Goal: Task Accomplishment & Management: Manage account settings

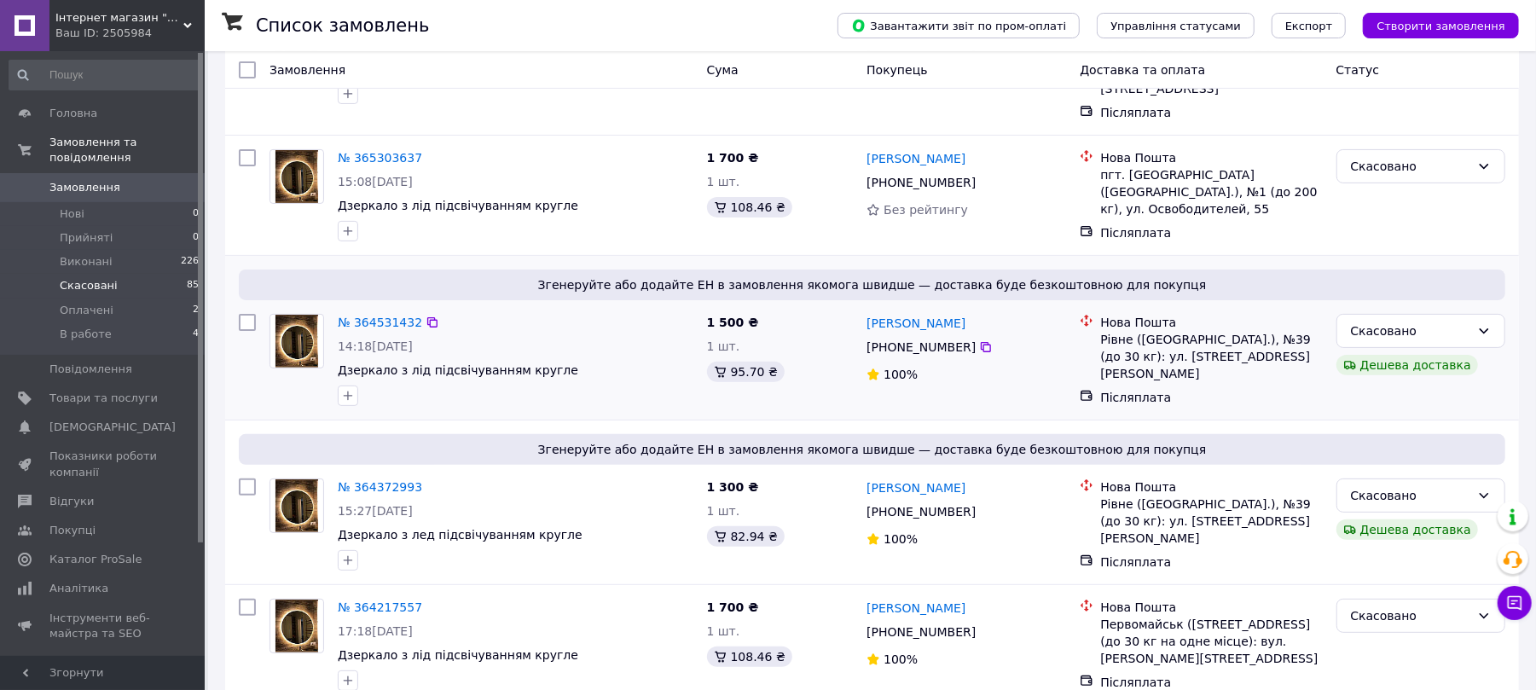
scroll to position [227, 0]
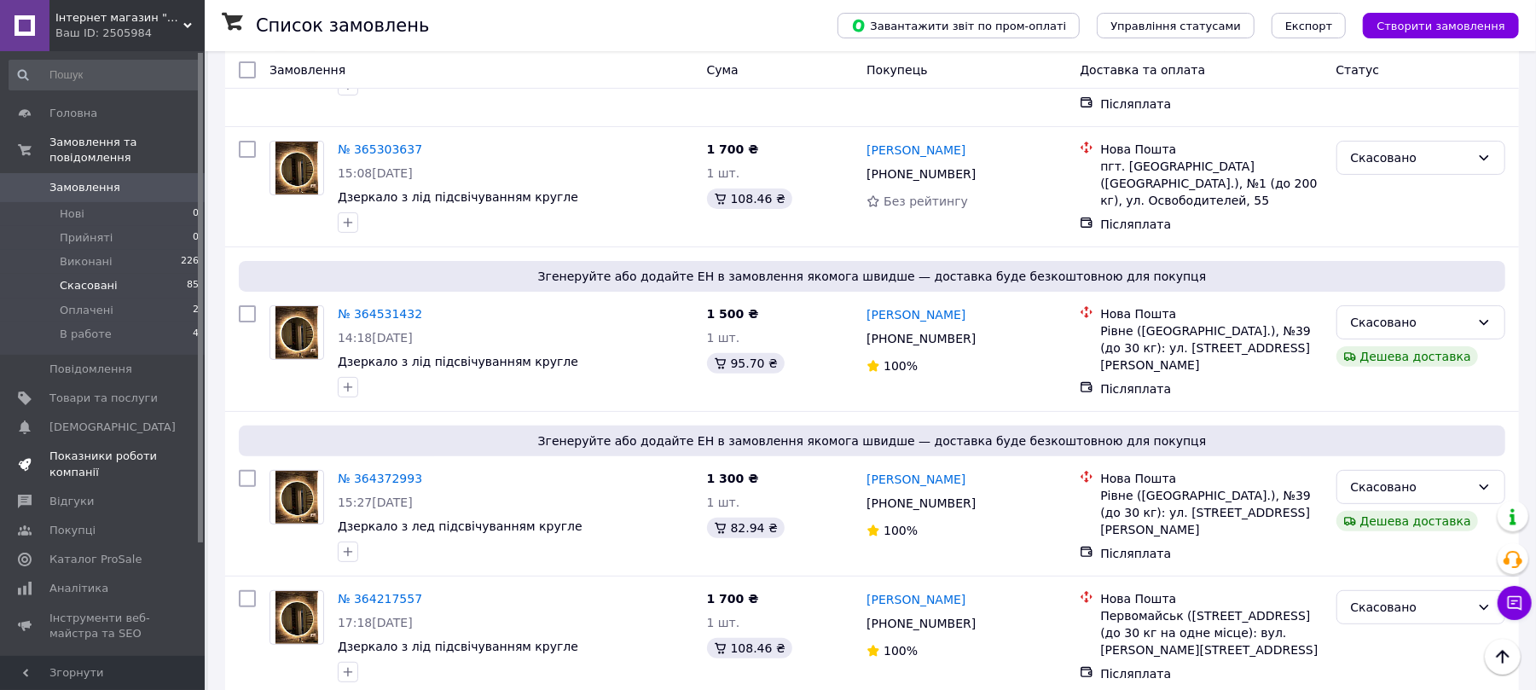
click at [94, 449] on span "Показники роботи компанії" at bounding box center [103, 464] width 108 height 31
click at [94, 655] on span "Управління сайтом" at bounding box center [103, 670] width 108 height 31
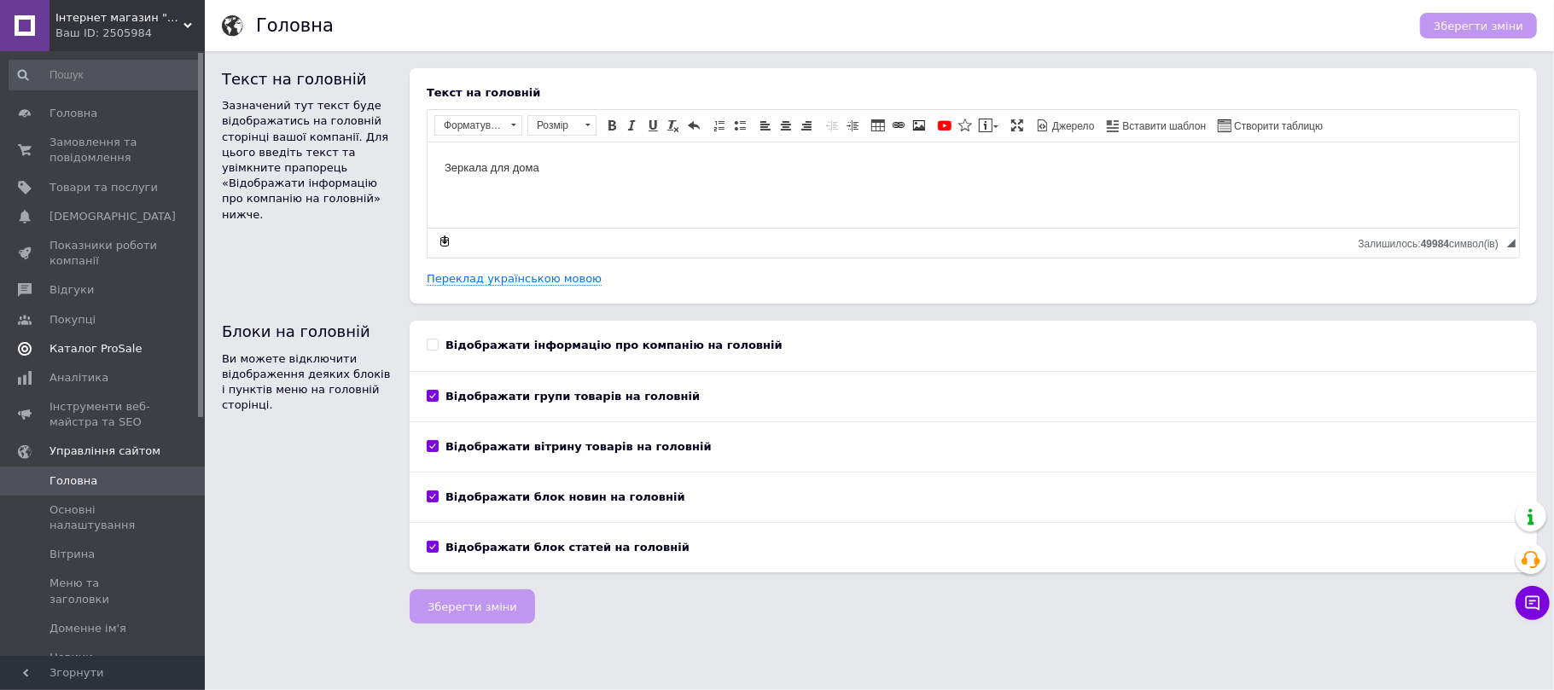
click at [84, 358] on link "Каталог ProSale" at bounding box center [104, 348] width 209 height 29
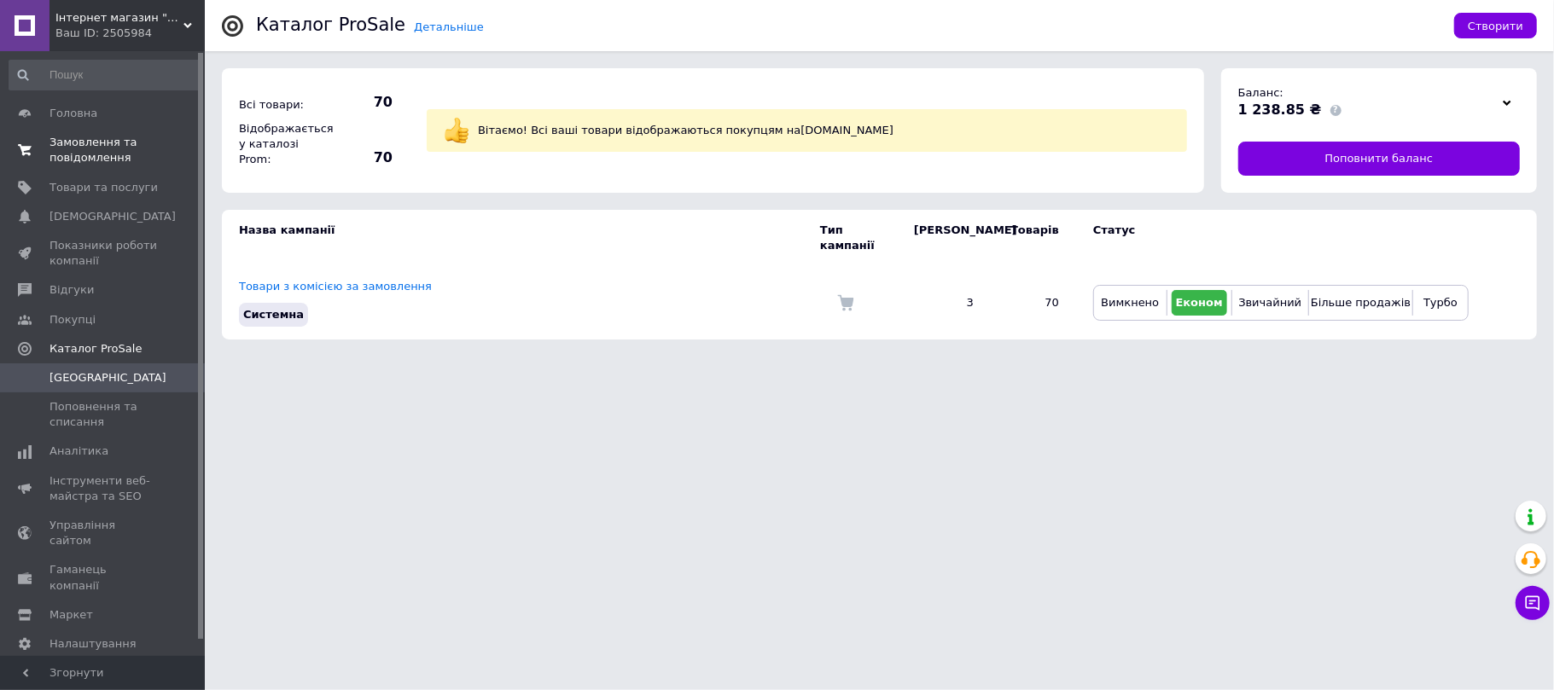
click at [63, 147] on span "Замовлення та повідомлення" at bounding box center [103, 150] width 108 height 31
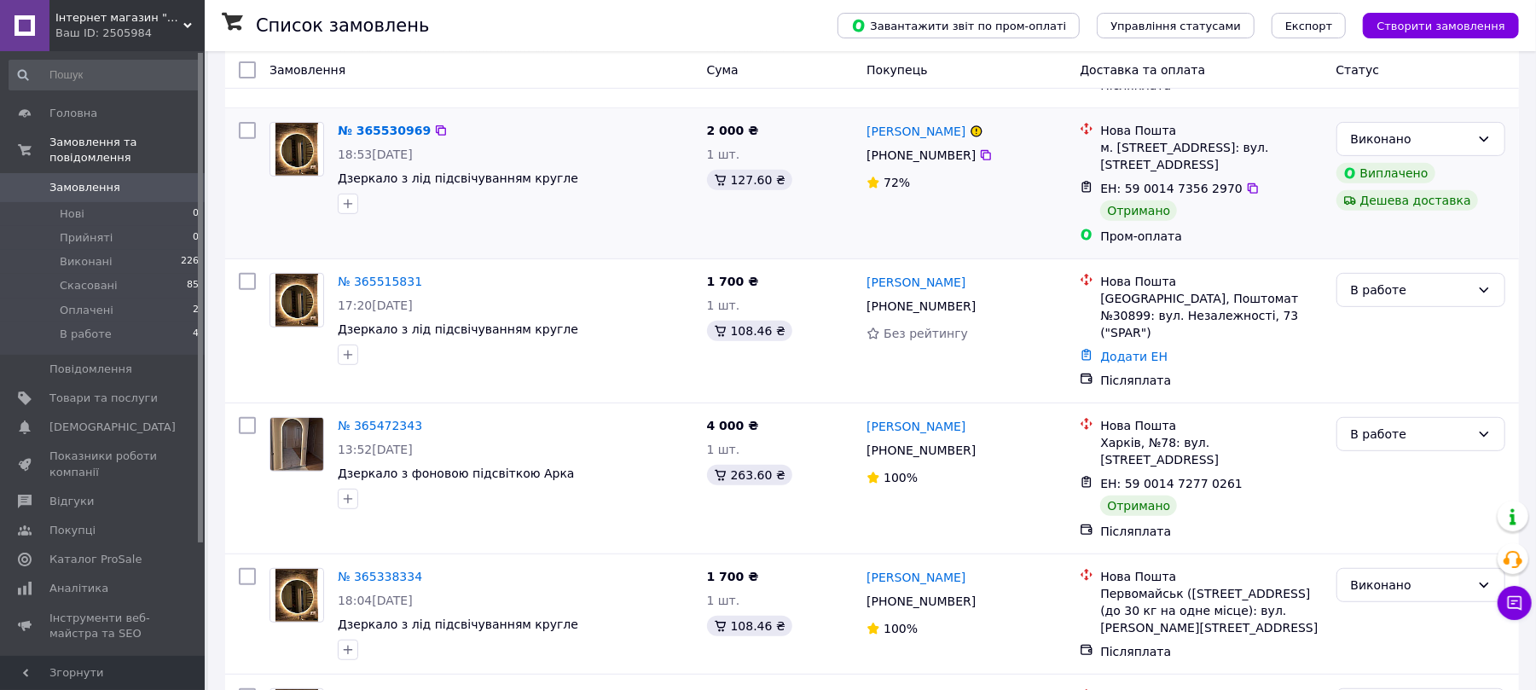
scroll to position [455, 0]
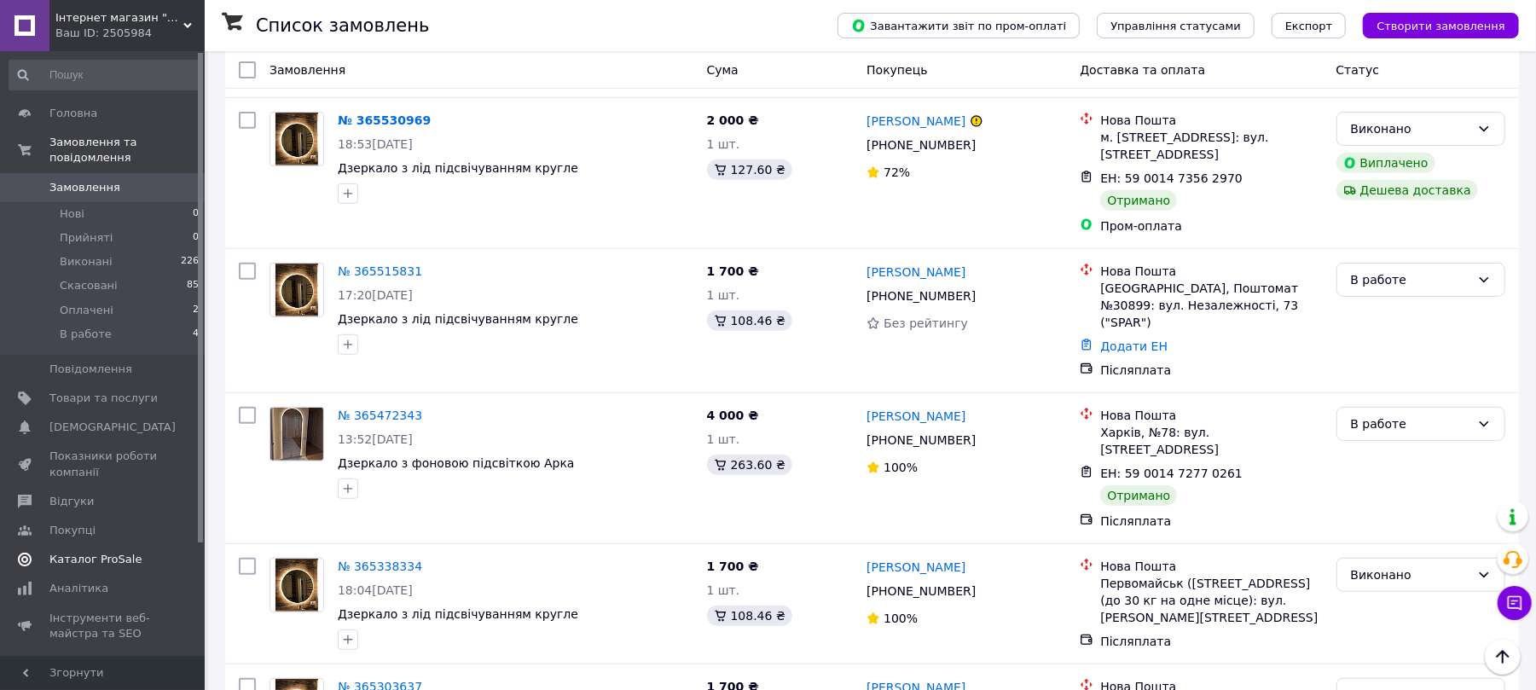
click at [103, 552] on span "Каталог ProSale" at bounding box center [95, 559] width 92 height 15
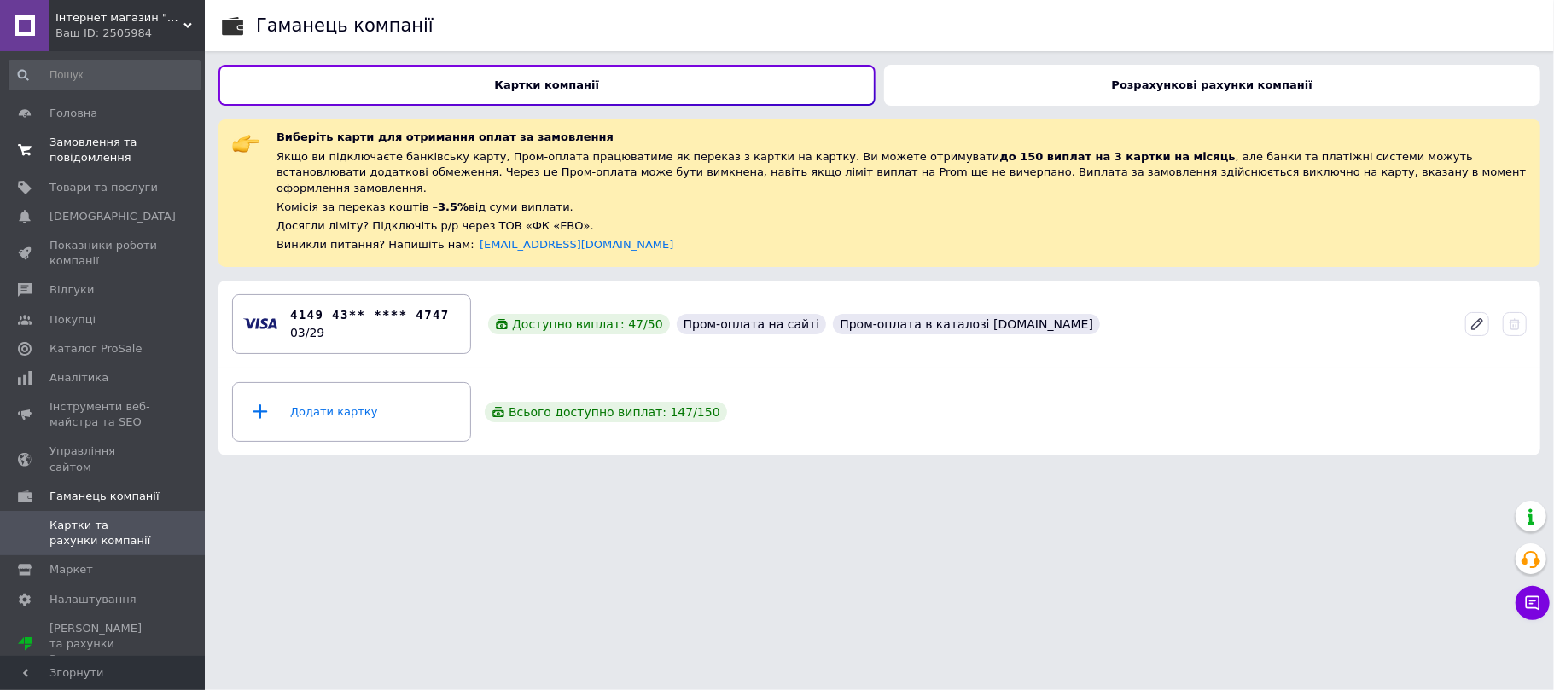
click at [62, 142] on span "Замовлення та повідомлення" at bounding box center [103, 150] width 108 height 31
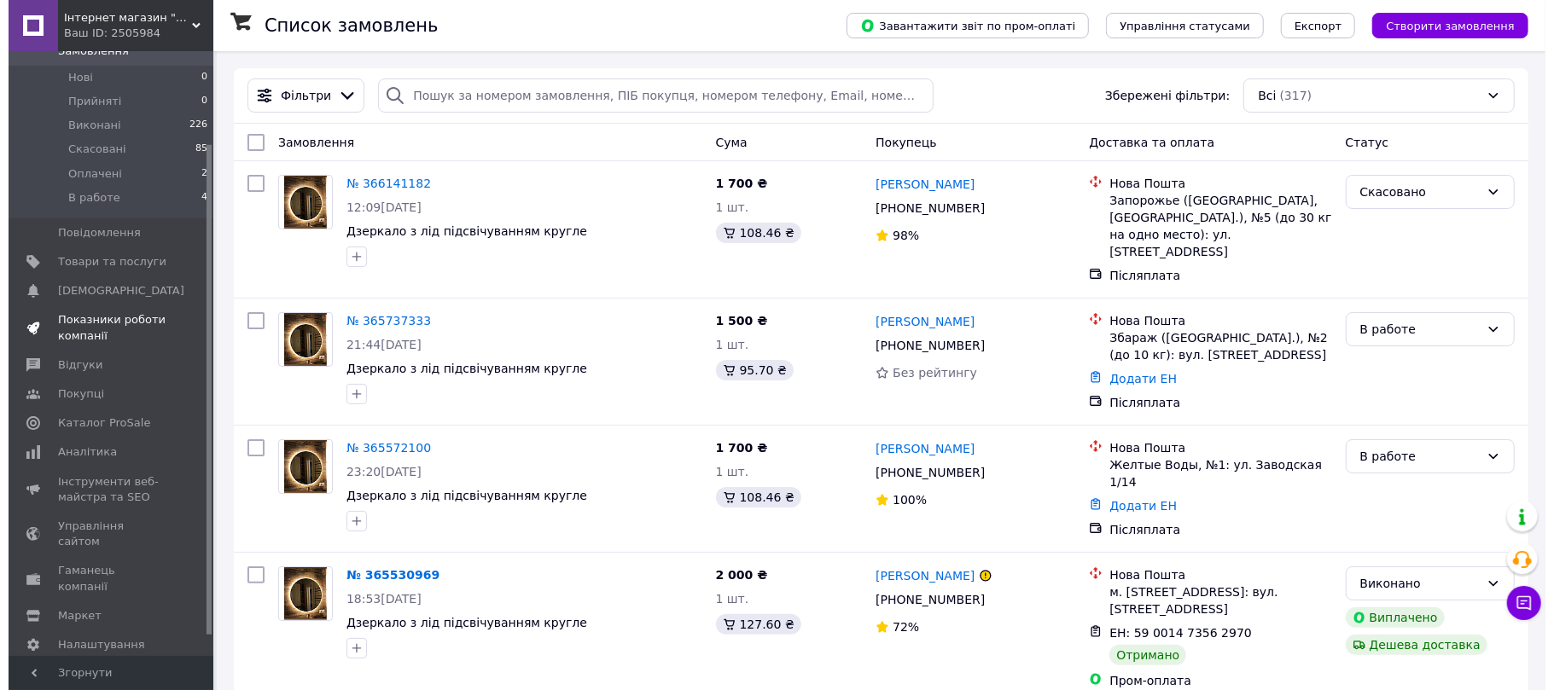
scroll to position [137, 0]
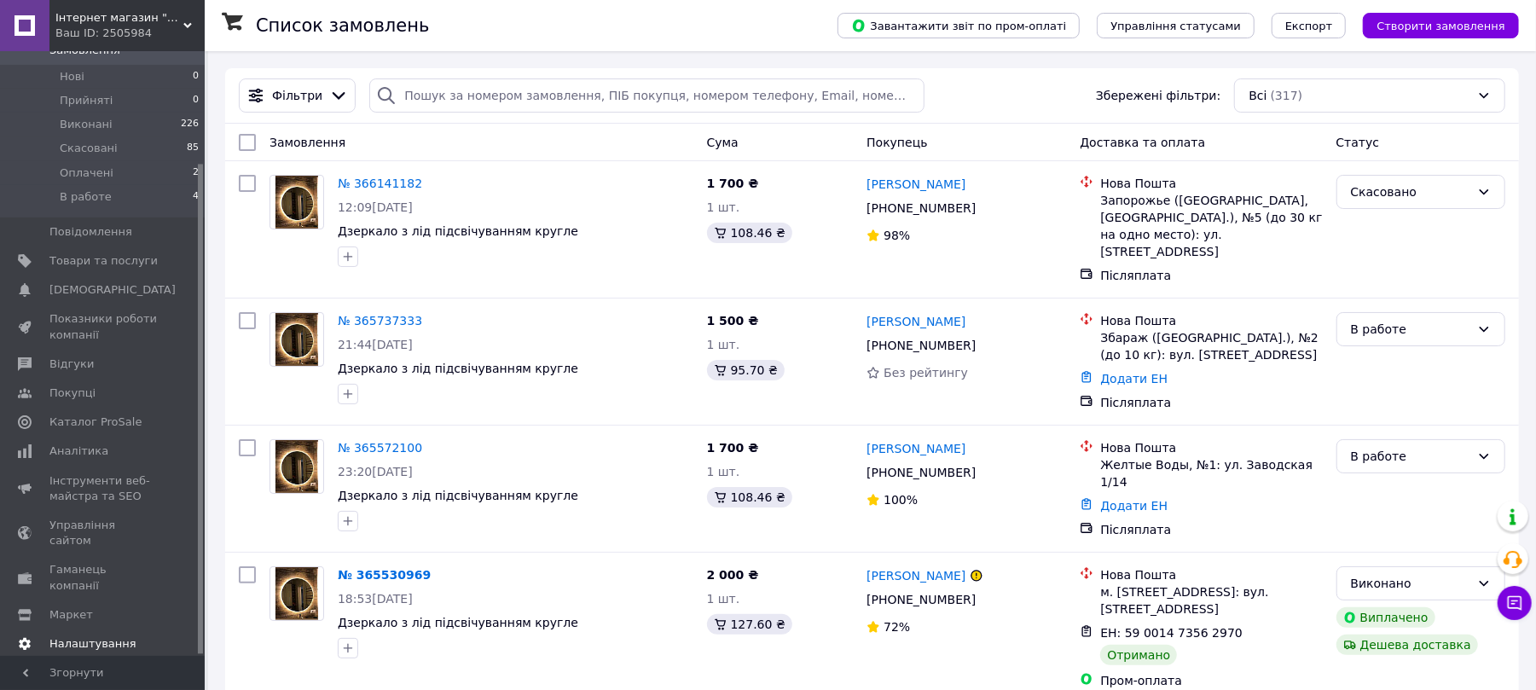
click at [76, 636] on span "Налаштування" at bounding box center [92, 643] width 87 height 15
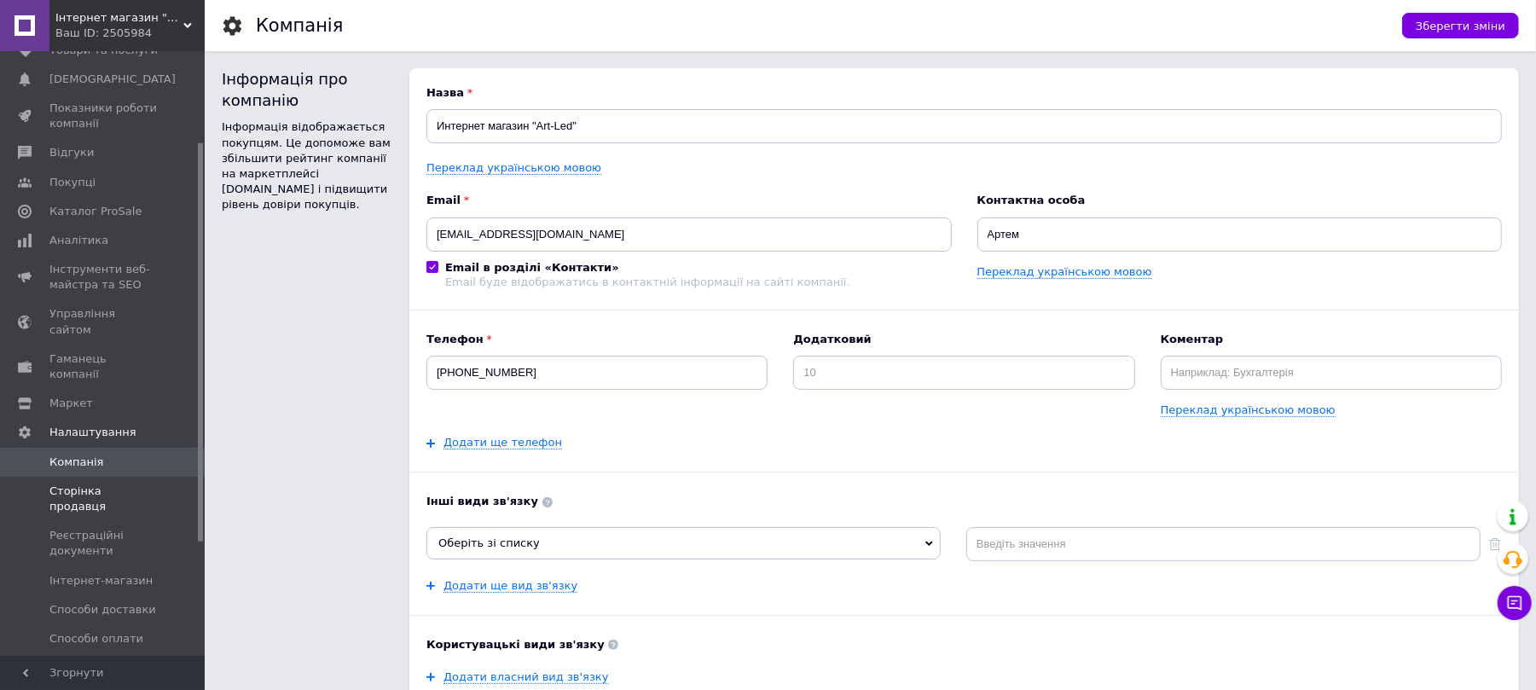
click at [123, 484] on span "Сторінка продавця" at bounding box center [103, 499] width 108 height 31
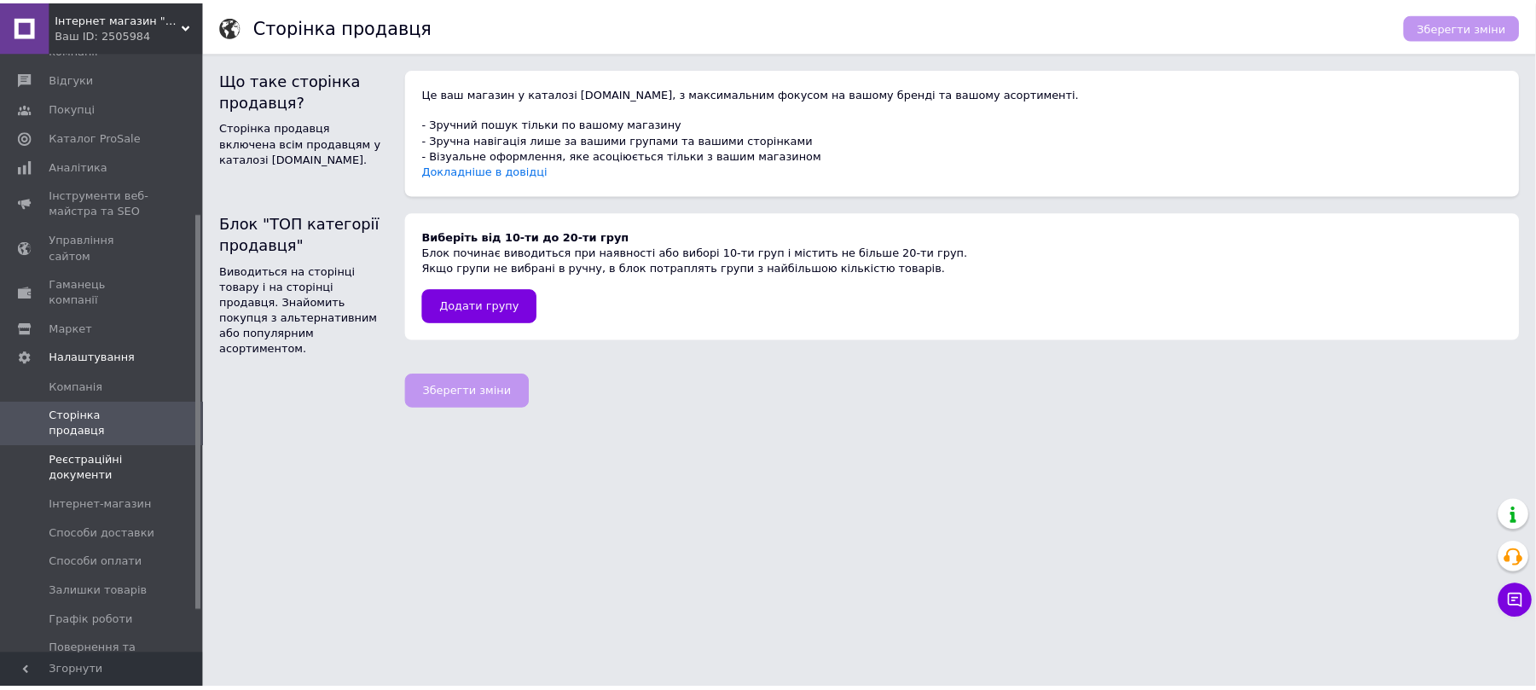
scroll to position [251, 0]
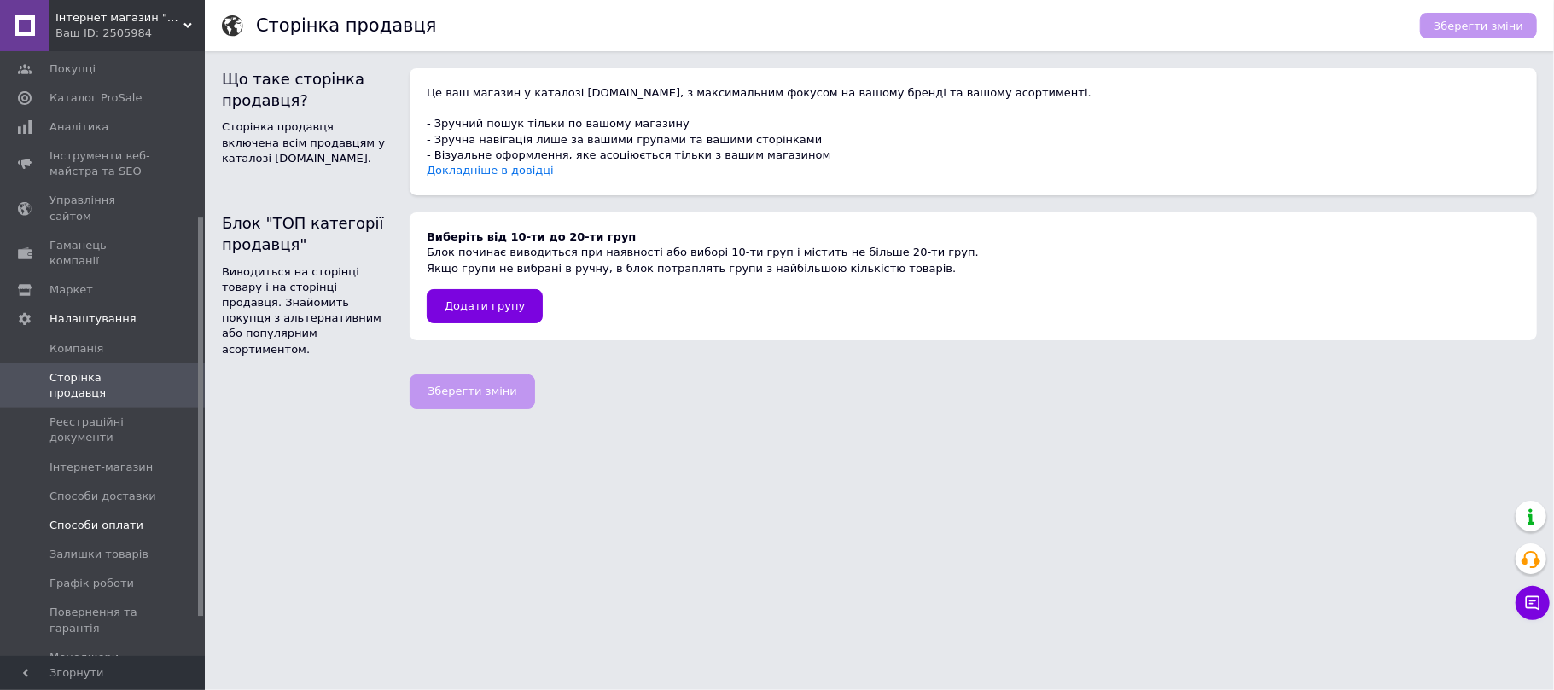
drag, startPoint x: 124, startPoint y: 476, endPoint x: 114, endPoint y: 488, distance: 15.2
click at [121, 518] on span "Способи оплати" at bounding box center [96, 525] width 94 height 15
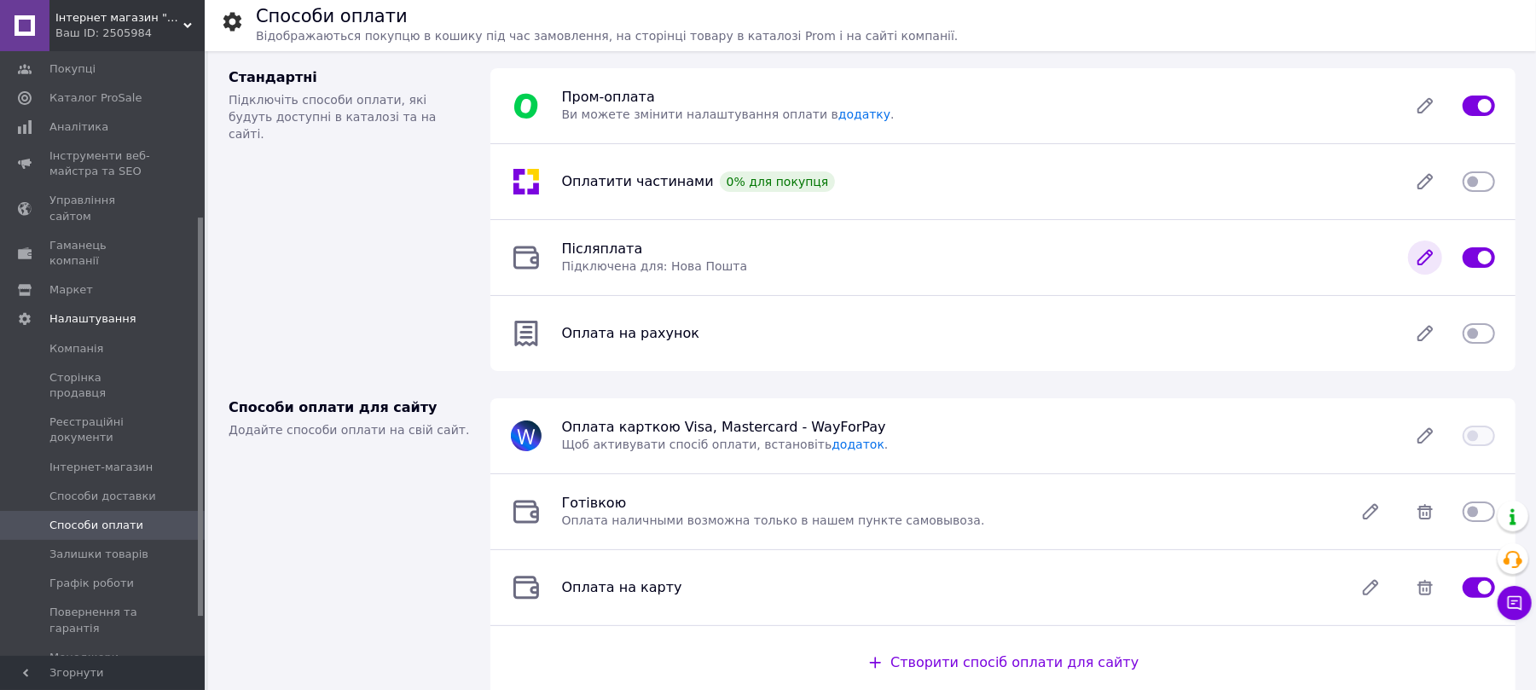
click at [1430, 264] on icon at bounding box center [1425, 258] width 34 height 34
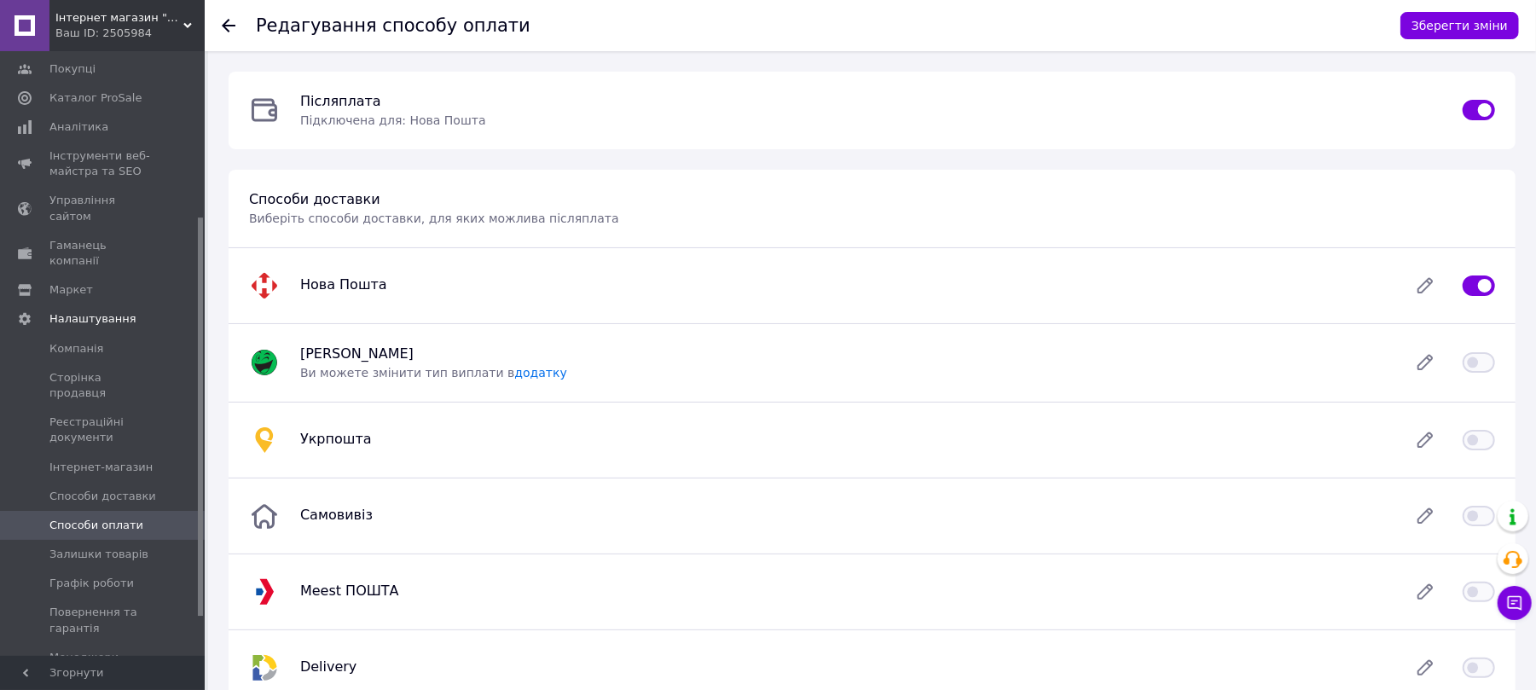
scroll to position [227, 0]
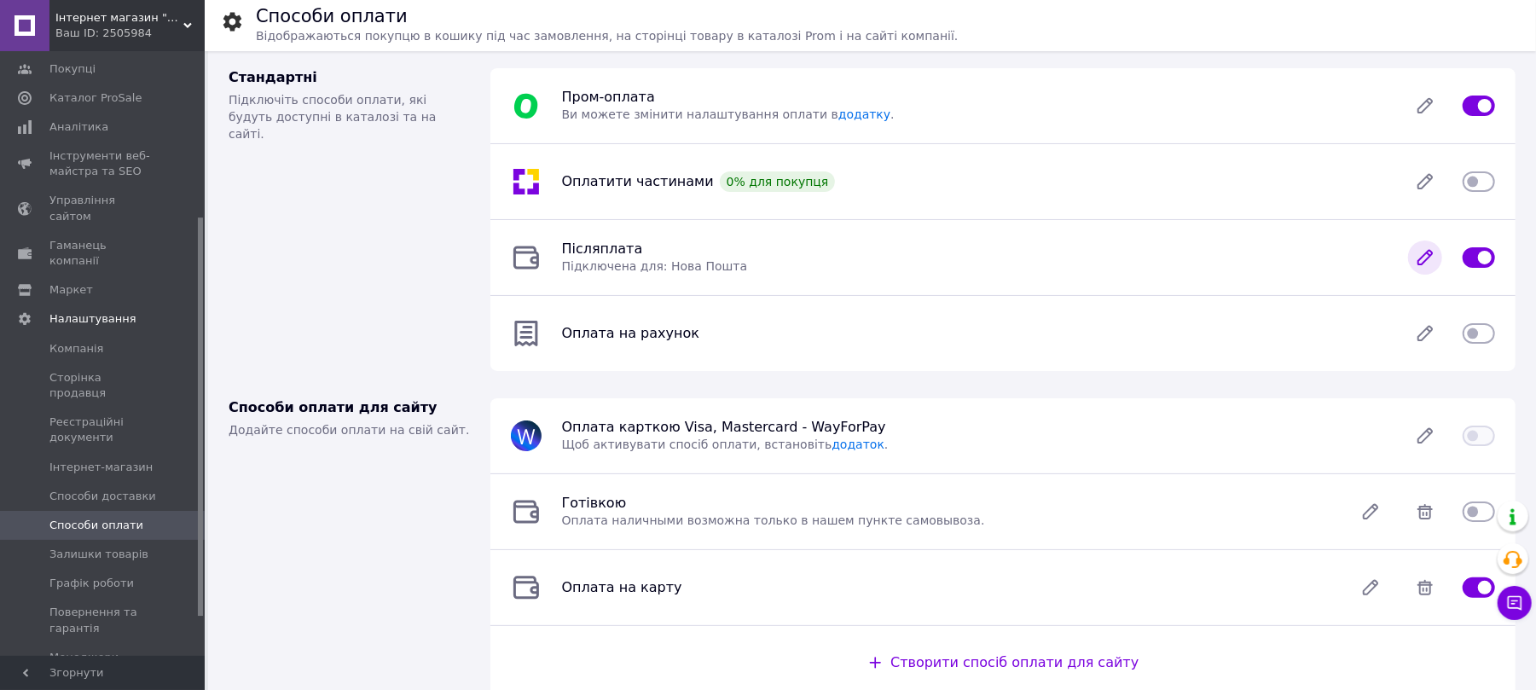
click at [1438, 260] on icon at bounding box center [1425, 258] width 34 height 34
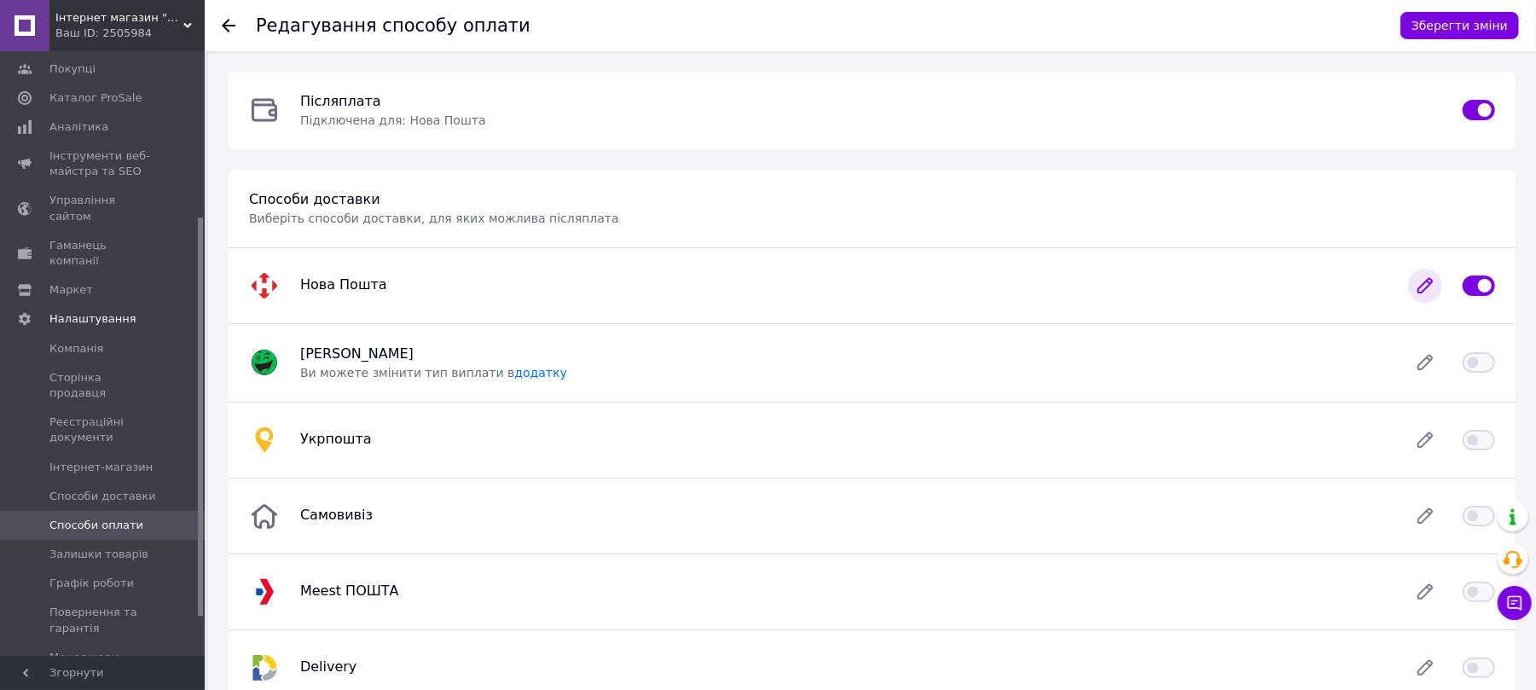
click at [1418, 284] on icon at bounding box center [1425, 286] width 34 height 34
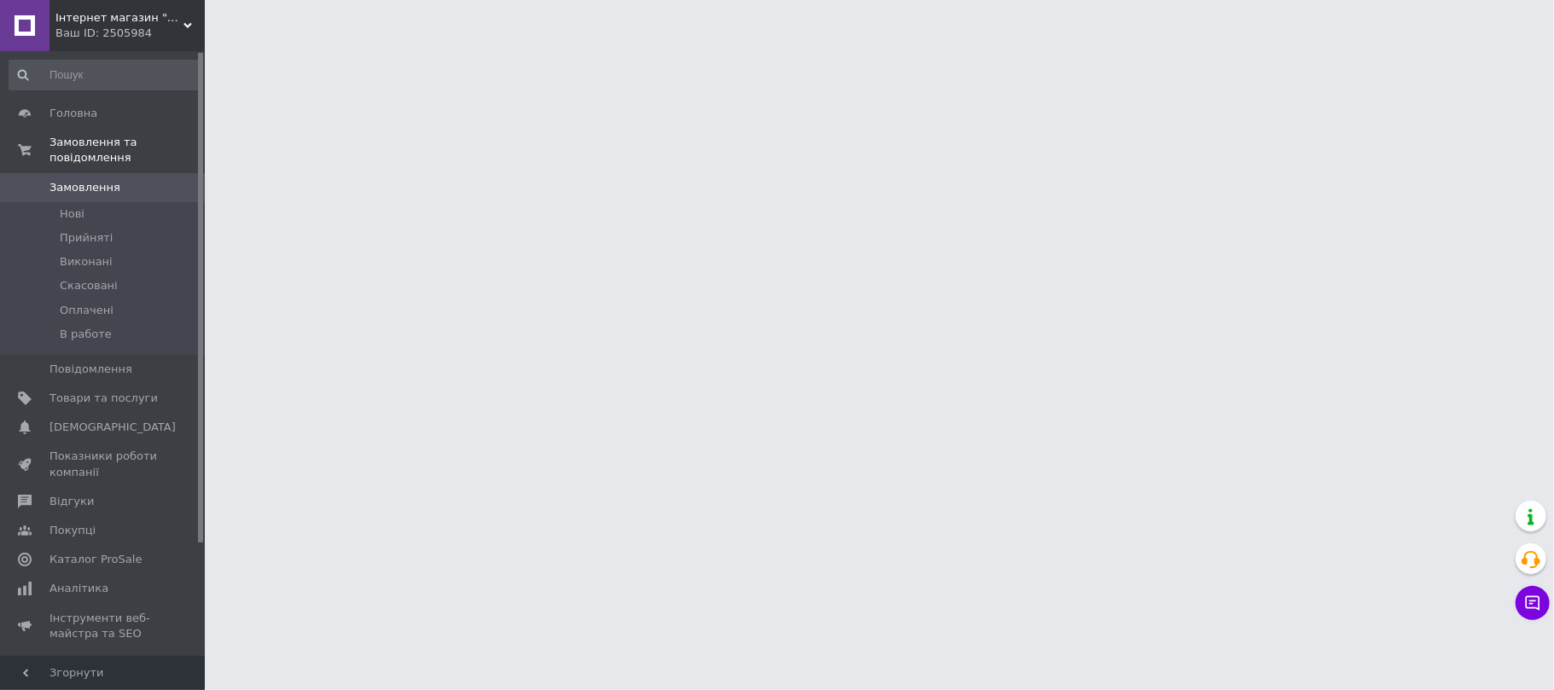
click at [79, 18] on span "Інтернет магазин "Art-Led"" at bounding box center [119, 17] width 128 height 15
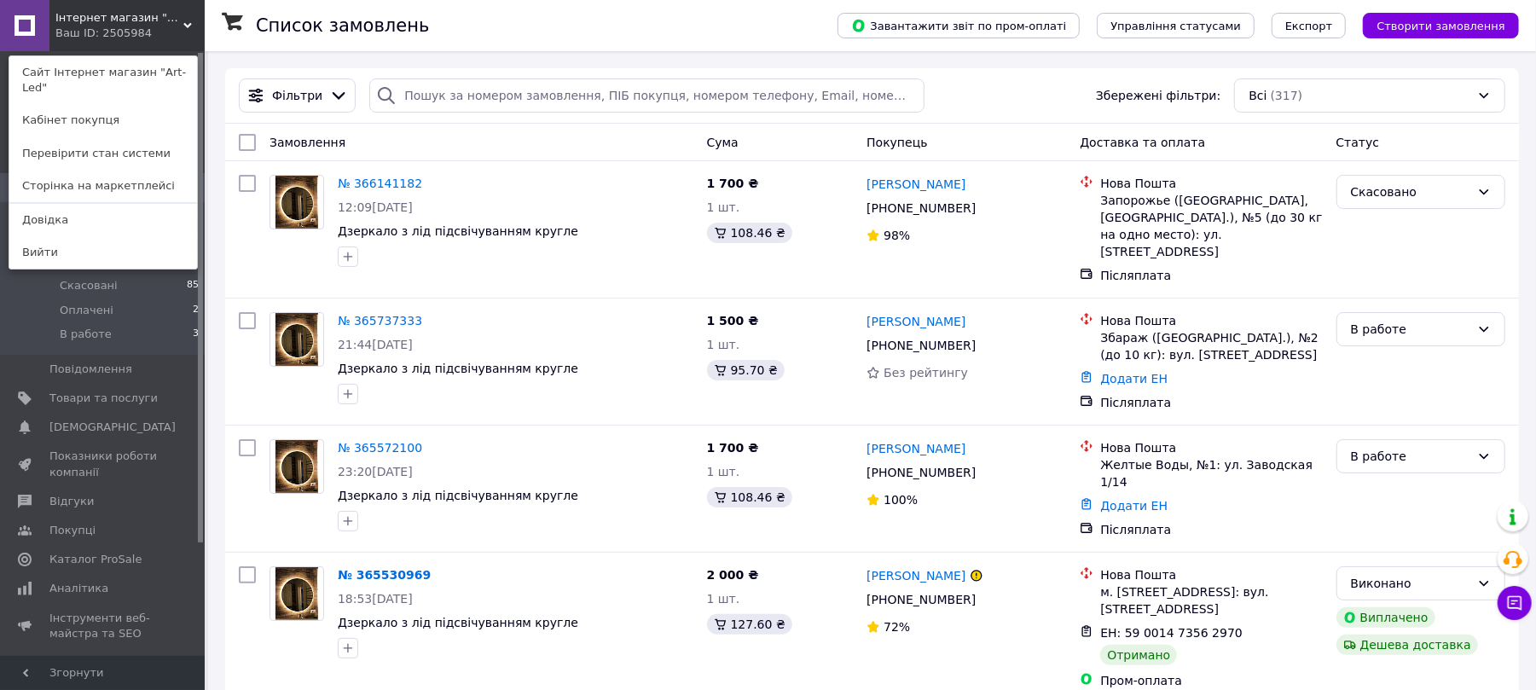
click at [68, 69] on link "Сайт Інтернет магазин "Art-Led"" at bounding box center [103, 80] width 188 height 48
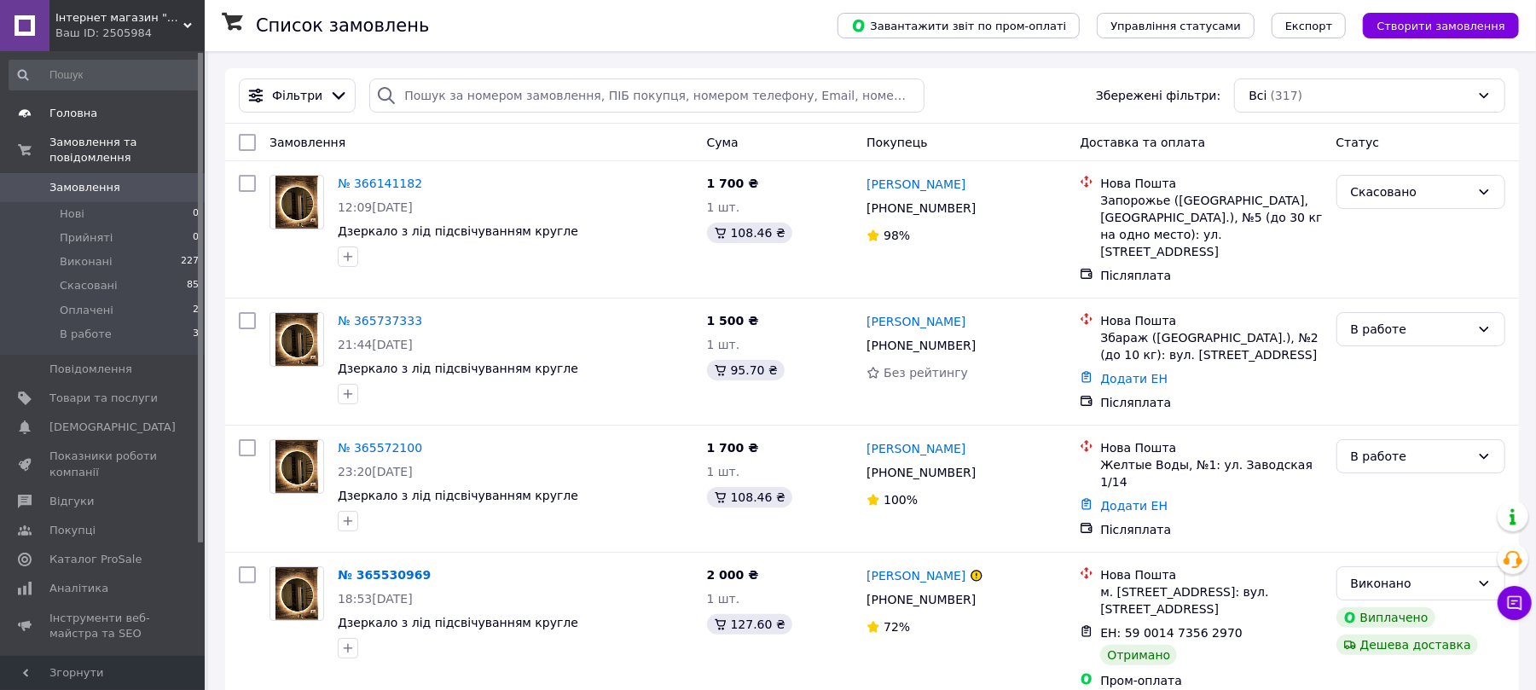
click at [102, 107] on span "Головна" at bounding box center [103, 113] width 108 height 15
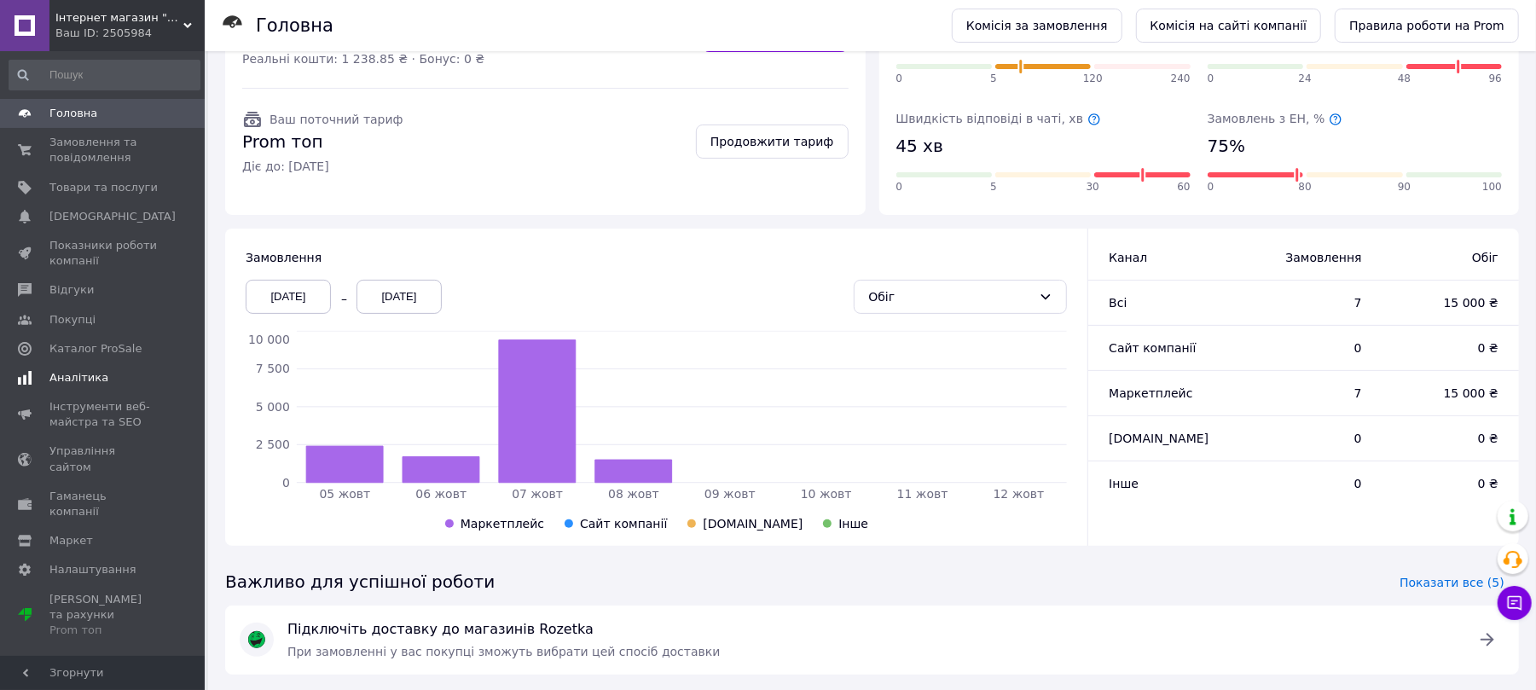
scroll to position [287, 0]
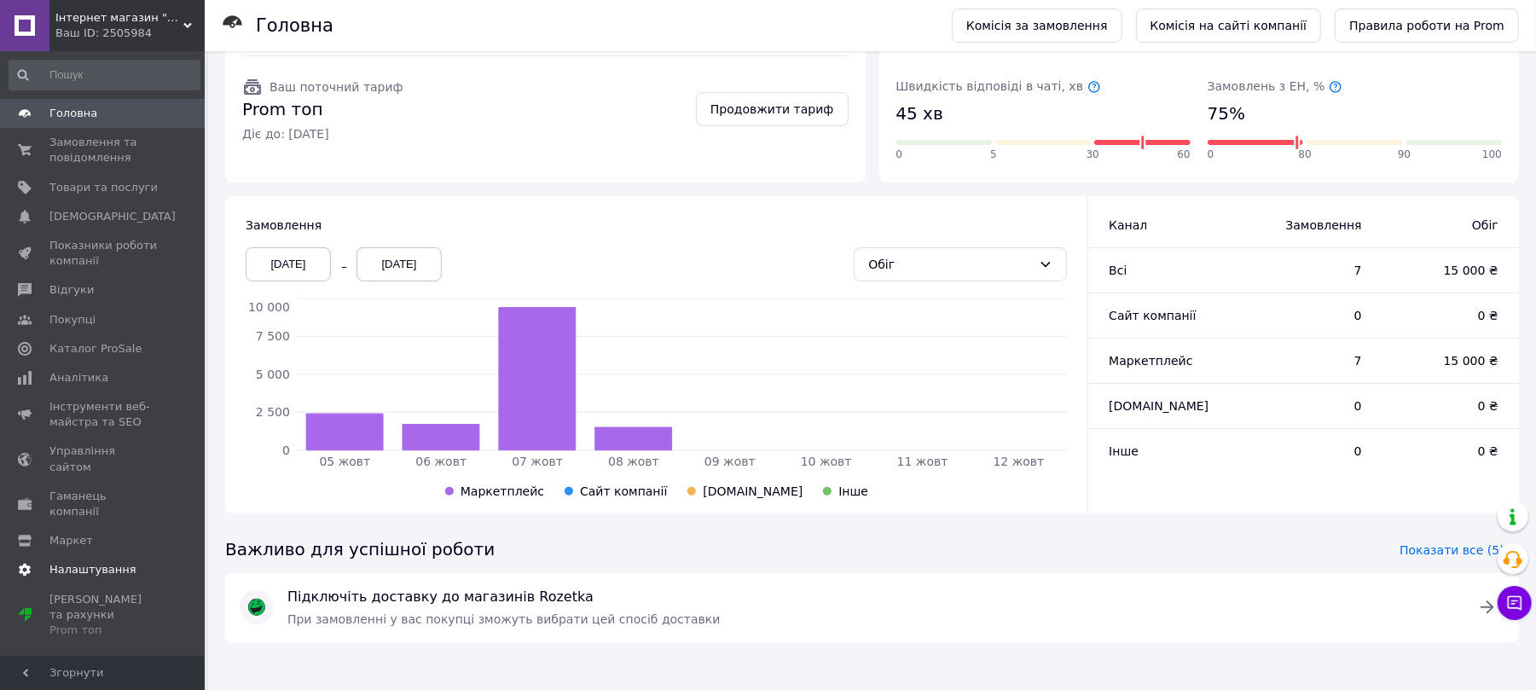
click at [55, 562] on span "Налаштування" at bounding box center [92, 569] width 87 height 15
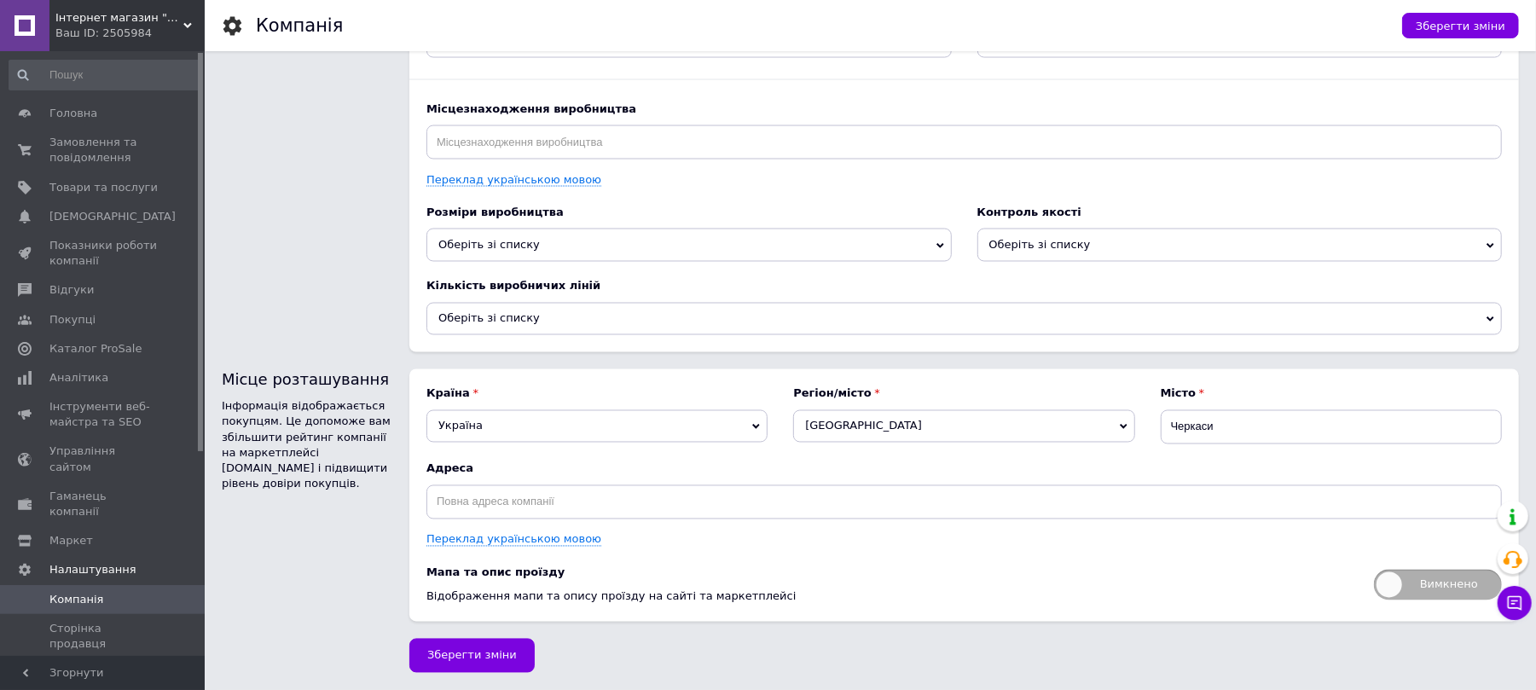
scroll to position [2066, 0]
click at [89, 621] on span "Сторінка продавця" at bounding box center [103, 636] width 108 height 31
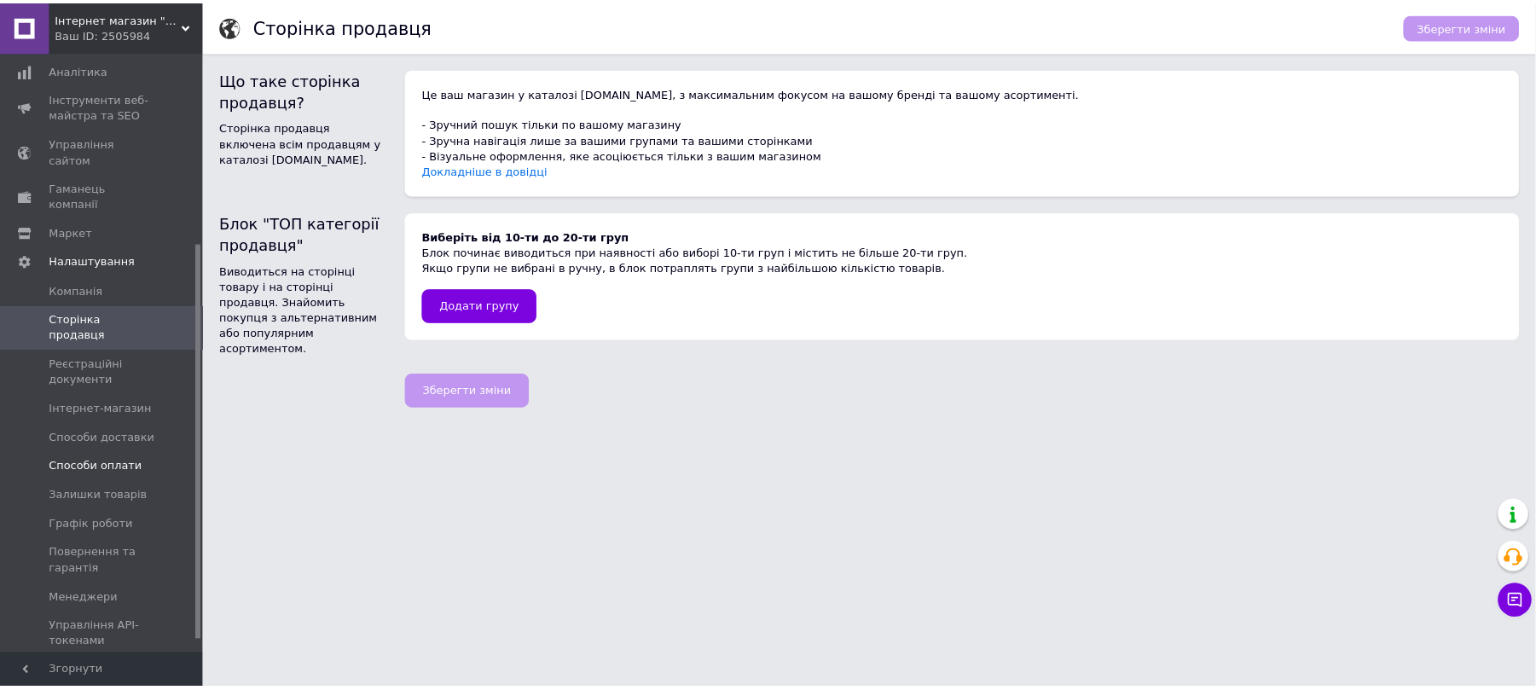
scroll to position [309, 0]
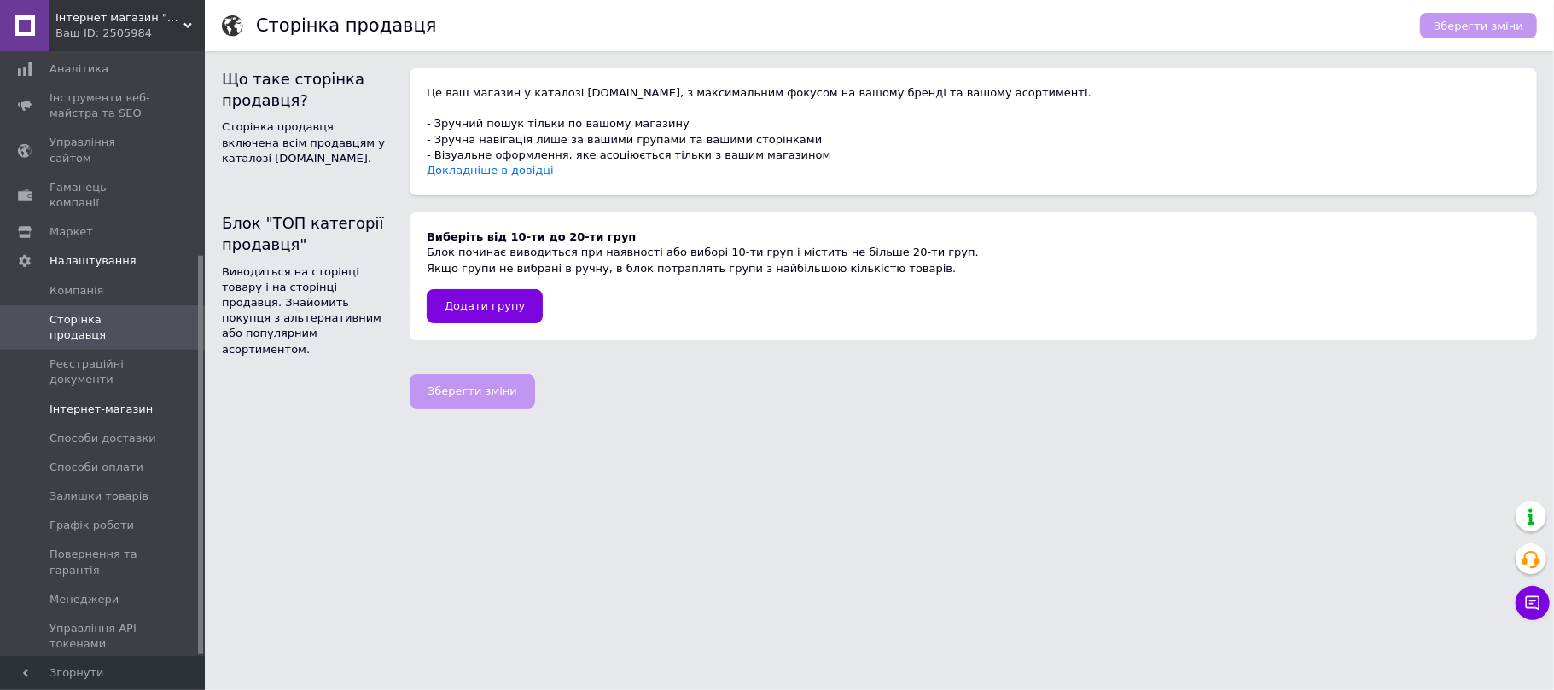
click at [79, 402] on span "Інтернет-магазин" at bounding box center [100, 409] width 103 height 15
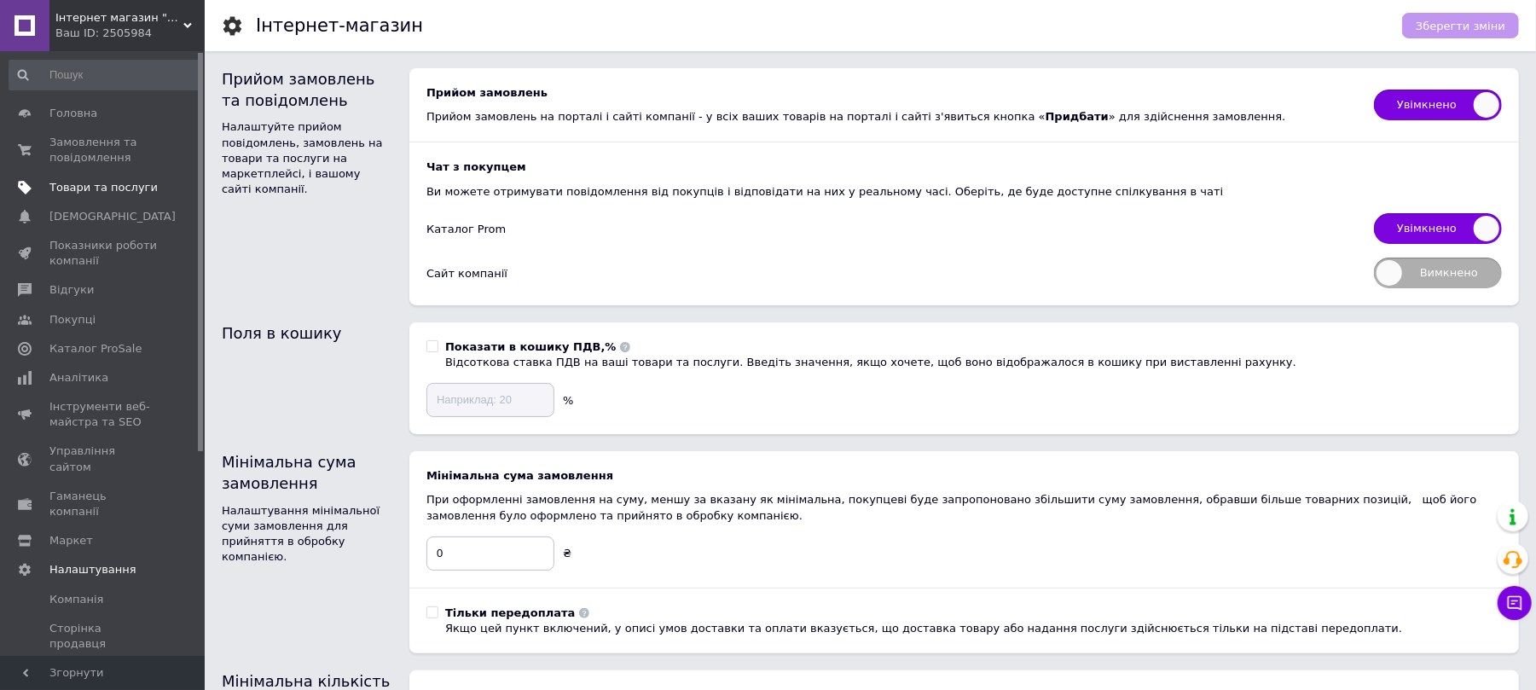
click at [93, 180] on span "Товари та послуги" at bounding box center [103, 187] width 108 height 15
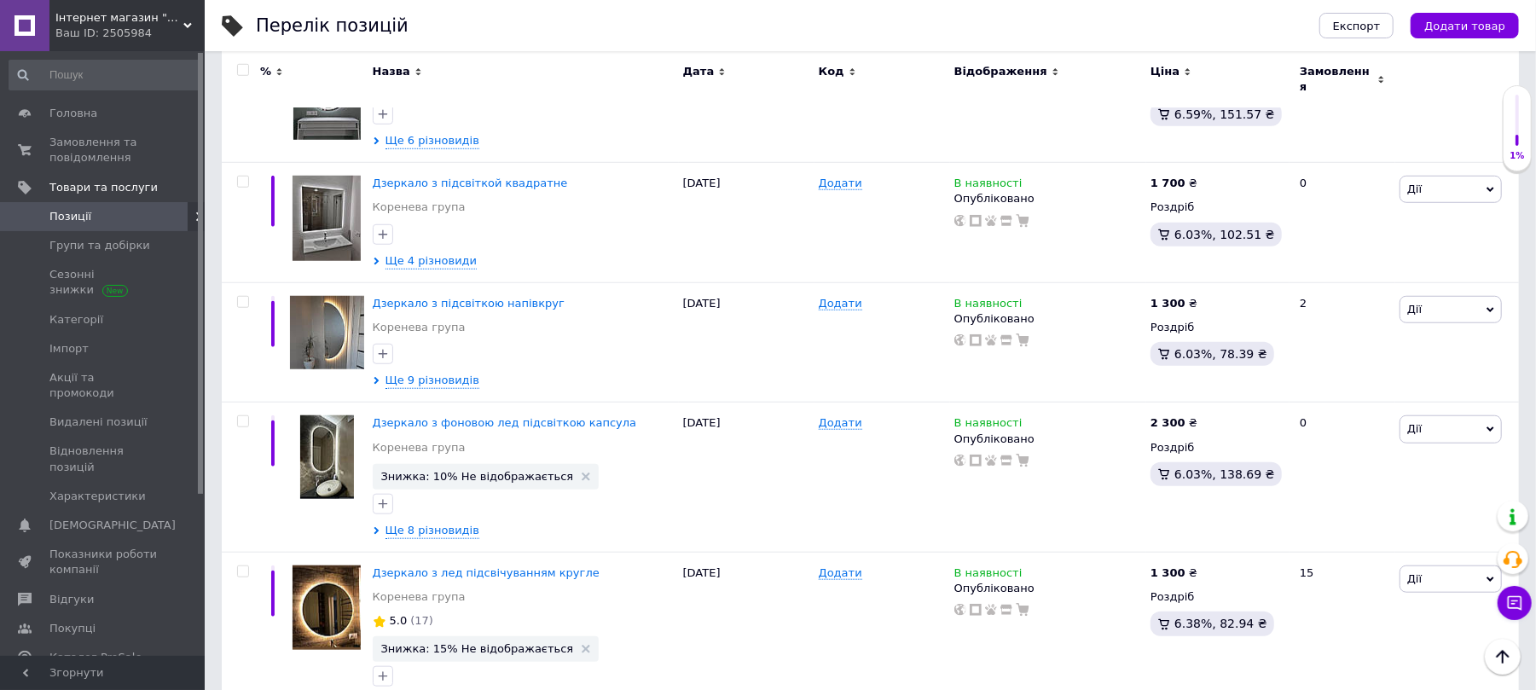
scroll to position [933, 0]
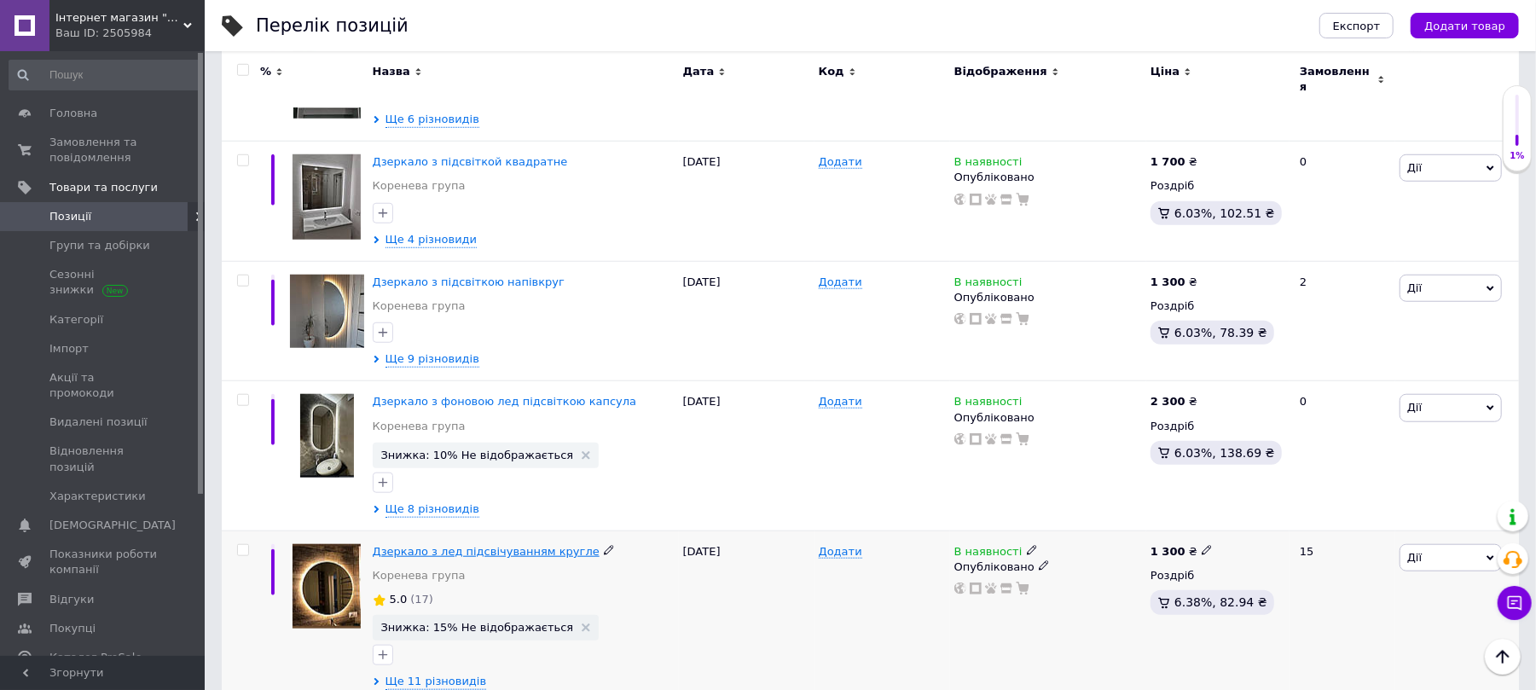
click at [488, 549] on span "Дзеркало з лед підсвічуванням кругле" at bounding box center [486, 551] width 227 height 13
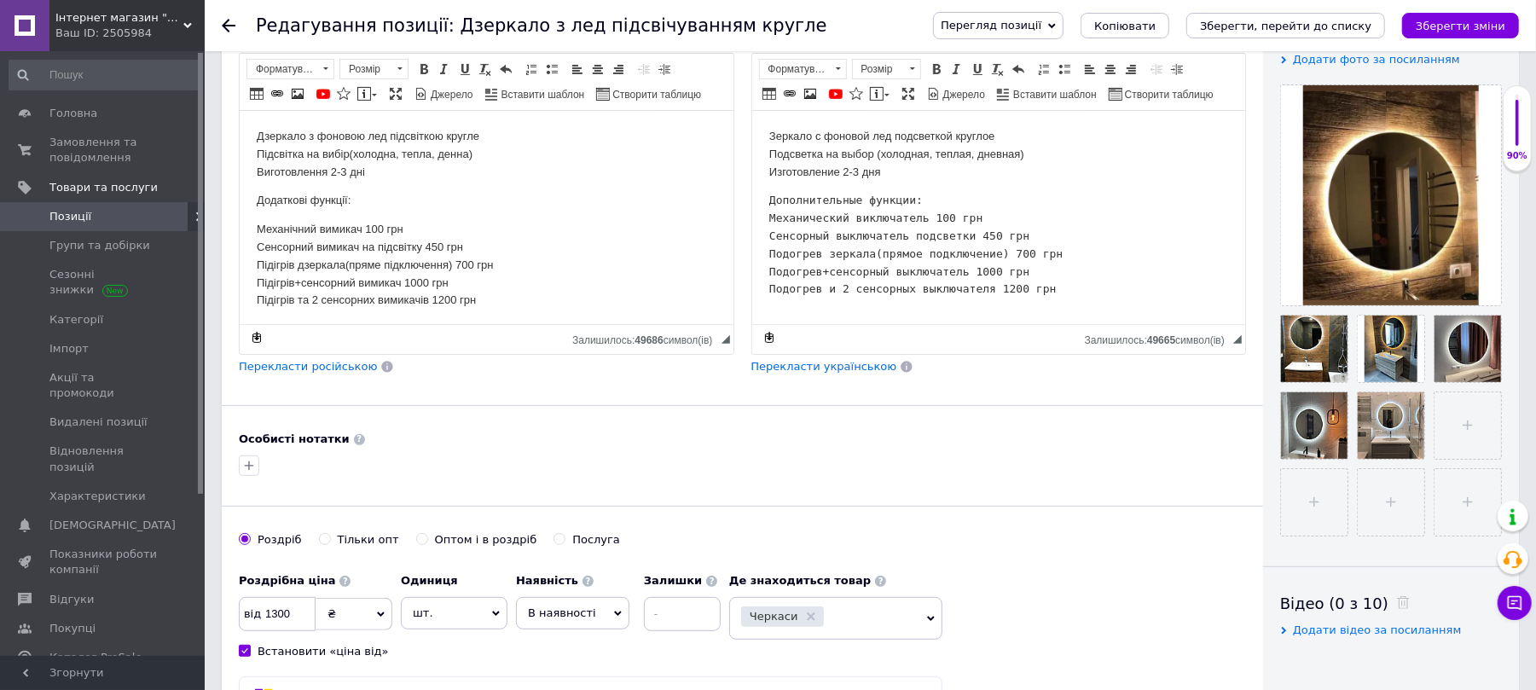
scroll to position [333, 0]
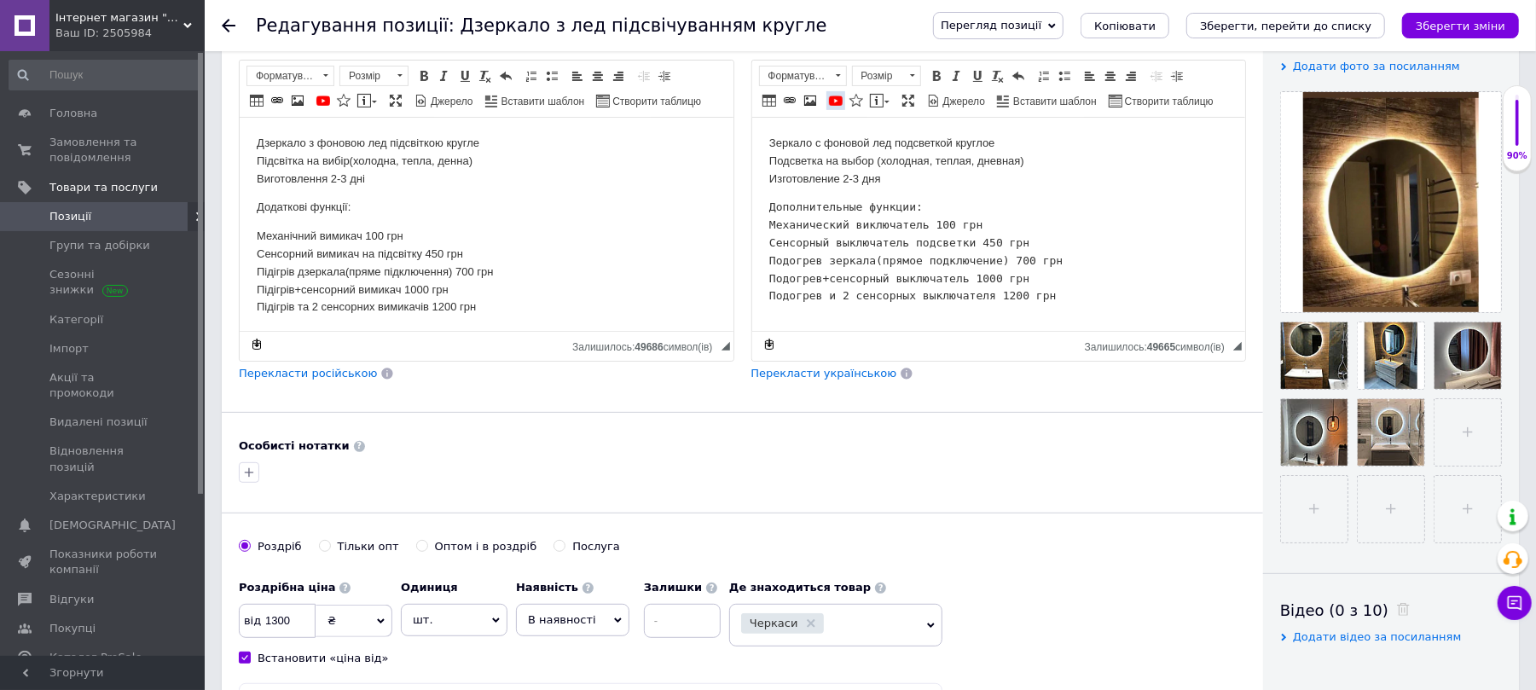
click at [841, 94] on span at bounding box center [836, 101] width 14 height 14
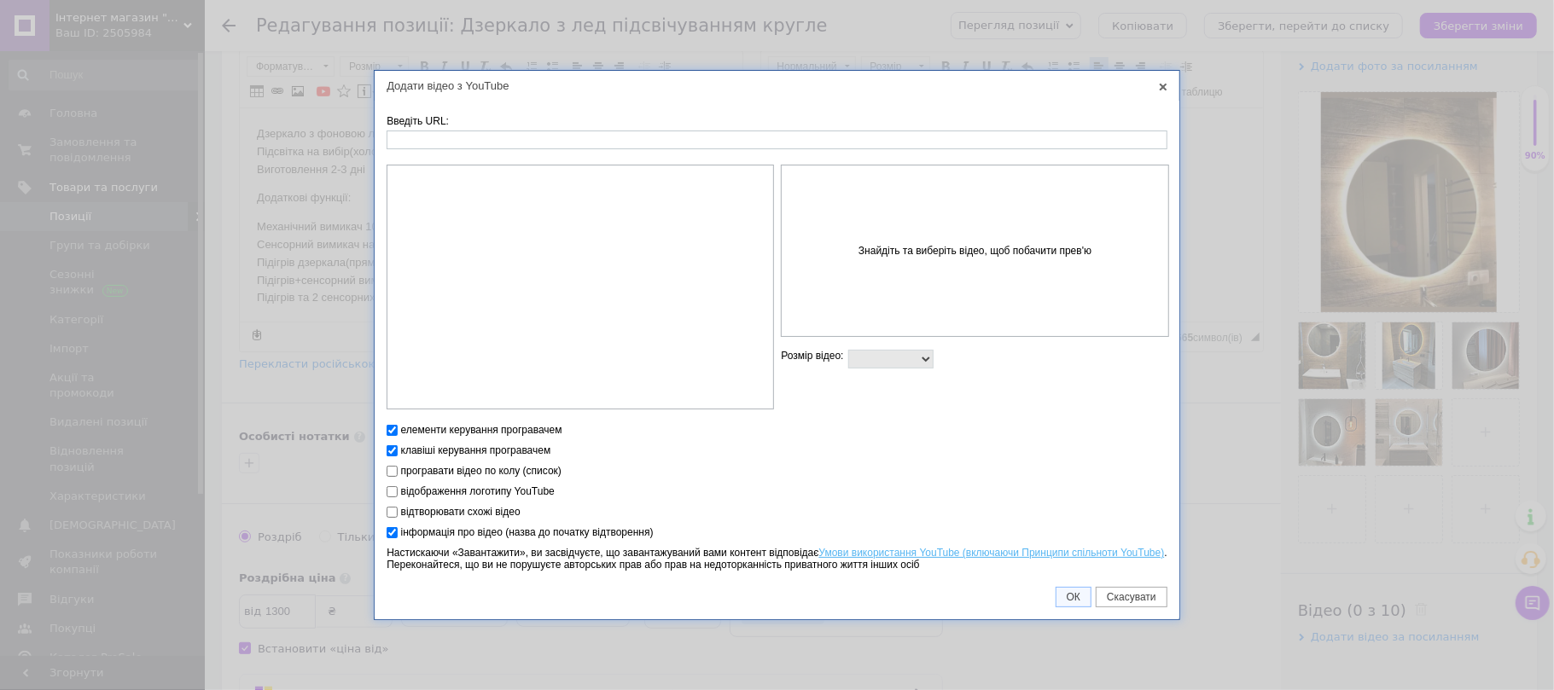
drag, startPoint x: 1161, startPoint y: 89, endPoint x: 952, endPoint y: 85, distance: 209.0
click at [1161, 89] on link "X" at bounding box center [1162, 86] width 15 height 15
click at [1168, 90] on link "X" at bounding box center [1162, 86] width 15 height 15
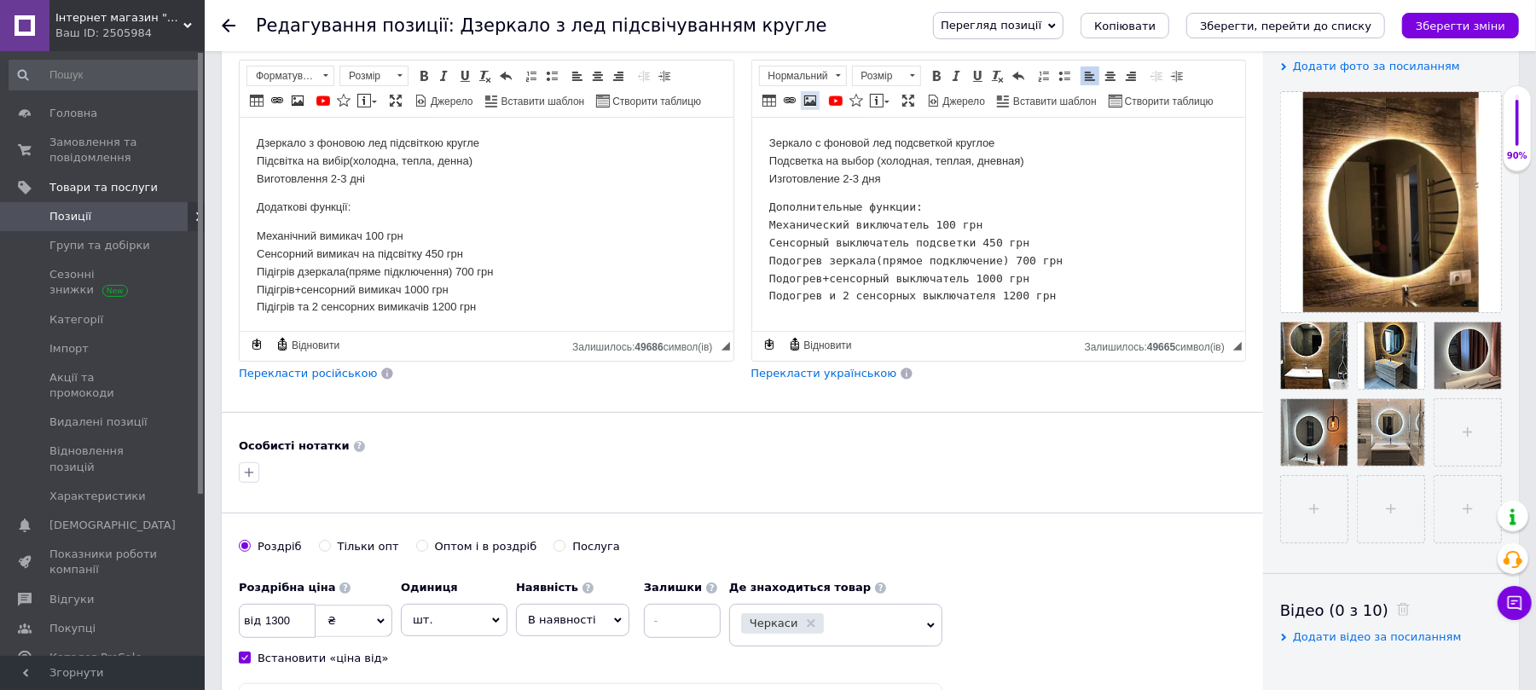
click at [810, 94] on span at bounding box center [811, 101] width 14 height 14
select select
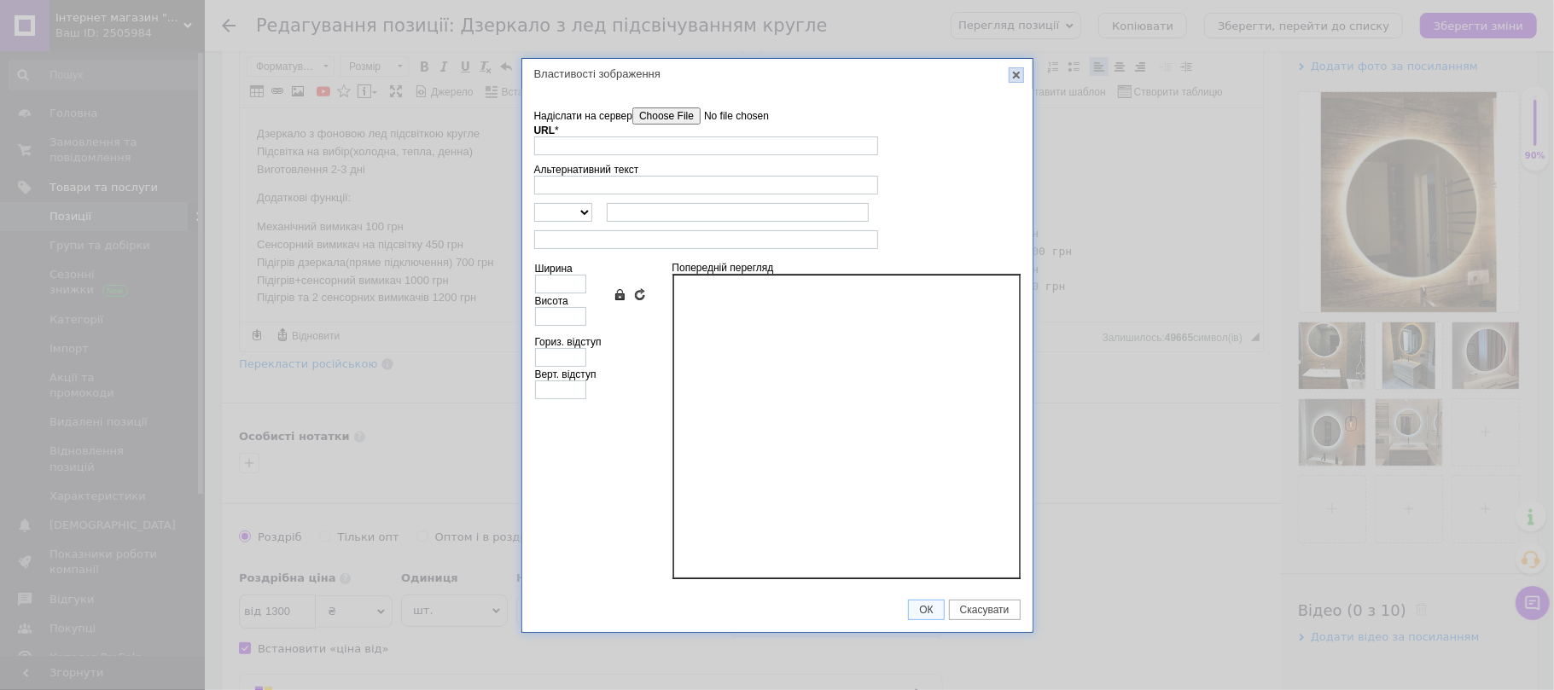
click at [1017, 78] on link "X" at bounding box center [1015, 74] width 15 height 15
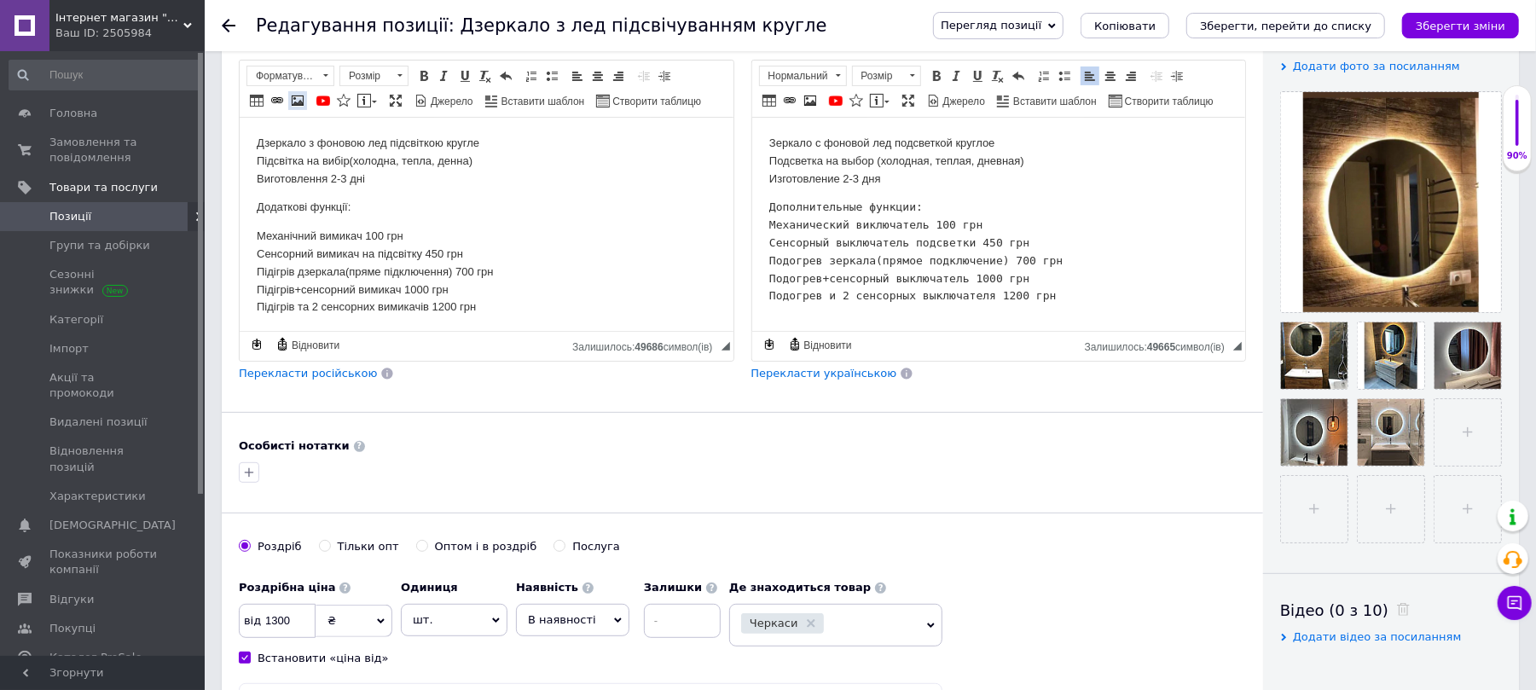
click at [302, 94] on span at bounding box center [298, 101] width 14 height 14
select select
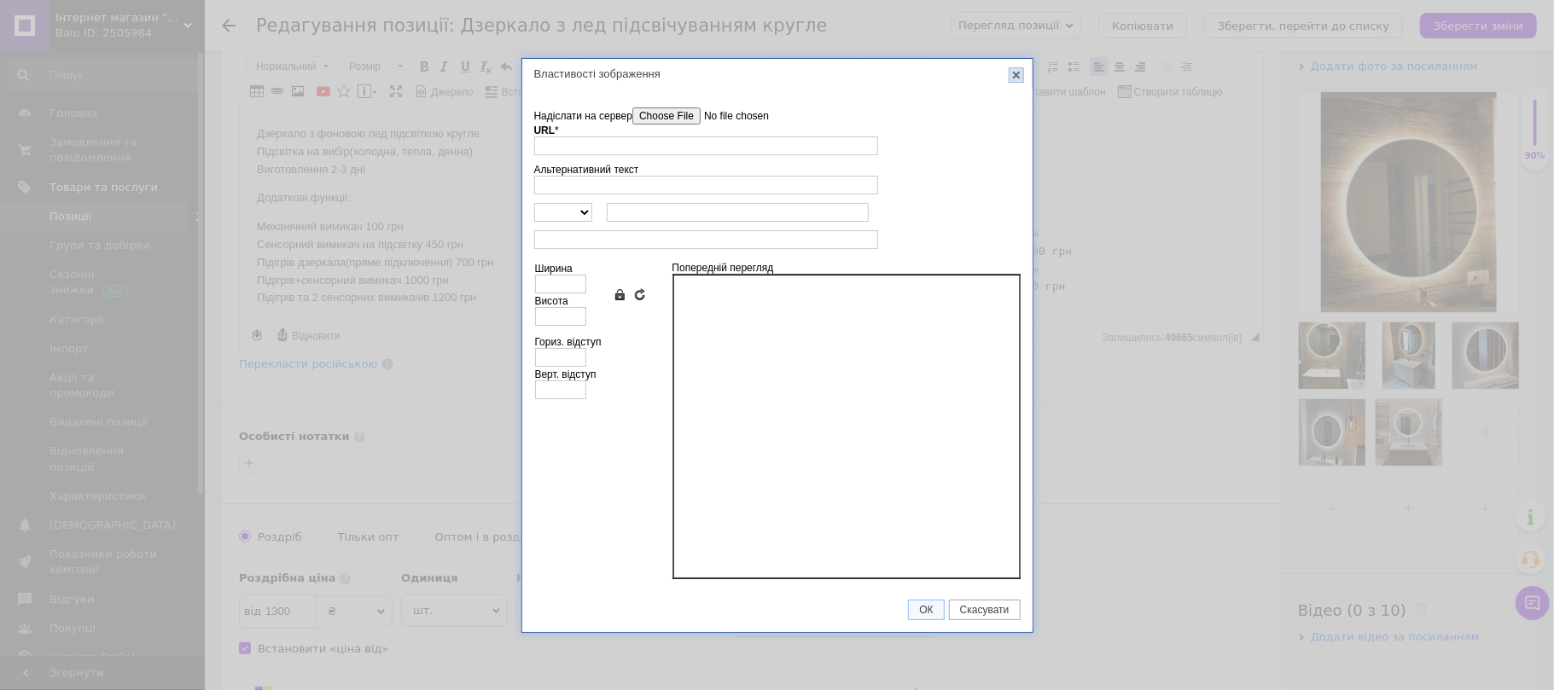
click at [1020, 70] on link "X" at bounding box center [1015, 74] width 15 height 15
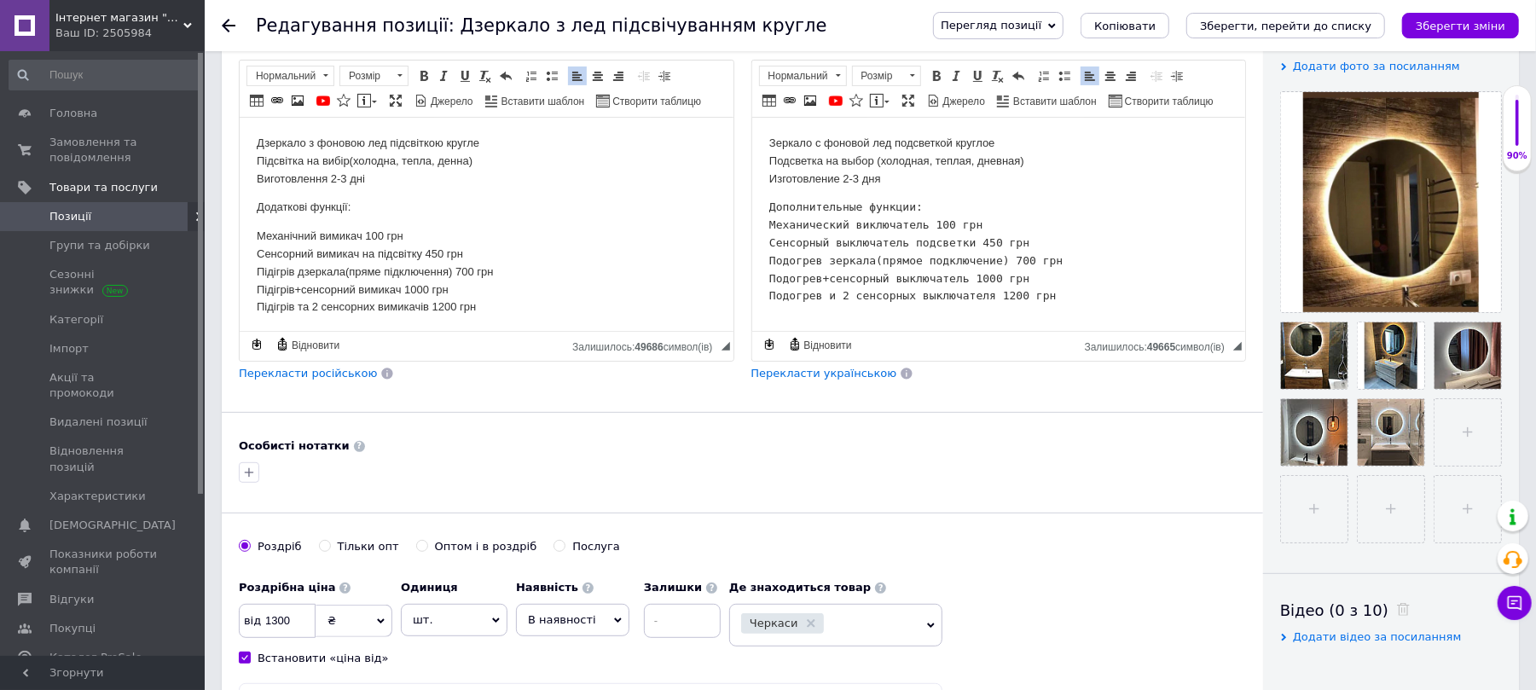
click at [89, 220] on span "Позиції" at bounding box center [103, 216] width 108 height 15
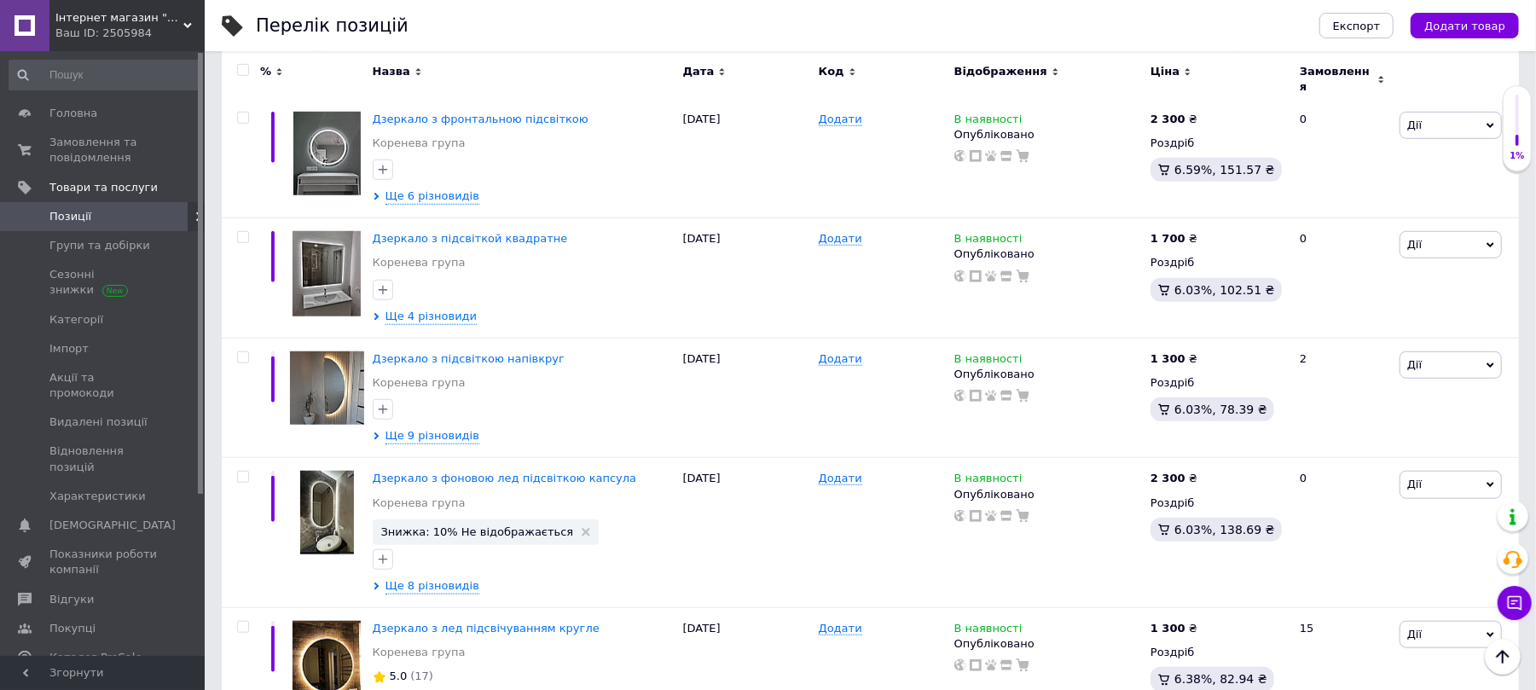
scroll to position [952, 0]
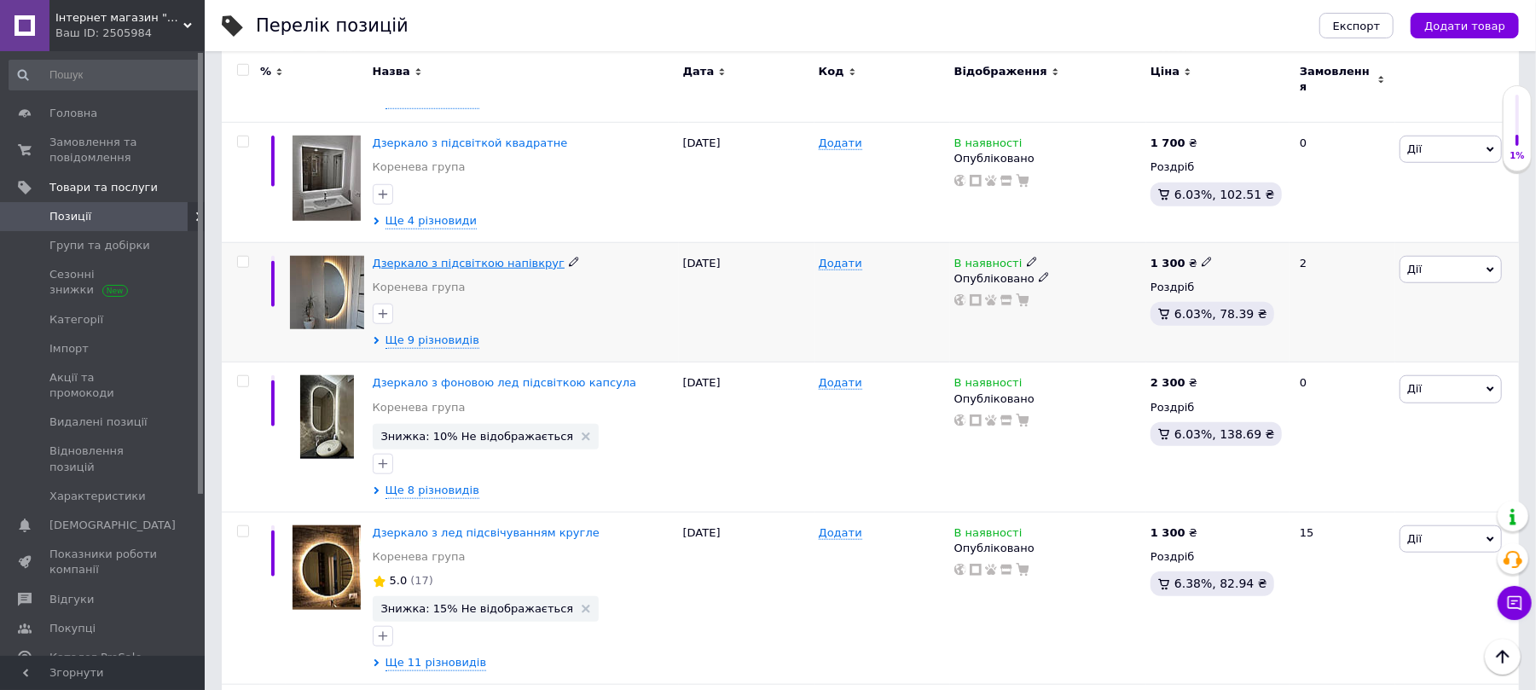
click at [490, 259] on span "Дзеркало з підсвіткою напівкруг" at bounding box center [469, 263] width 192 height 13
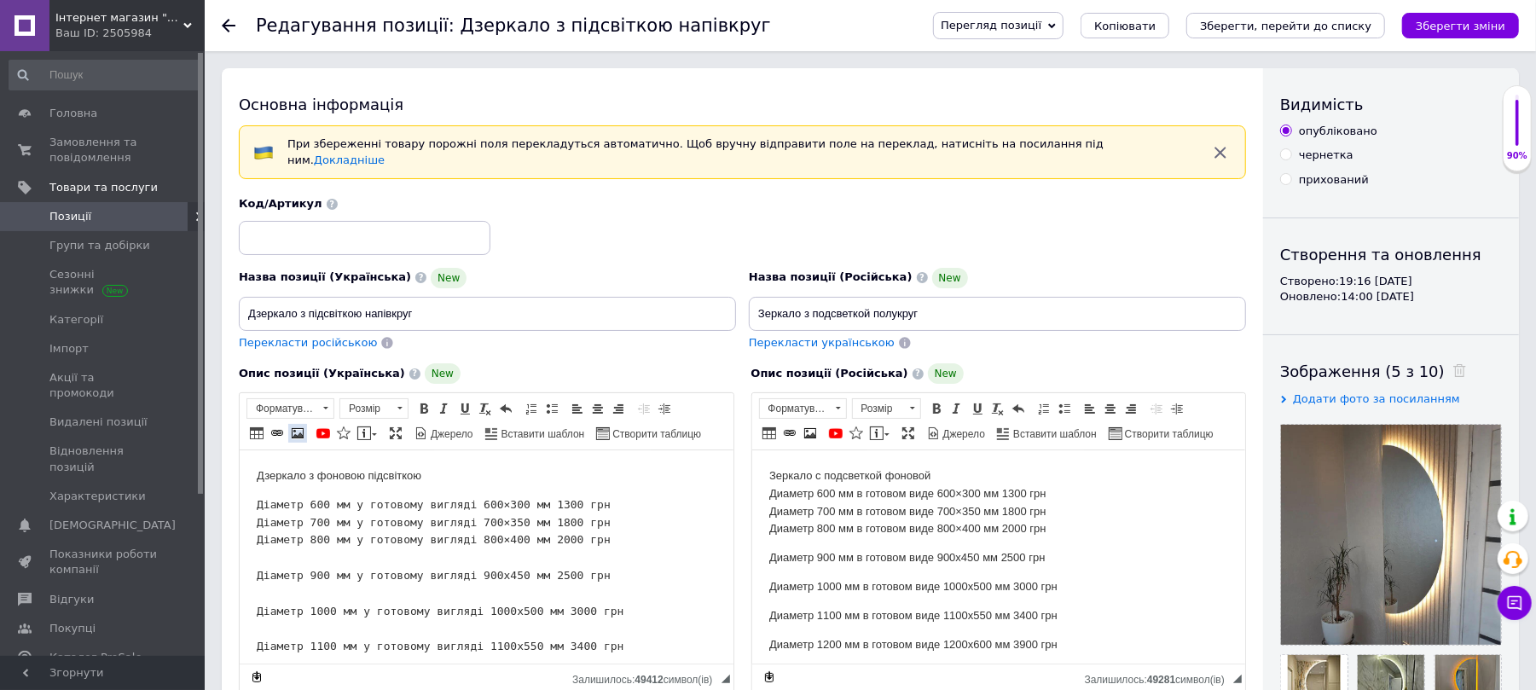
click at [301, 427] on span at bounding box center [298, 434] width 14 height 14
select select
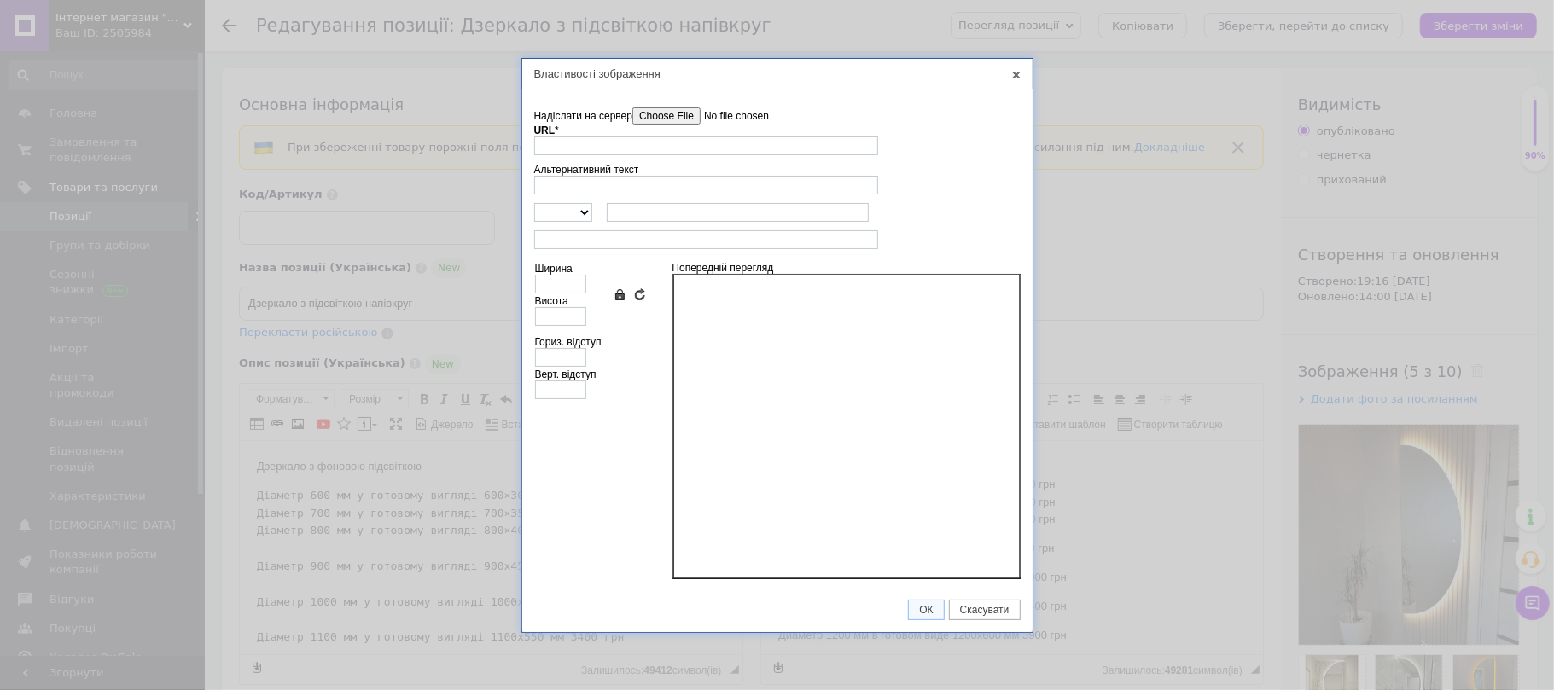
click at [674, 114] on input"] "Надіслати на сервер" at bounding box center [729, 115] width 194 height 17
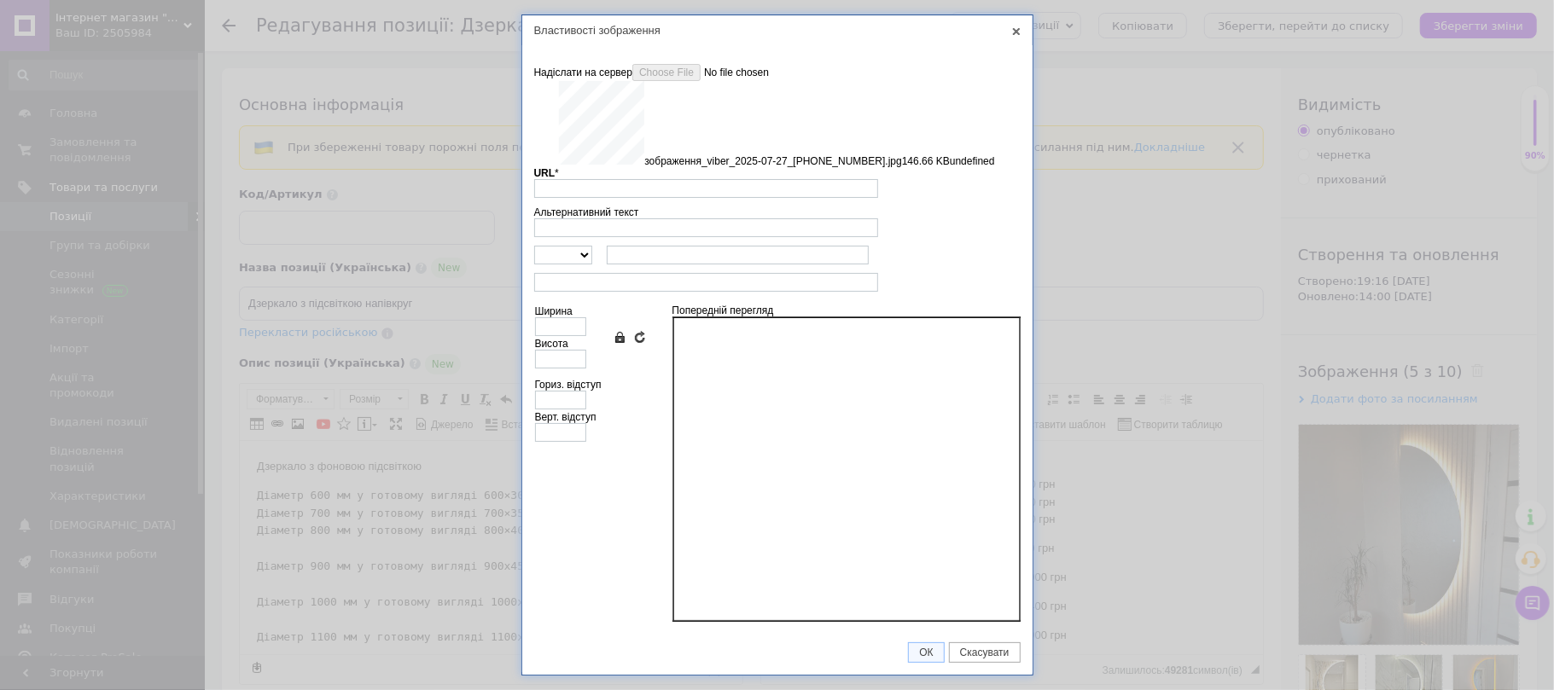
type input "https://images.prom.ua/6879118541_w640_h2048_zobrazhennya_viber_2025_07_27_15_1…"
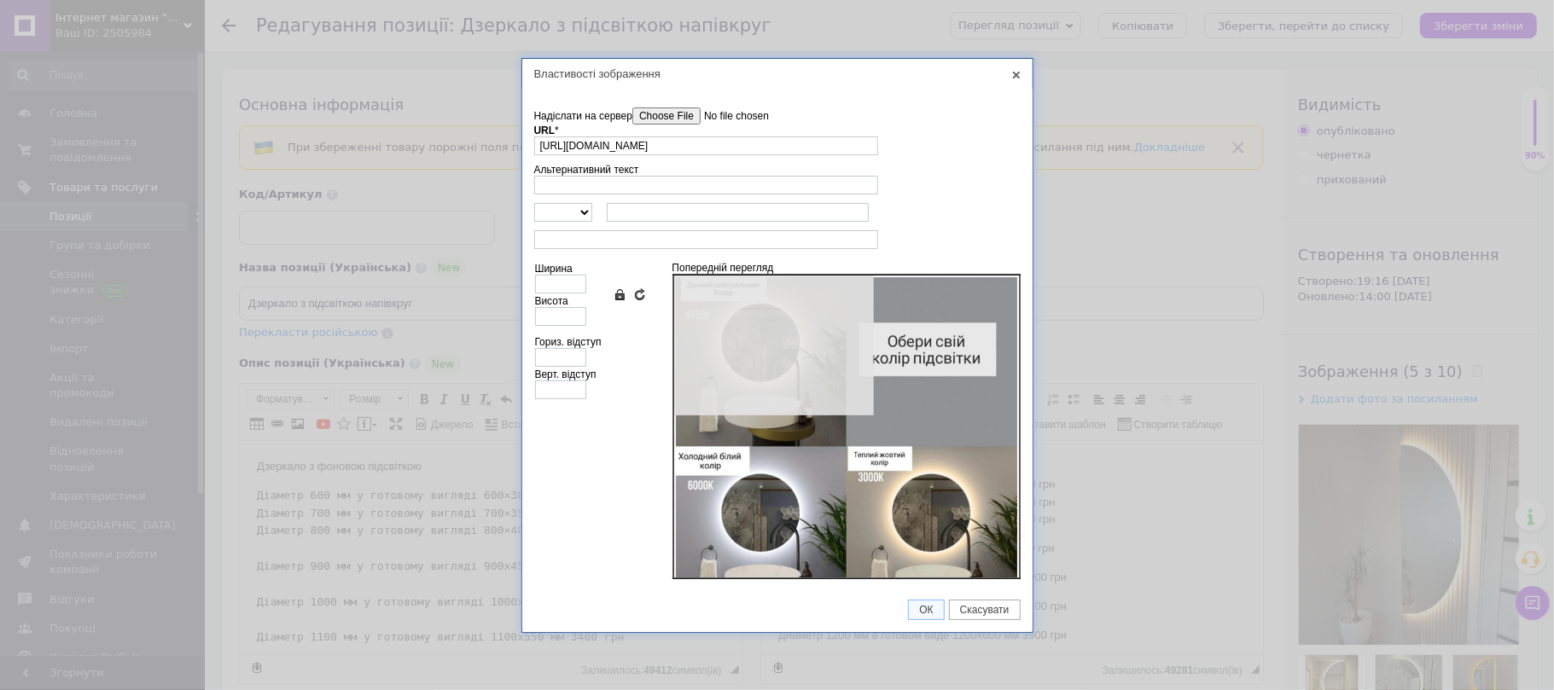
type input "640"
type input "628"
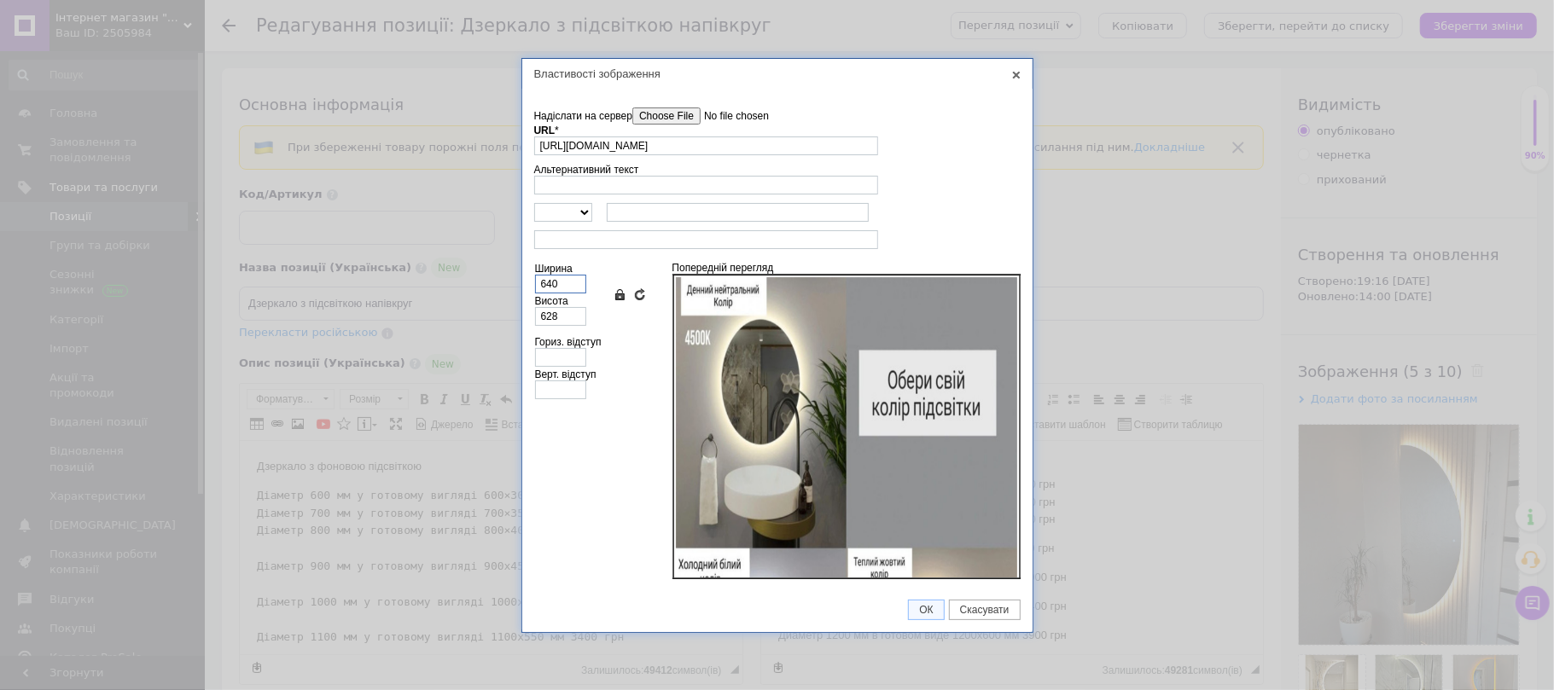
click at [572, 282] on input "640" at bounding box center [560, 284] width 51 height 19
type input "64"
type input "63"
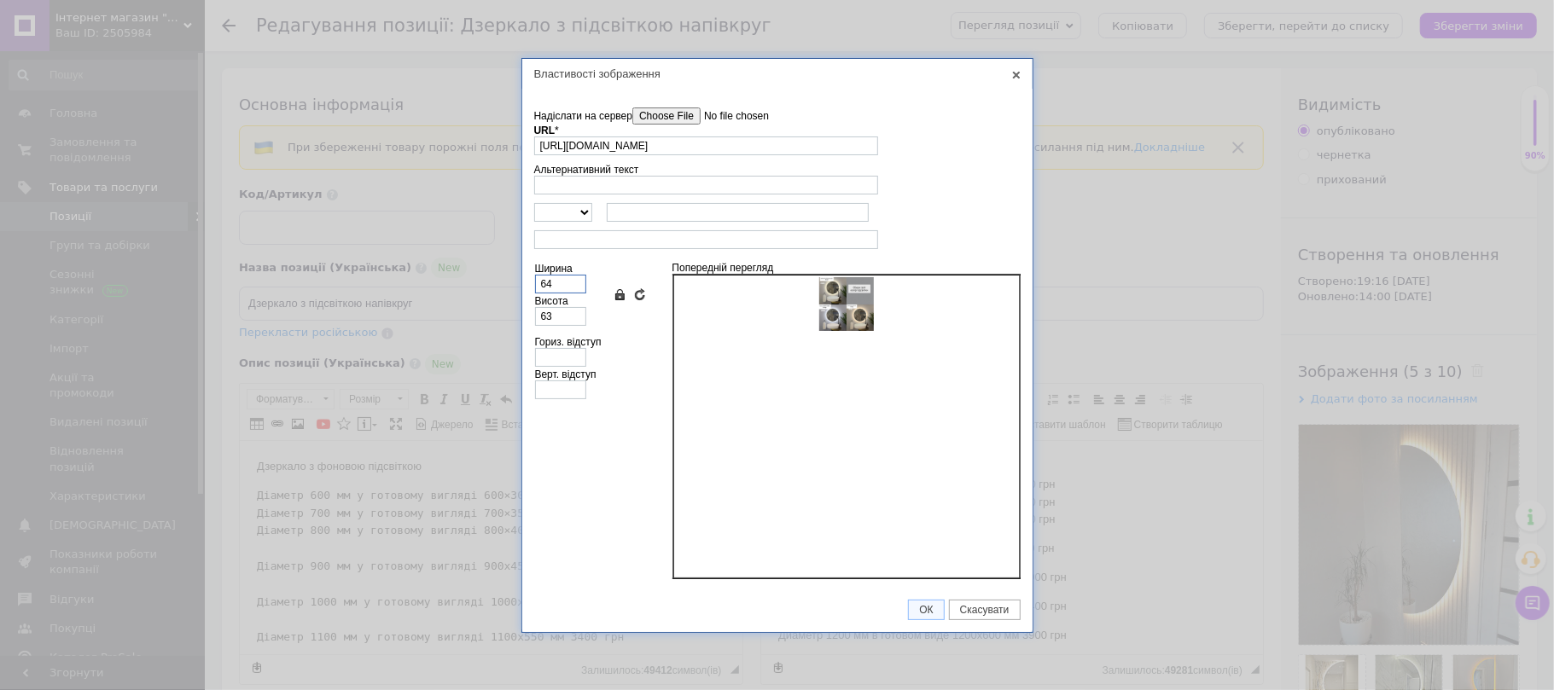
type input "6"
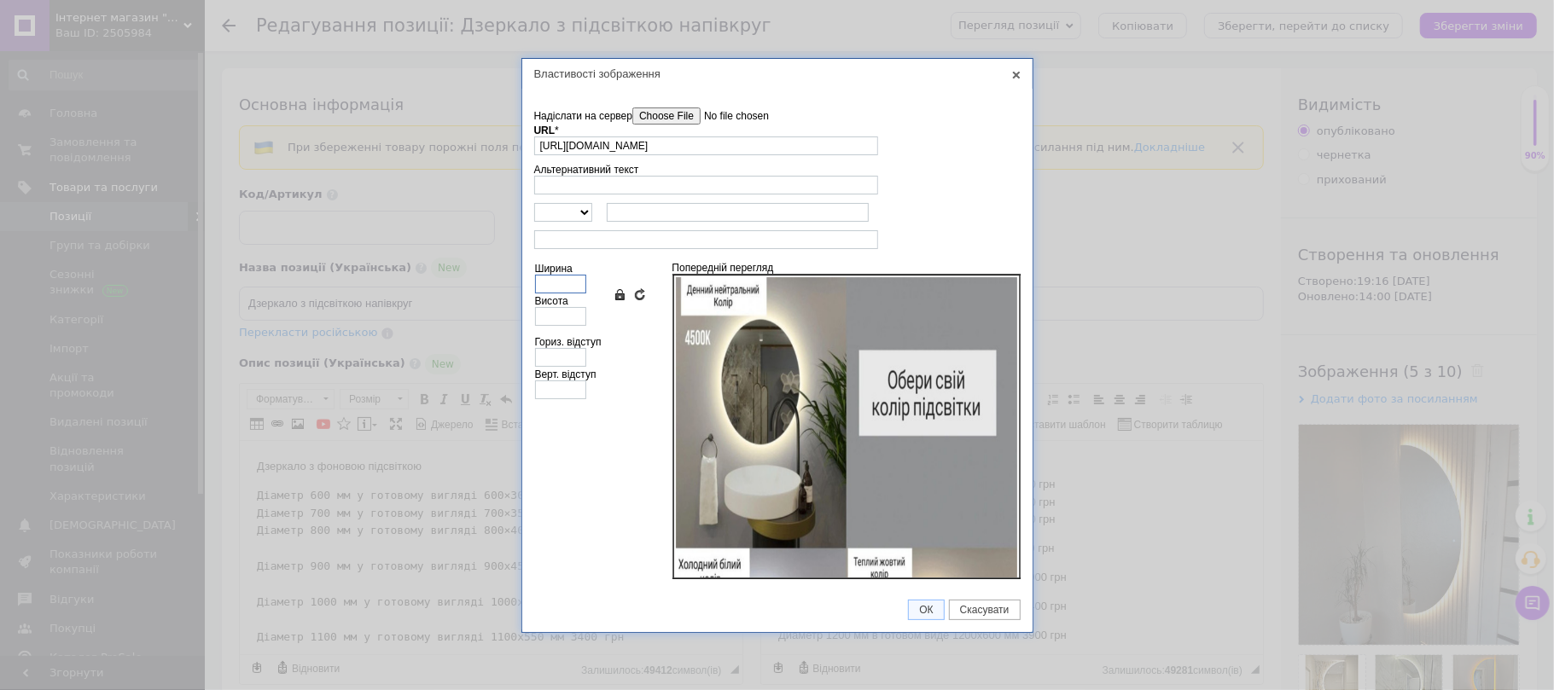
type input "3"
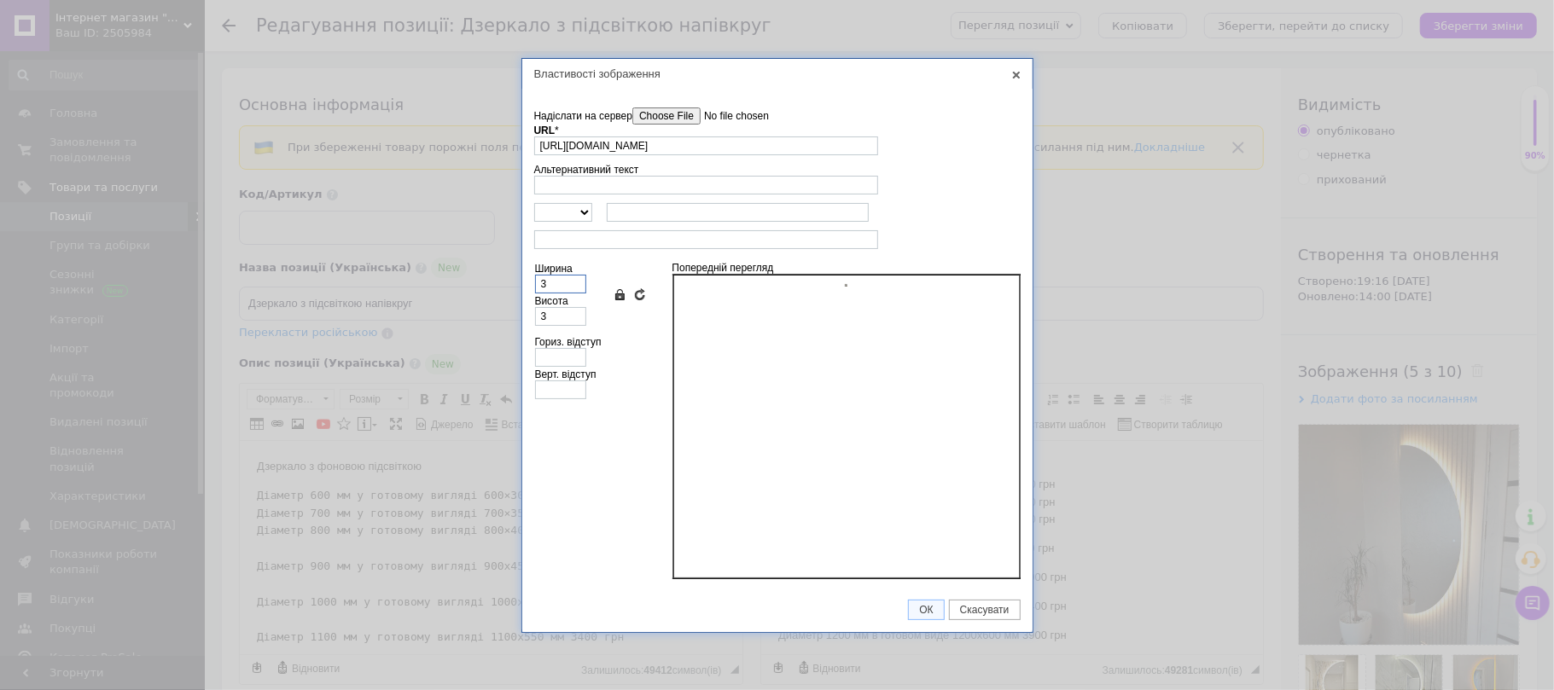
type input "35"
type input "34"
type input "350"
type input "343"
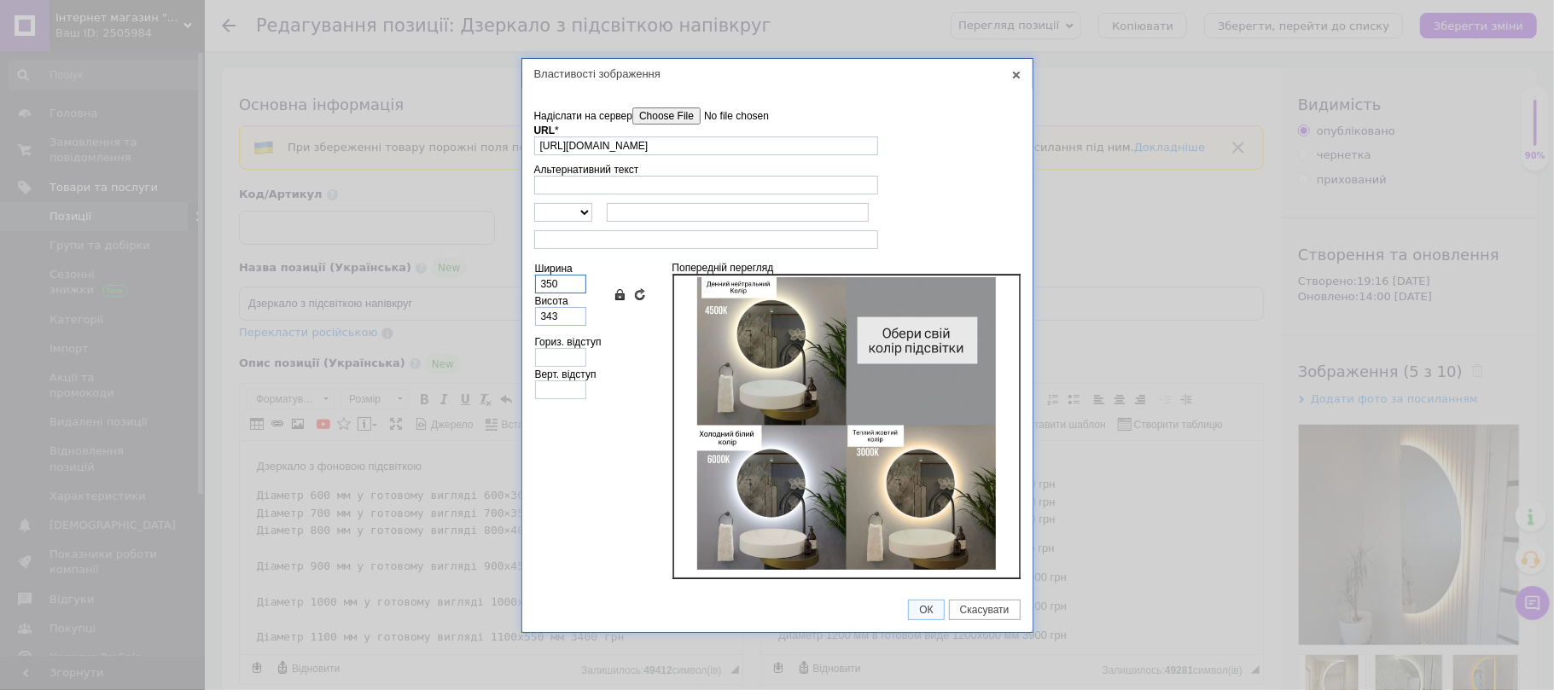
type input "350"
click at [570, 314] on input "343" at bounding box center [560, 316] width 51 height 19
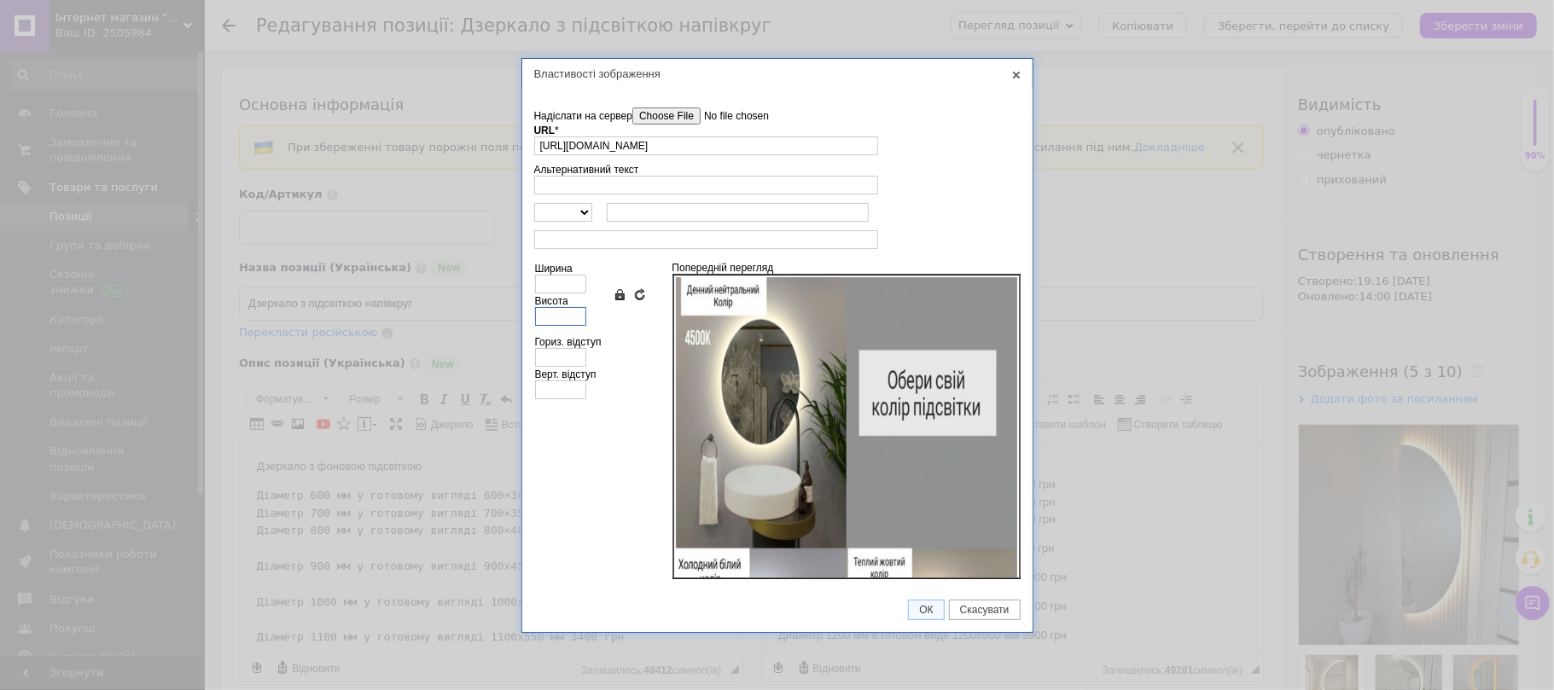
type input "3"
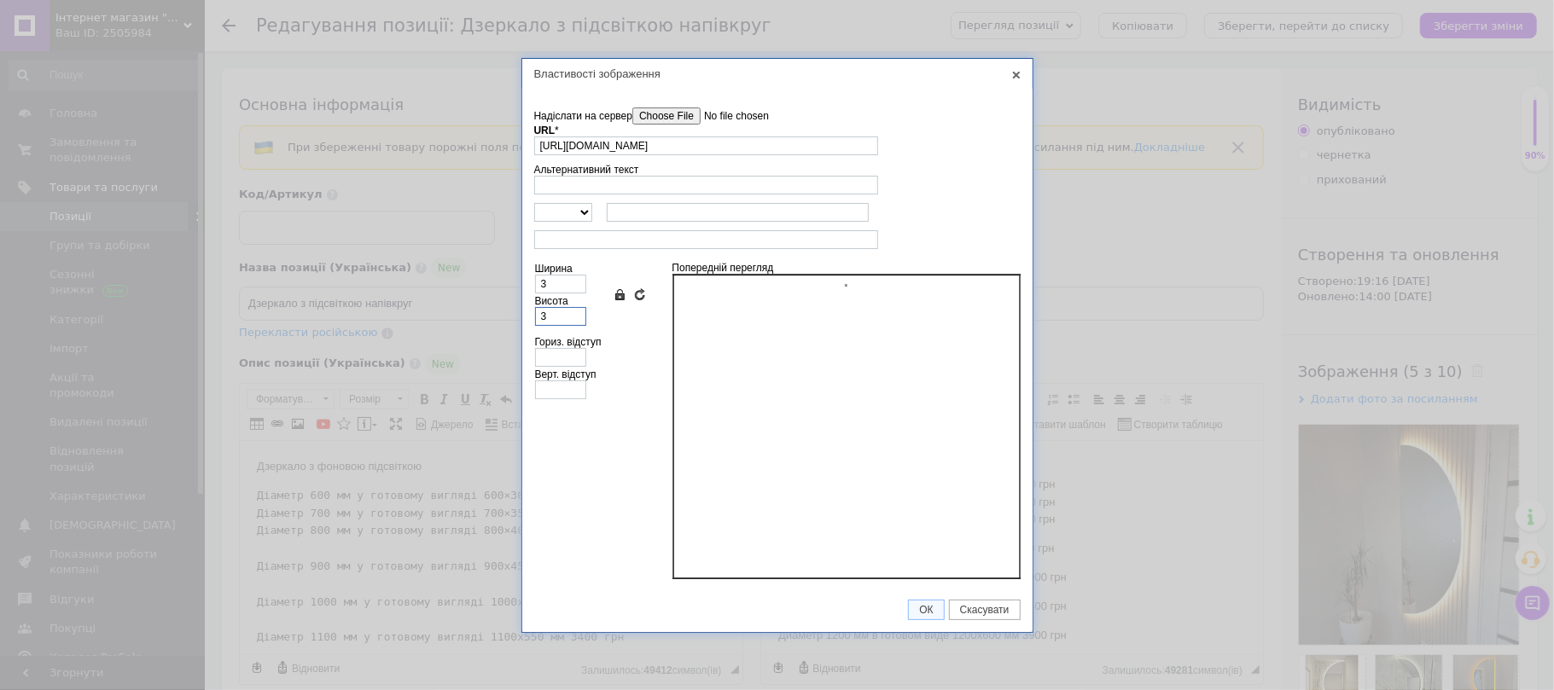
type input "35"
type input "36"
type input "350"
type input "357"
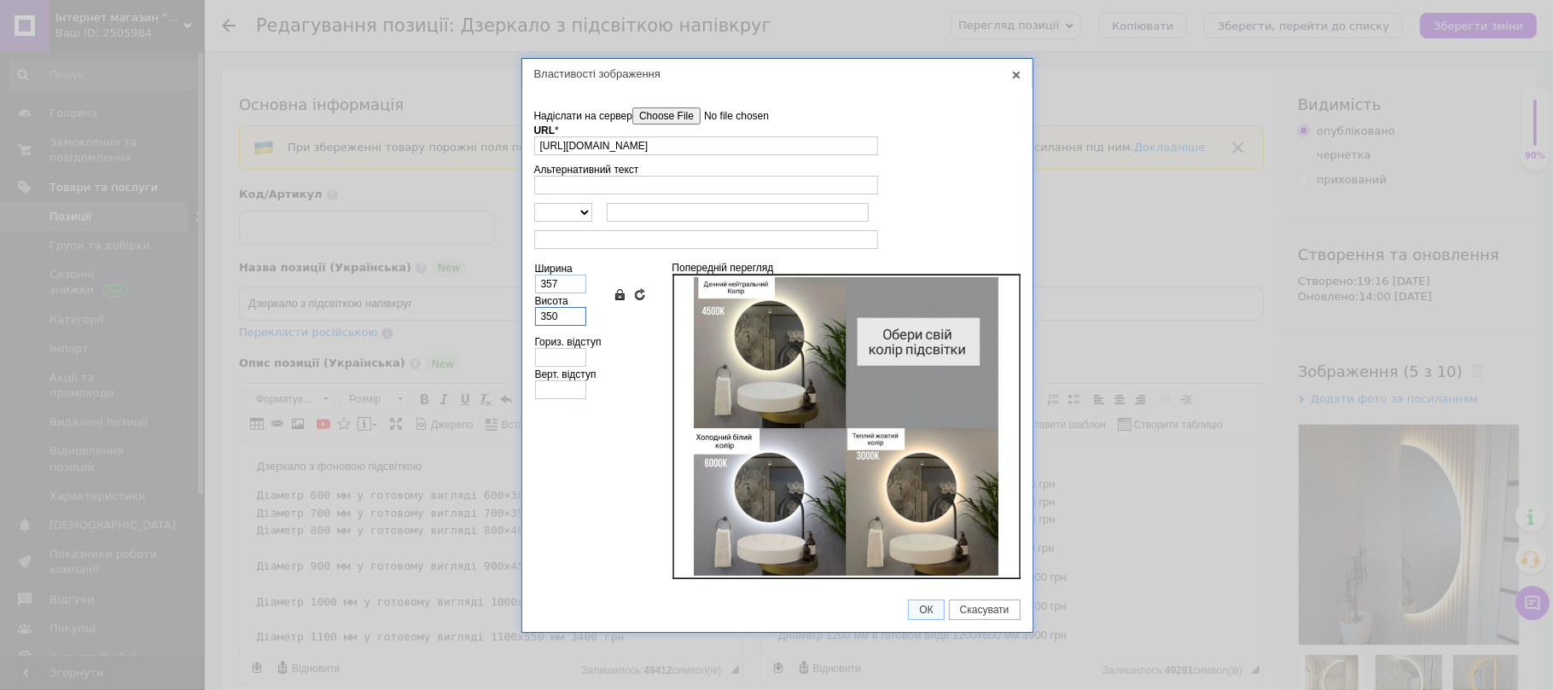
type input "350"
click at [571, 282] on input "357" at bounding box center [560, 284] width 51 height 19
type input "35"
type input "34"
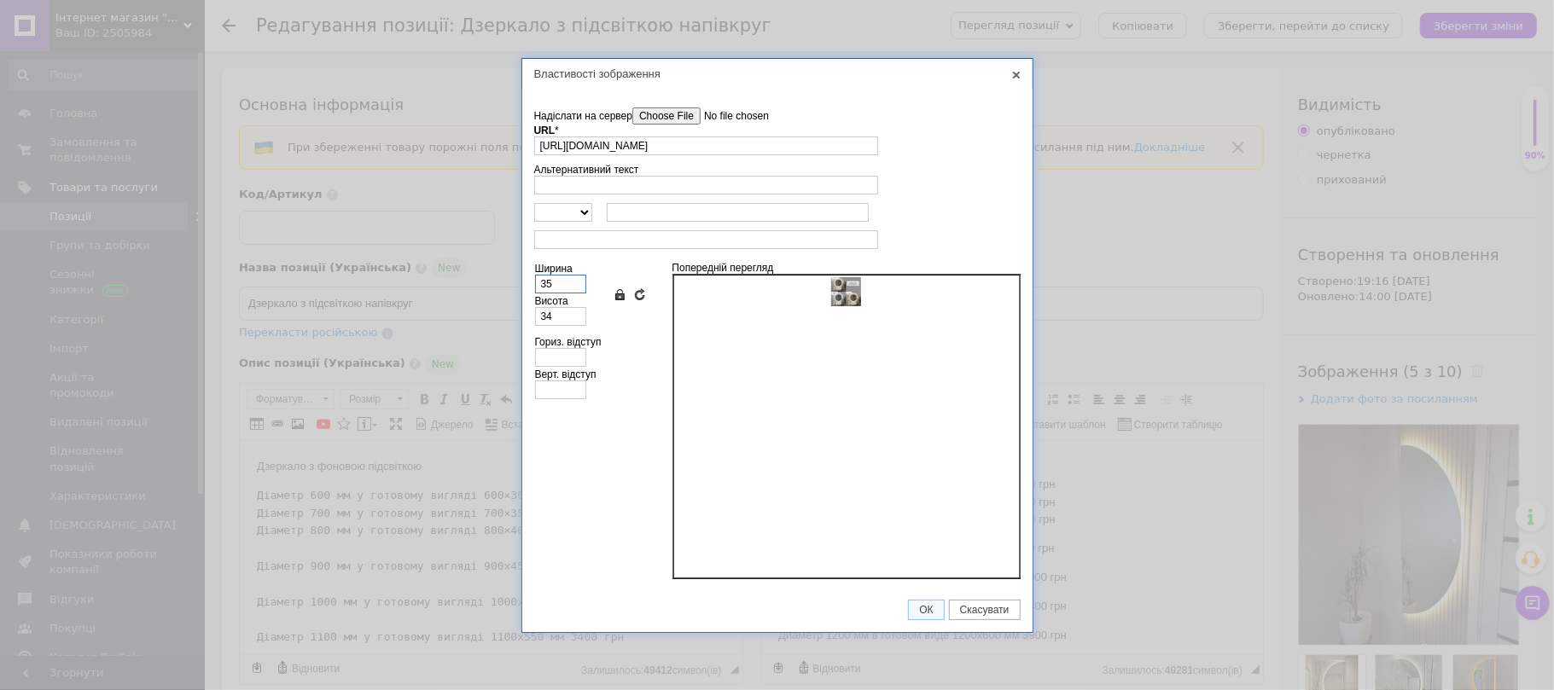
type input "3"
type input "38"
type input "37"
type input "380"
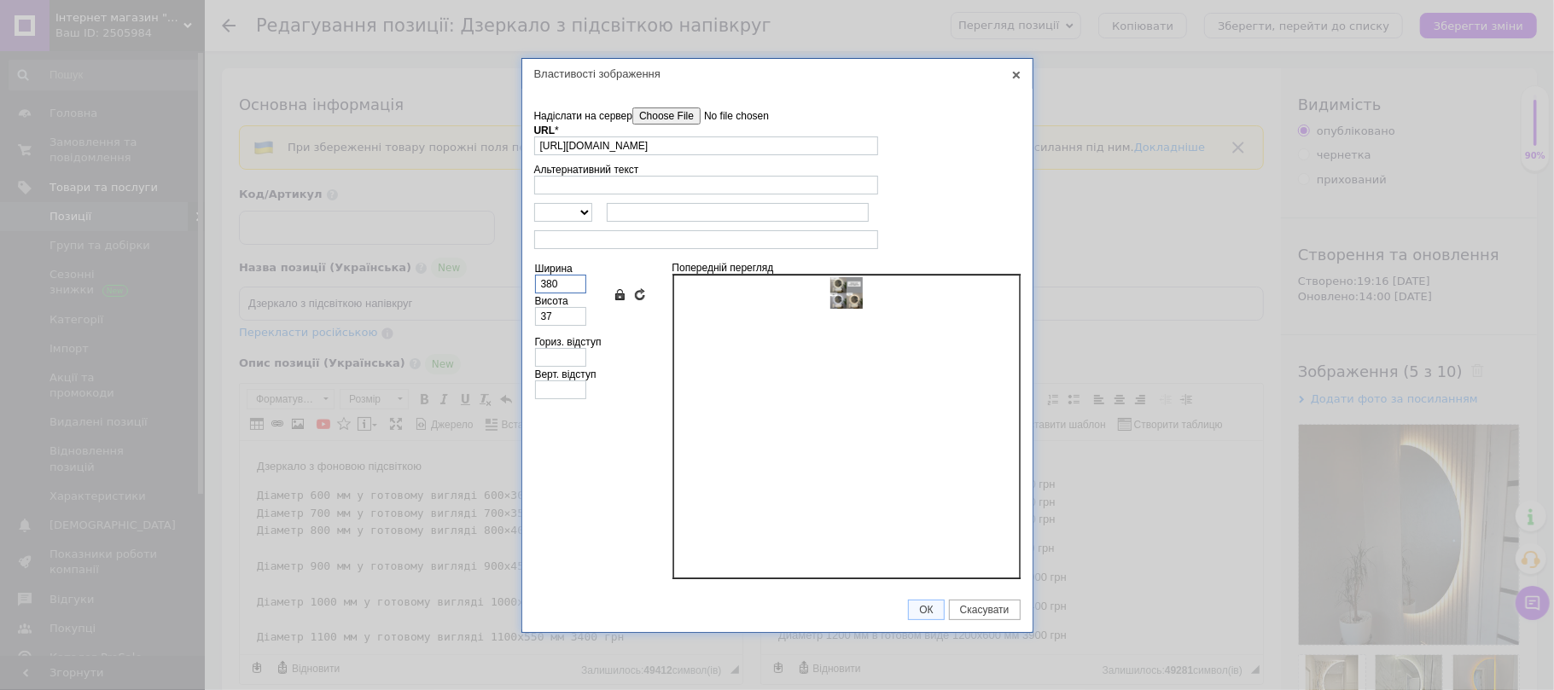
type input "373"
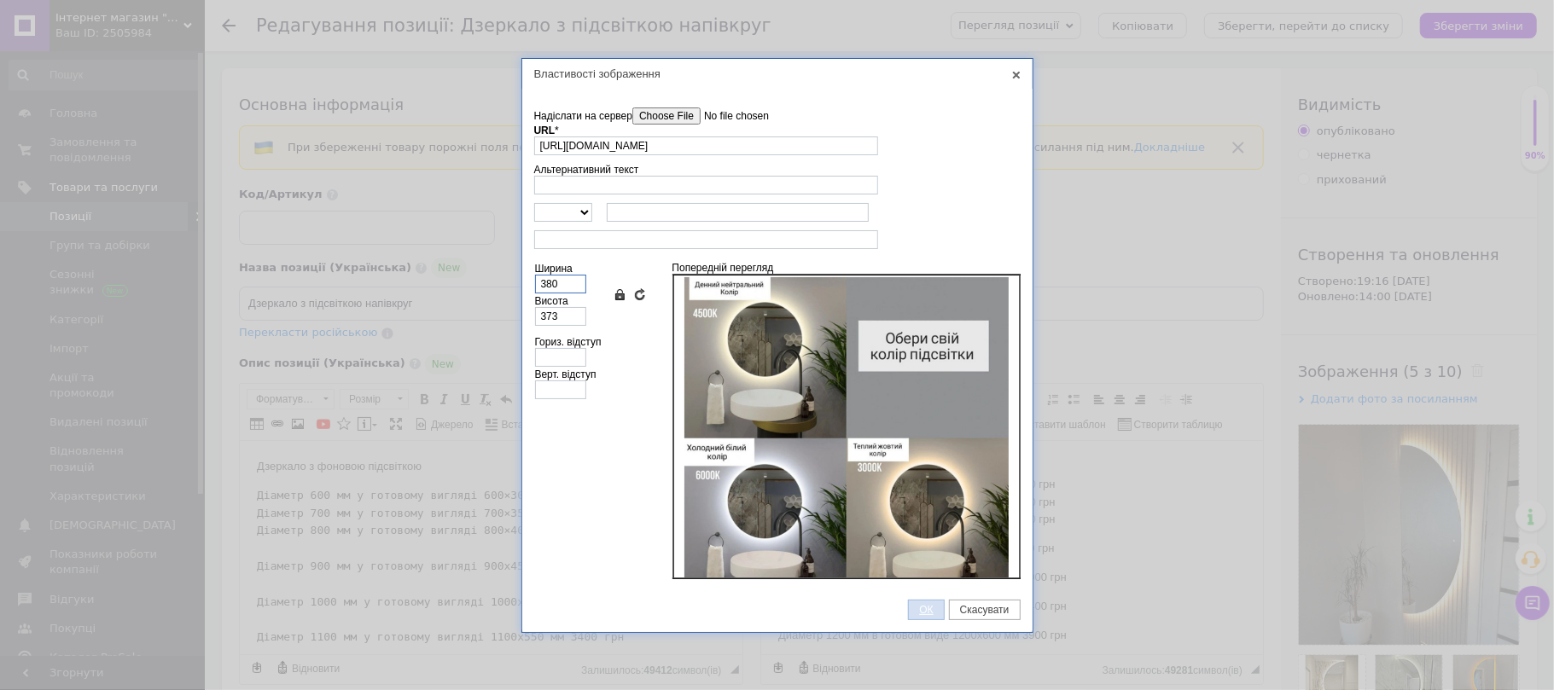
type input "380"
click at [926, 608] on span "ОК" at bounding box center [926, 610] width 34 height 12
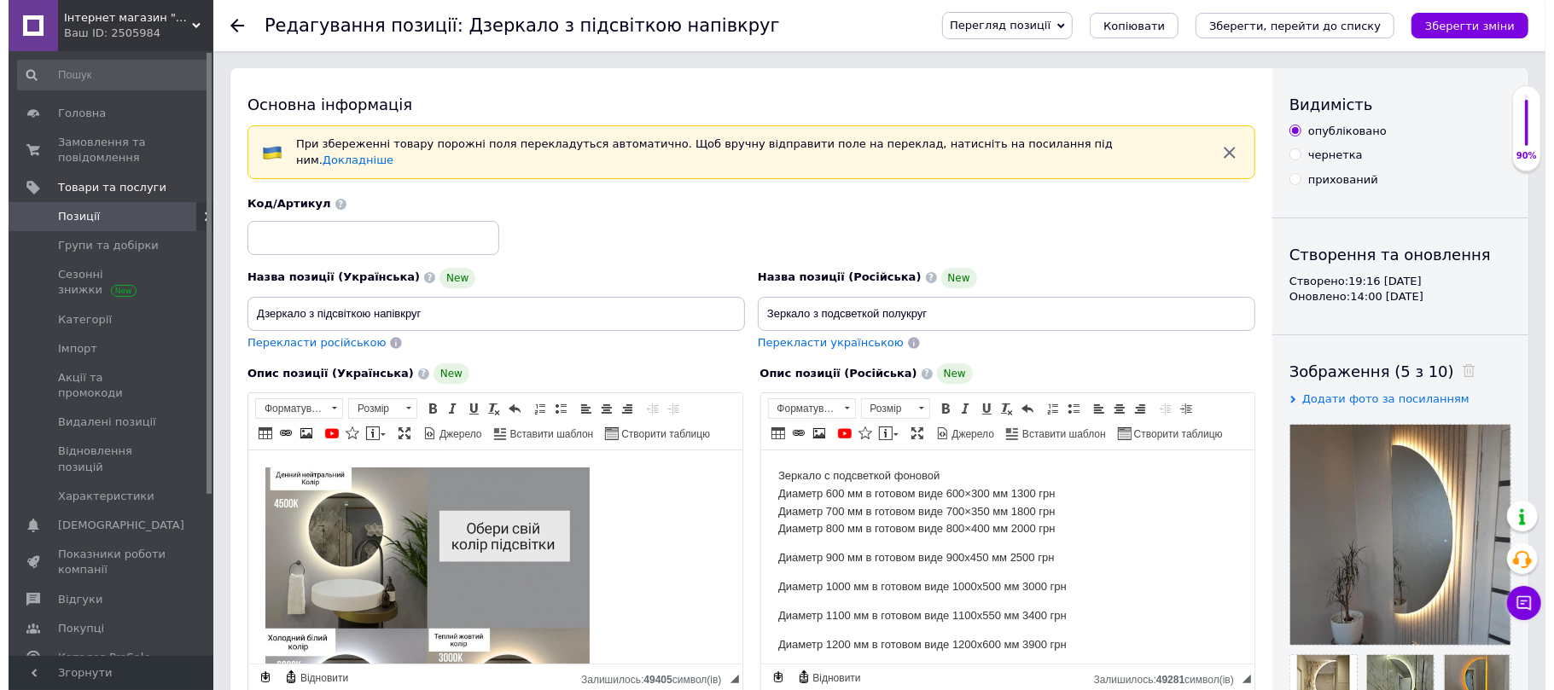
scroll to position [125, 0]
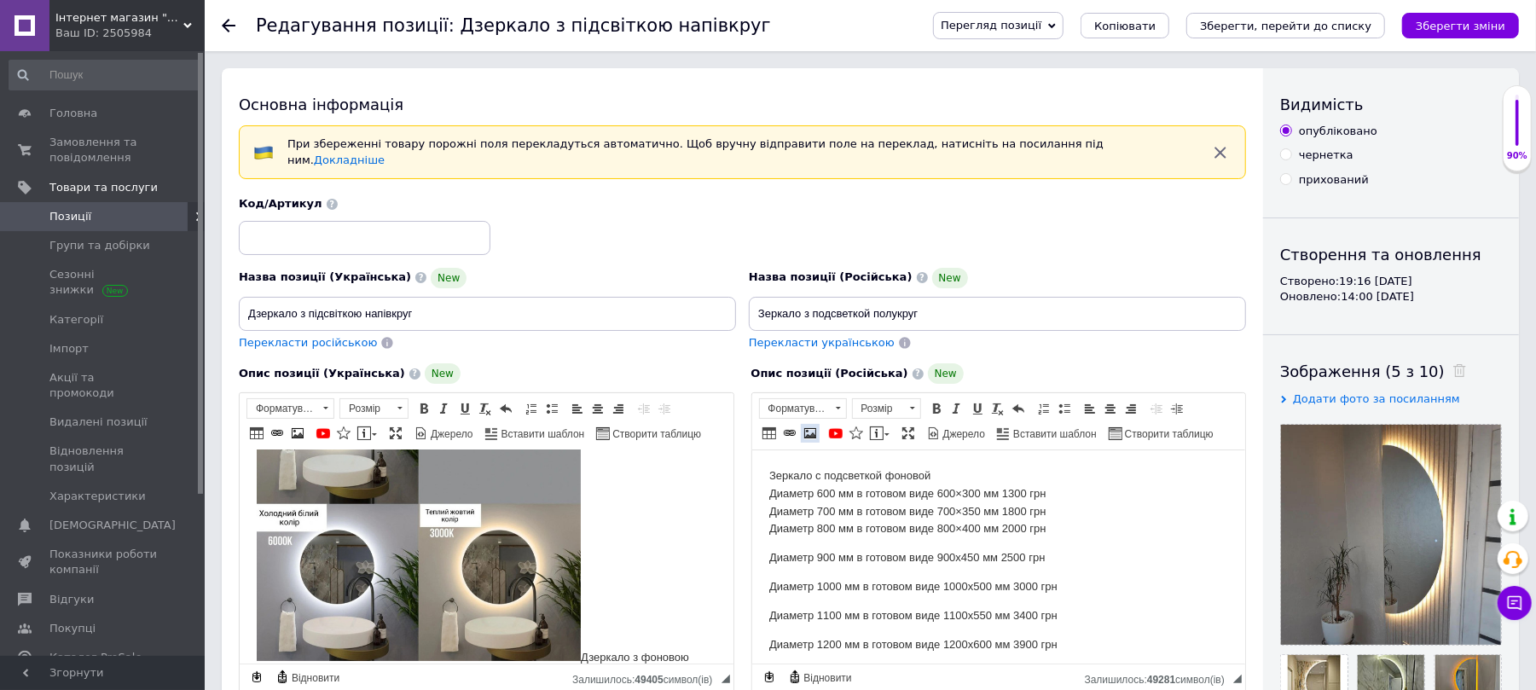
click at [814, 427] on span at bounding box center [811, 434] width 14 height 14
select select
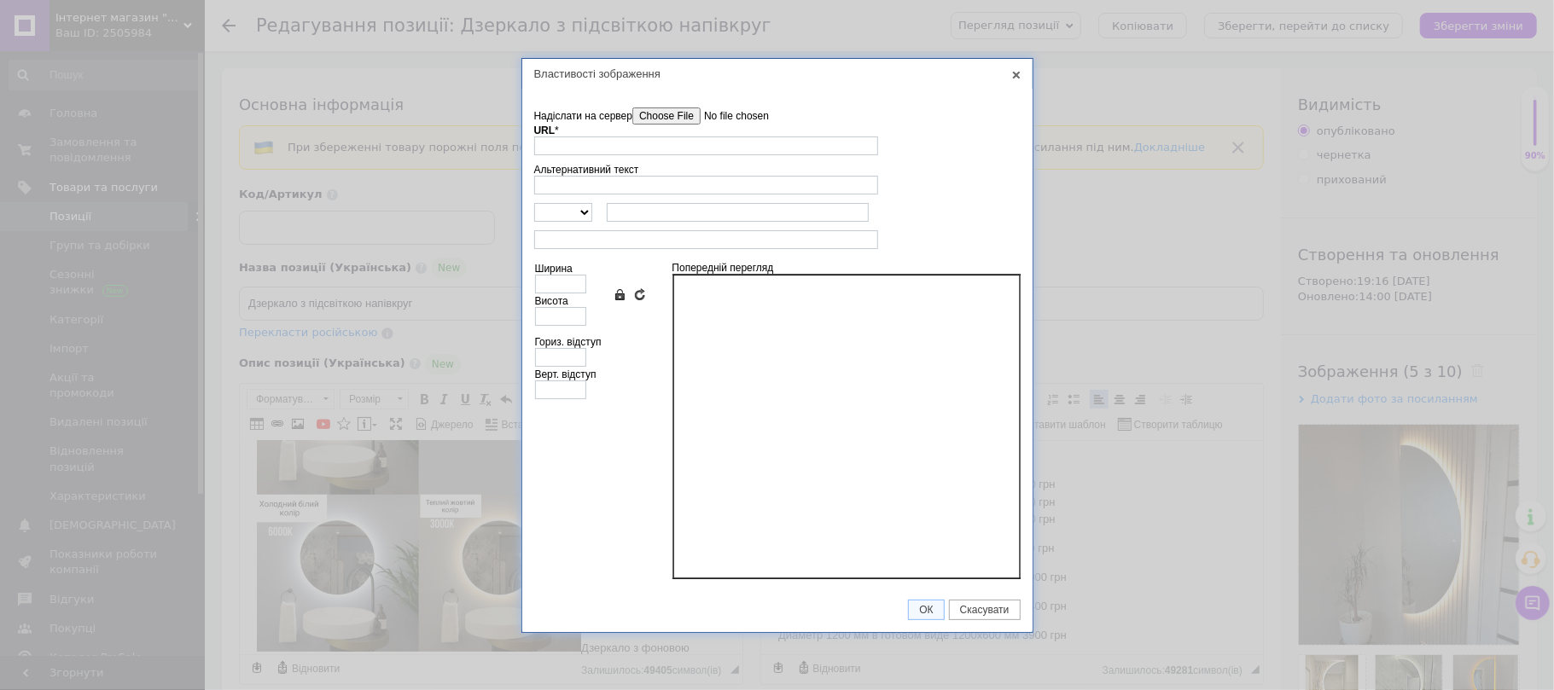
click at [667, 120] on input"] "Надіслати на сервер" at bounding box center [729, 115] width 194 height 17
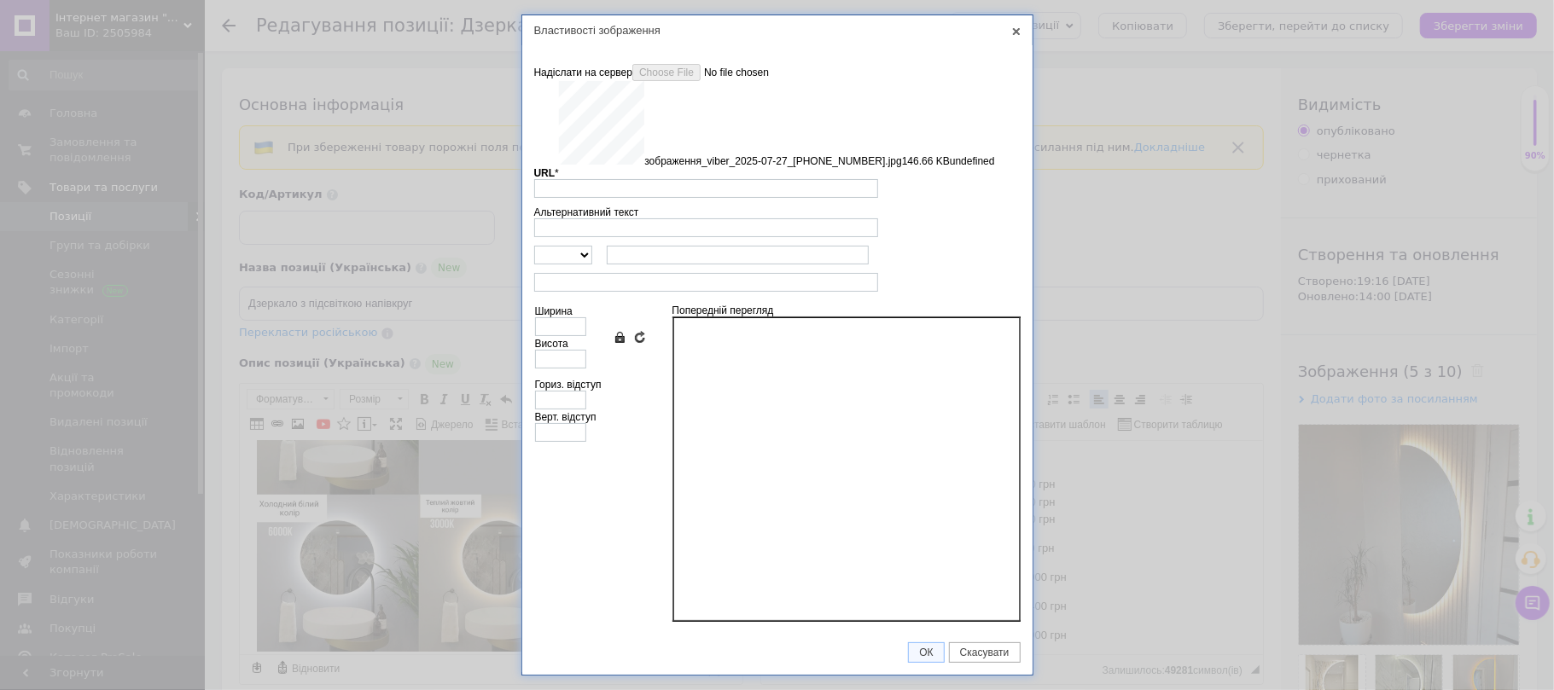
type input "https://images.prom.ua/6879118541_w640_h2048_zobrazhennya_viber_2025_07_27_15_1…"
type input "640"
type input "628"
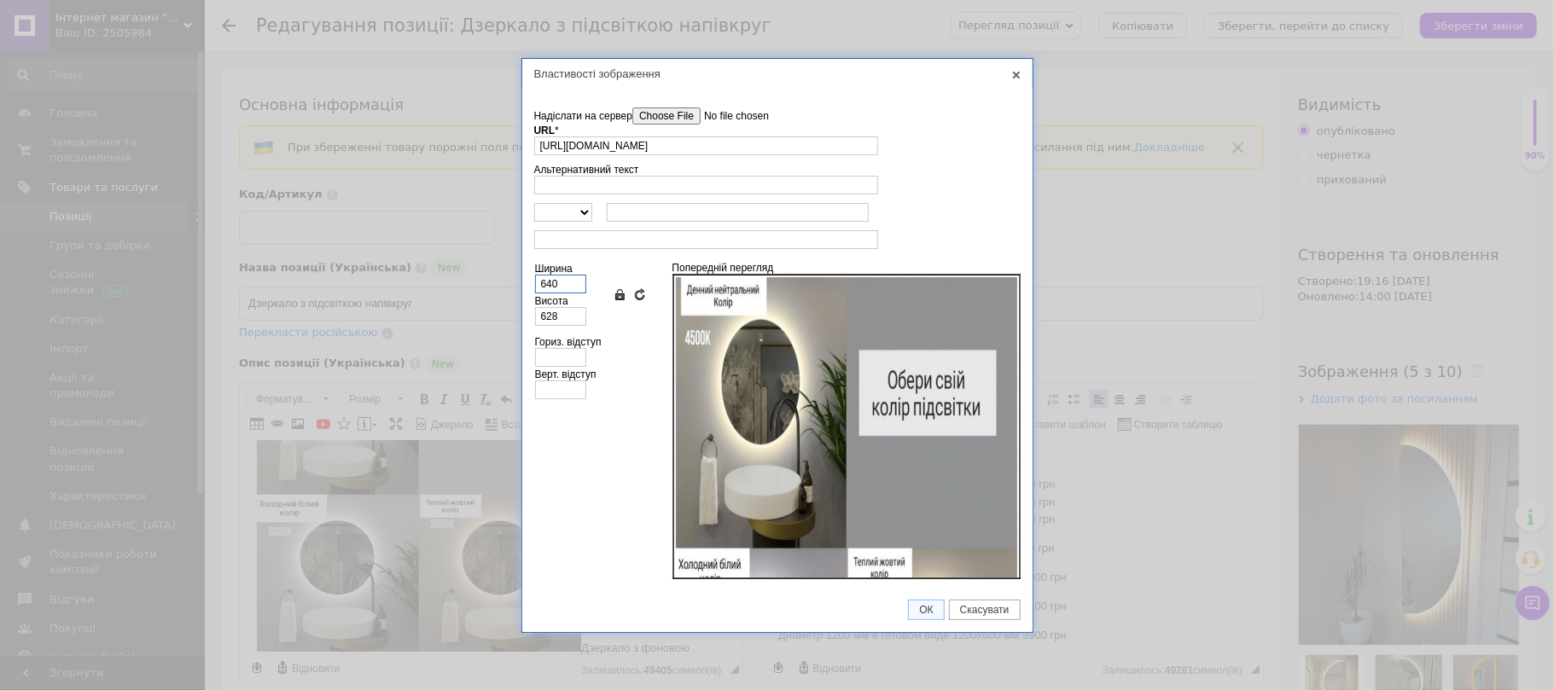
click at [560, 285] on input "640" at bounding box center [560, 284] width 51 height 19
type input "64"
type input "63"
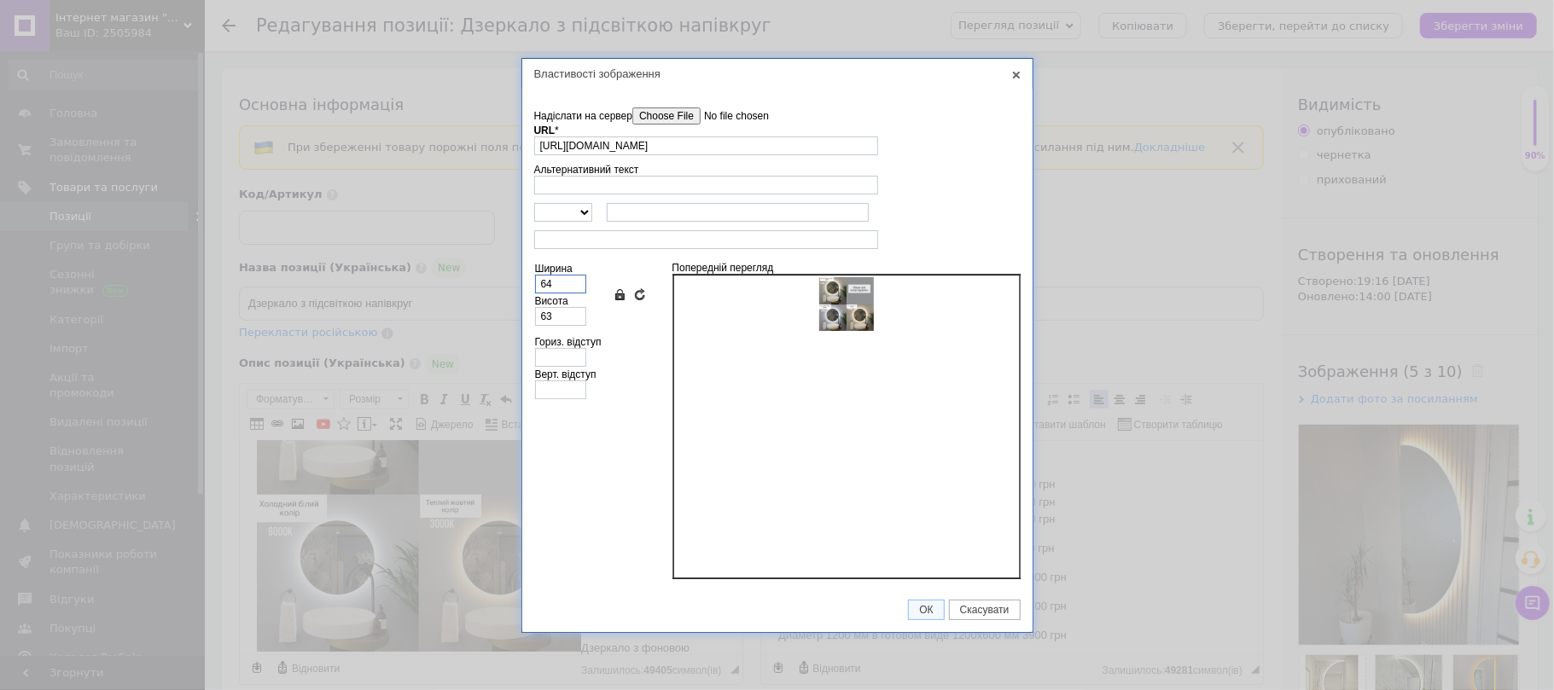
type input "6"
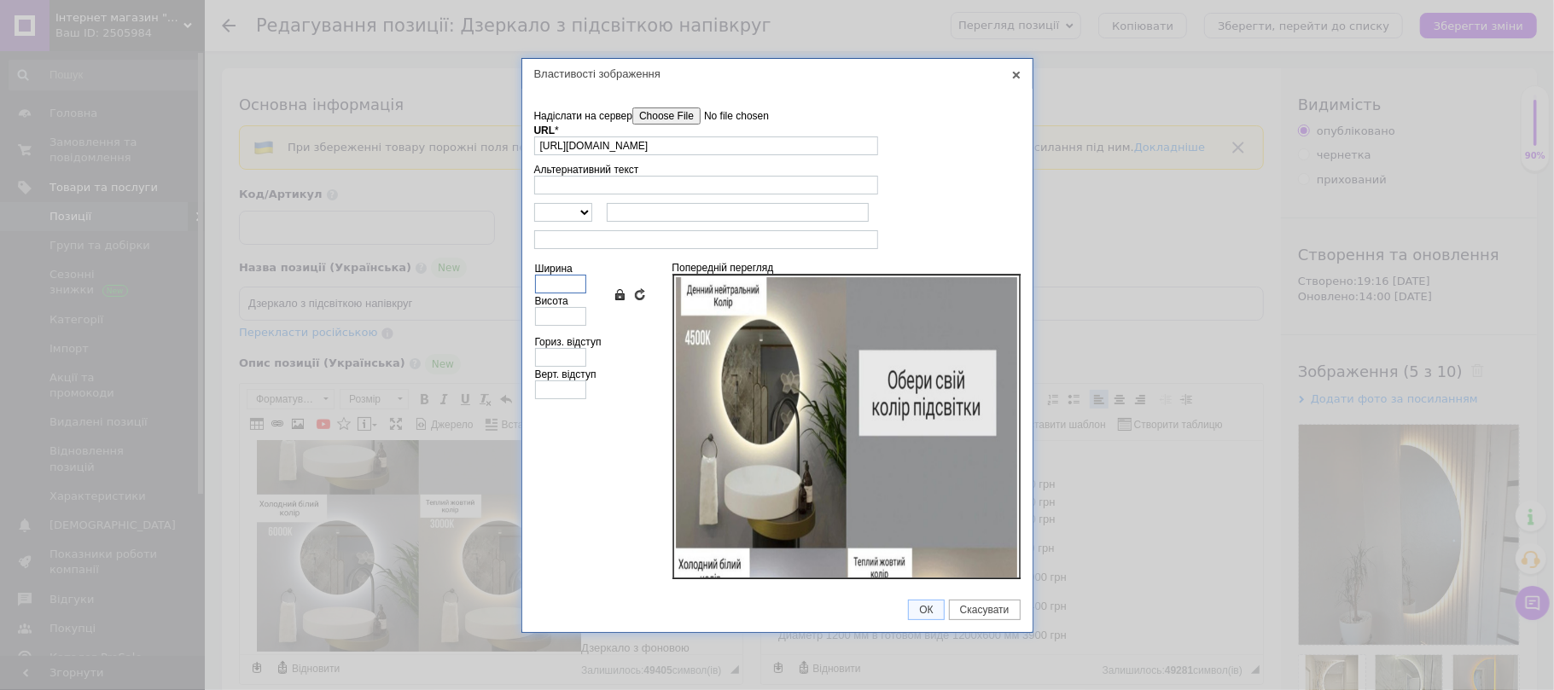
type input "3"
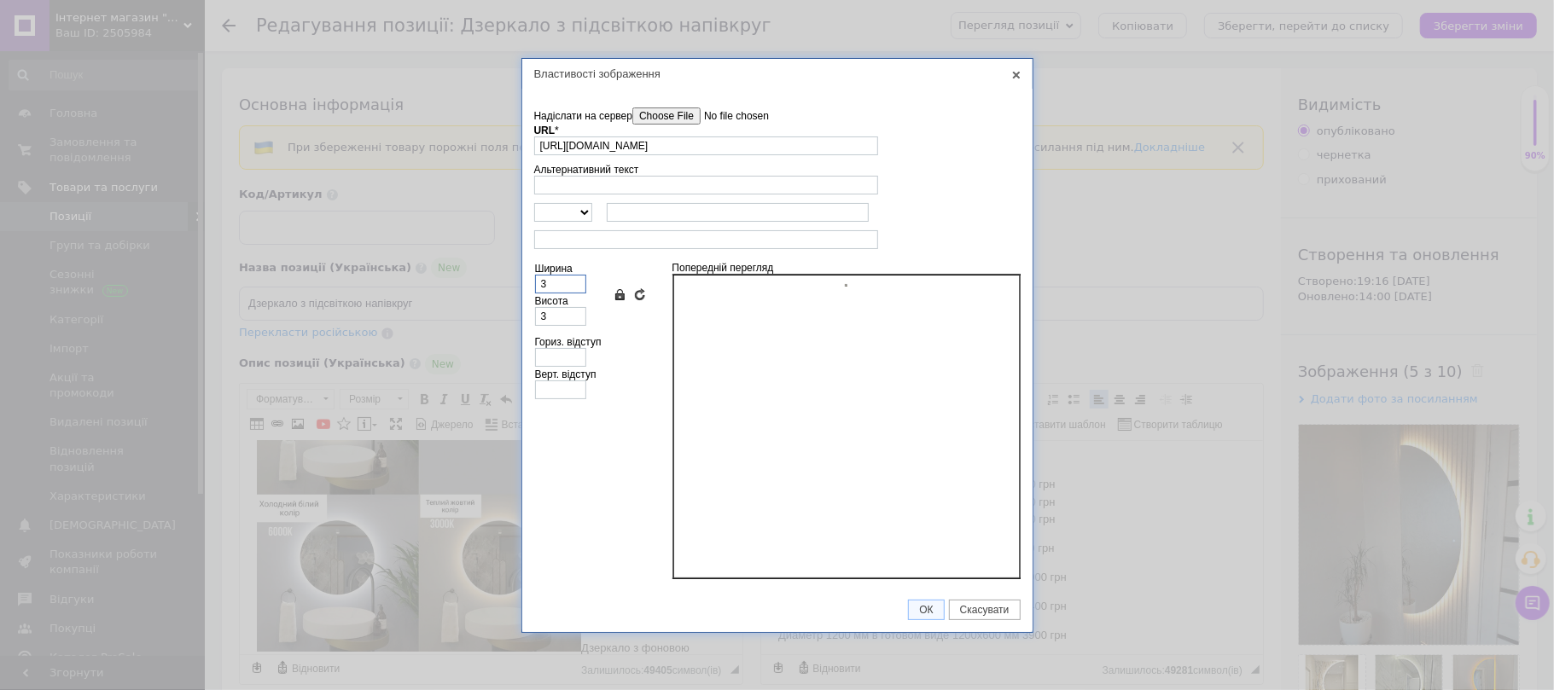
type input "38"
type input "37"
type input "380"
type input "373"
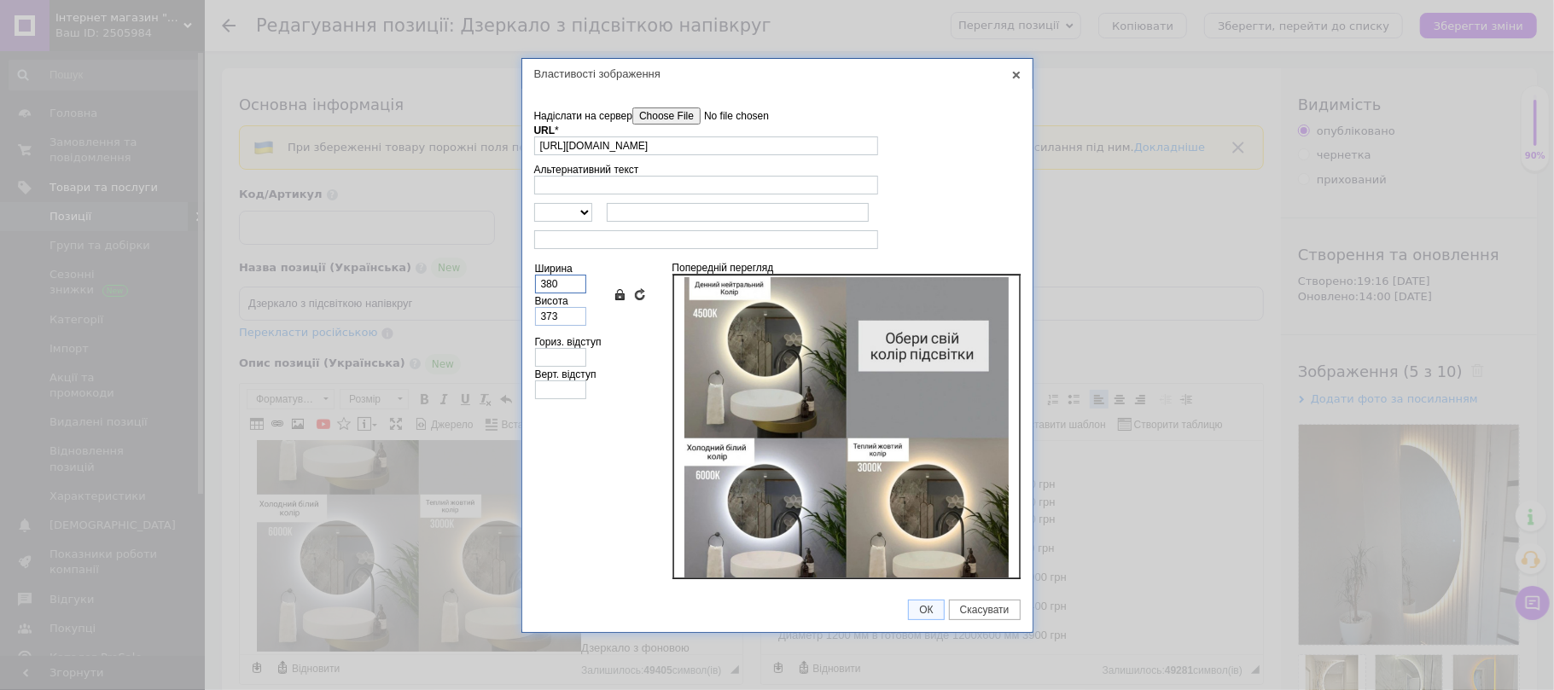
type input "380"
click at [572, 319] on input "373" at bounding box center [560, 316] width 51 height 19
type input "37"
type input "38"
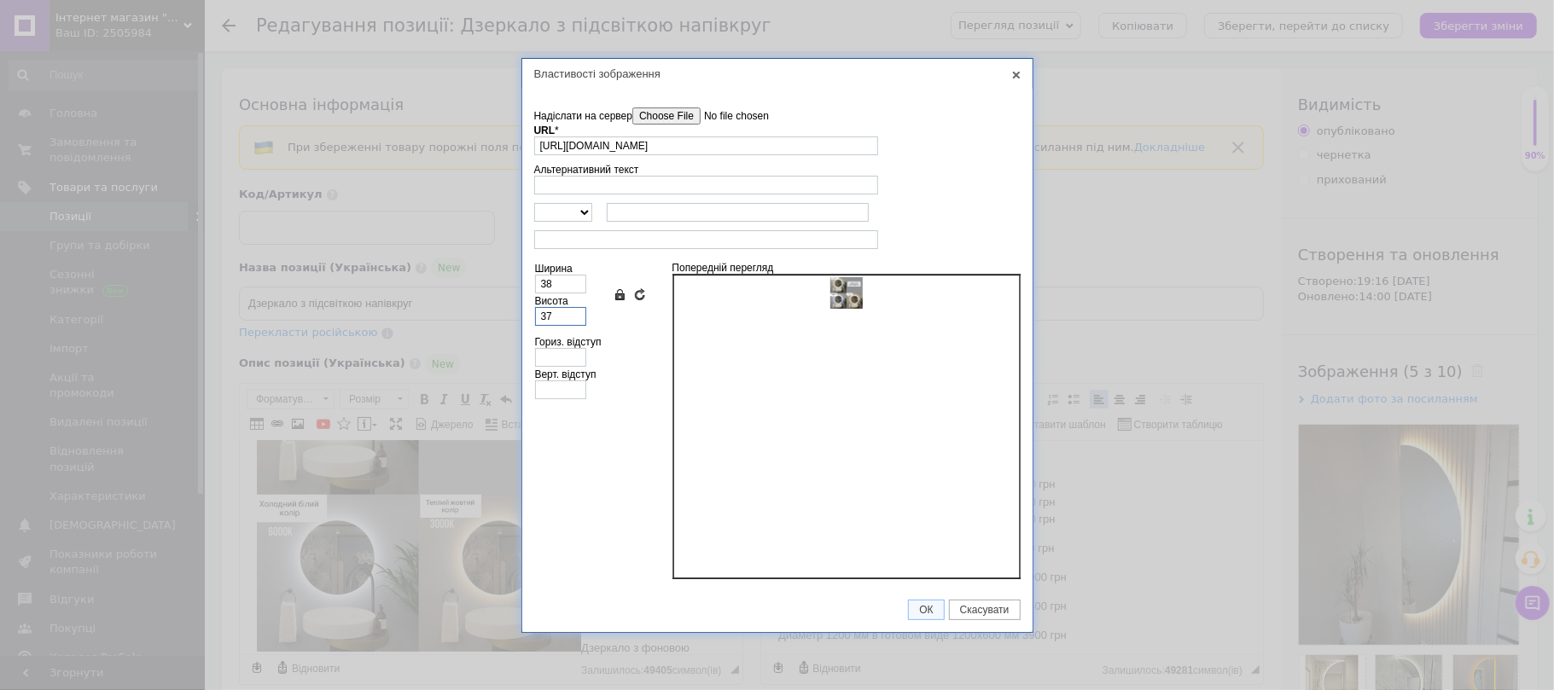
type input "3"
type input "35"
type input "36"
type input "350"
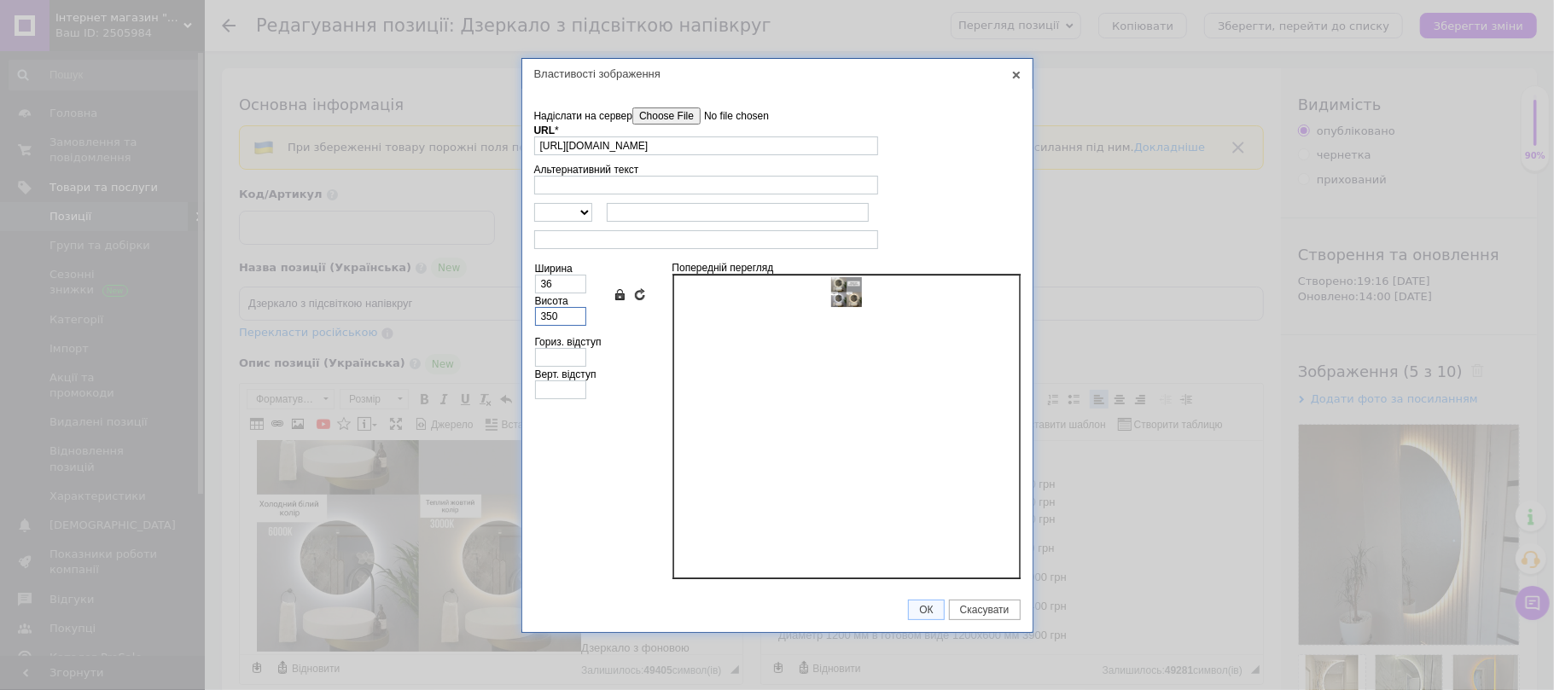
type input "357"
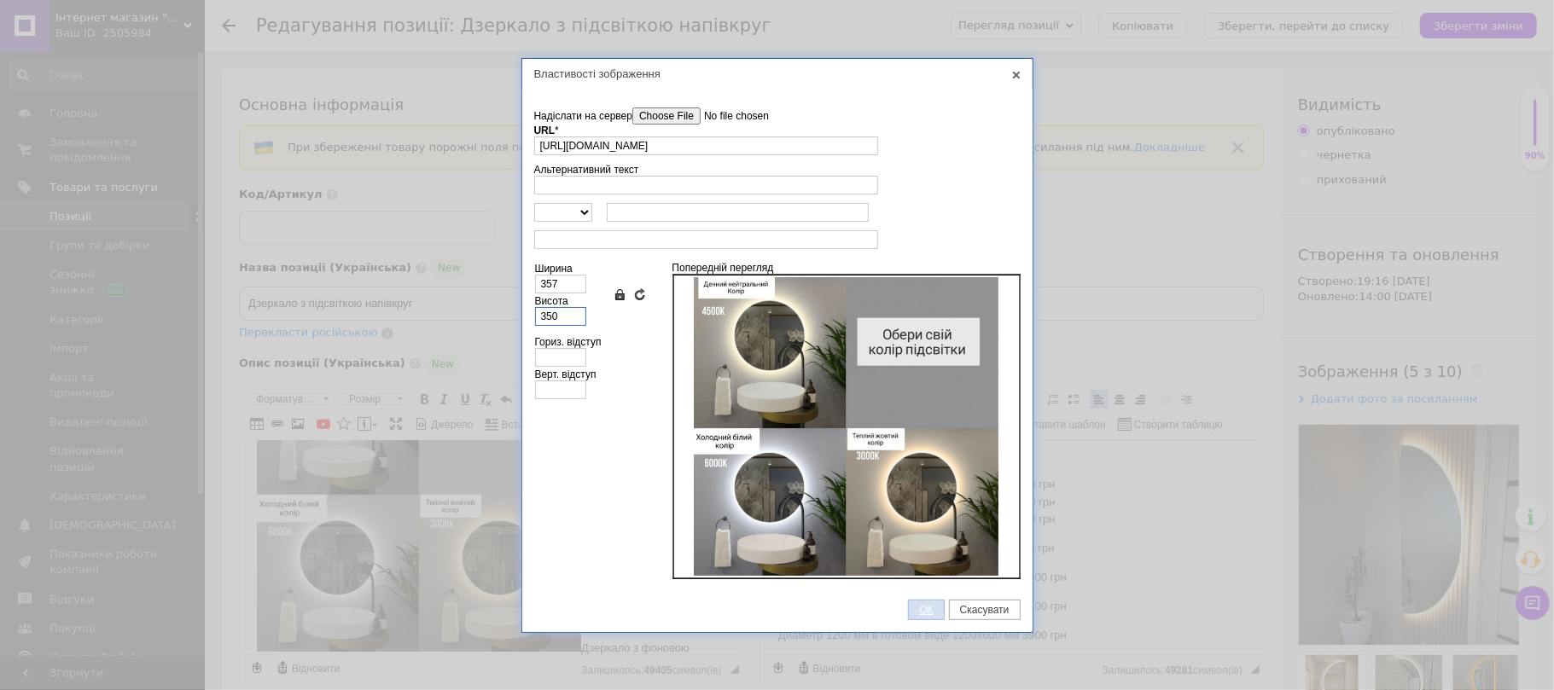
type input "350"
click at [915, 608] on span "ОК" at bounding box center [926, 610] width 34 height 12
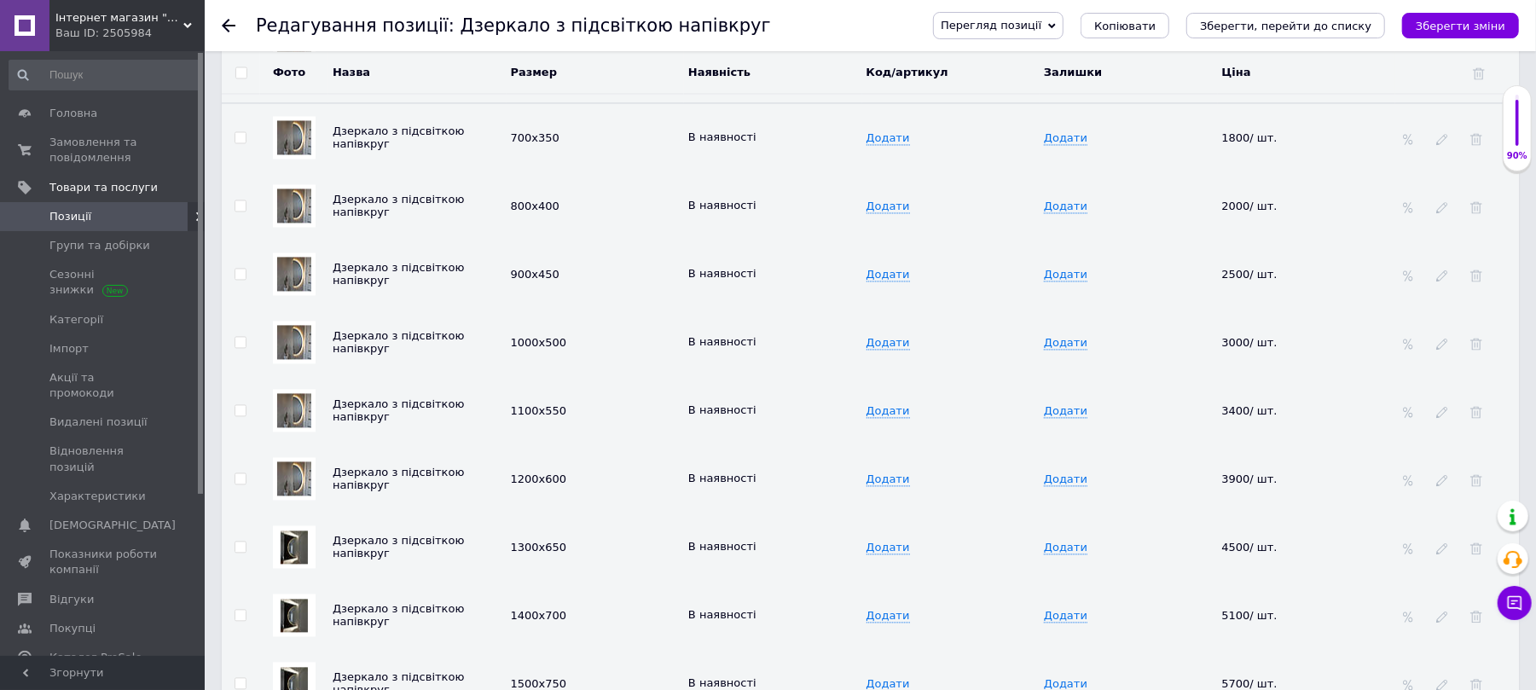
scroll to position [2888, 0]
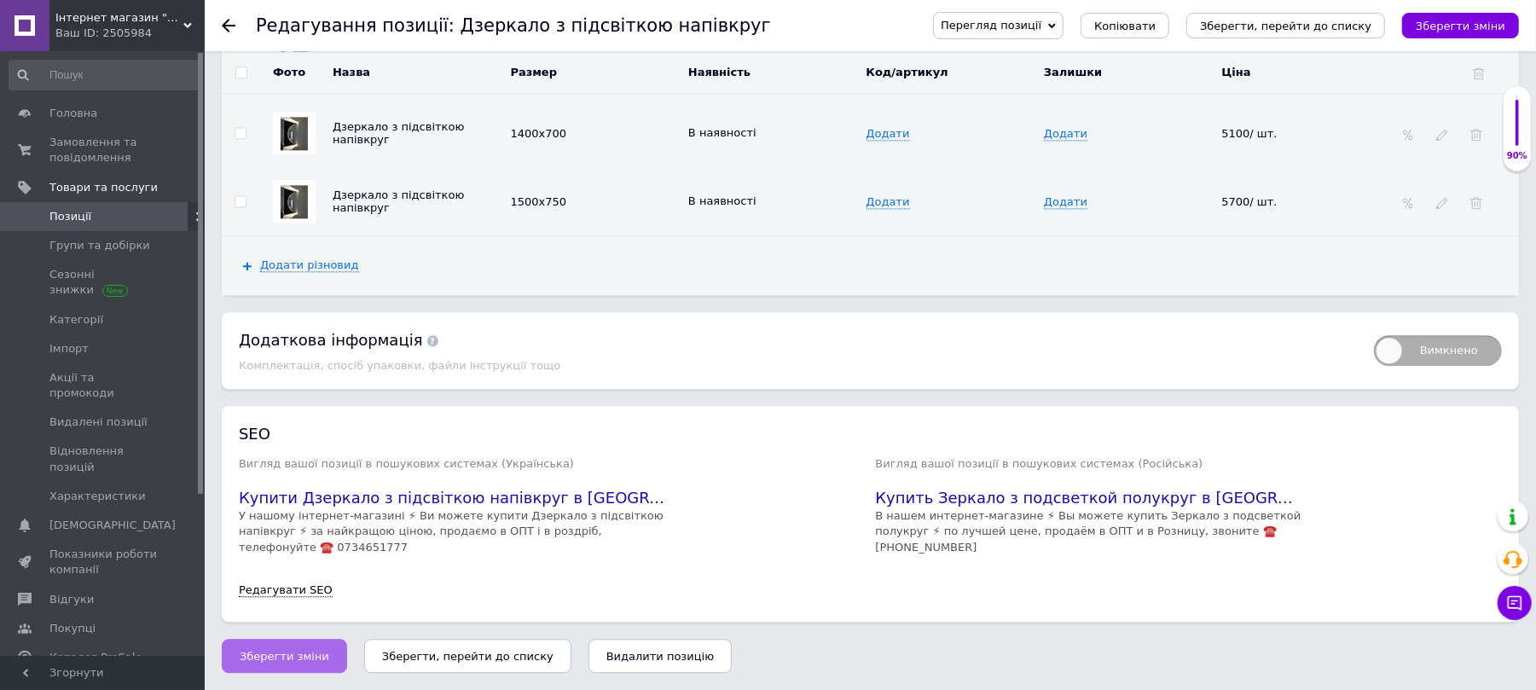
click at [275, 653] on span "Зберегти зміни" at bounding box center [285, 656] width 90 height 13
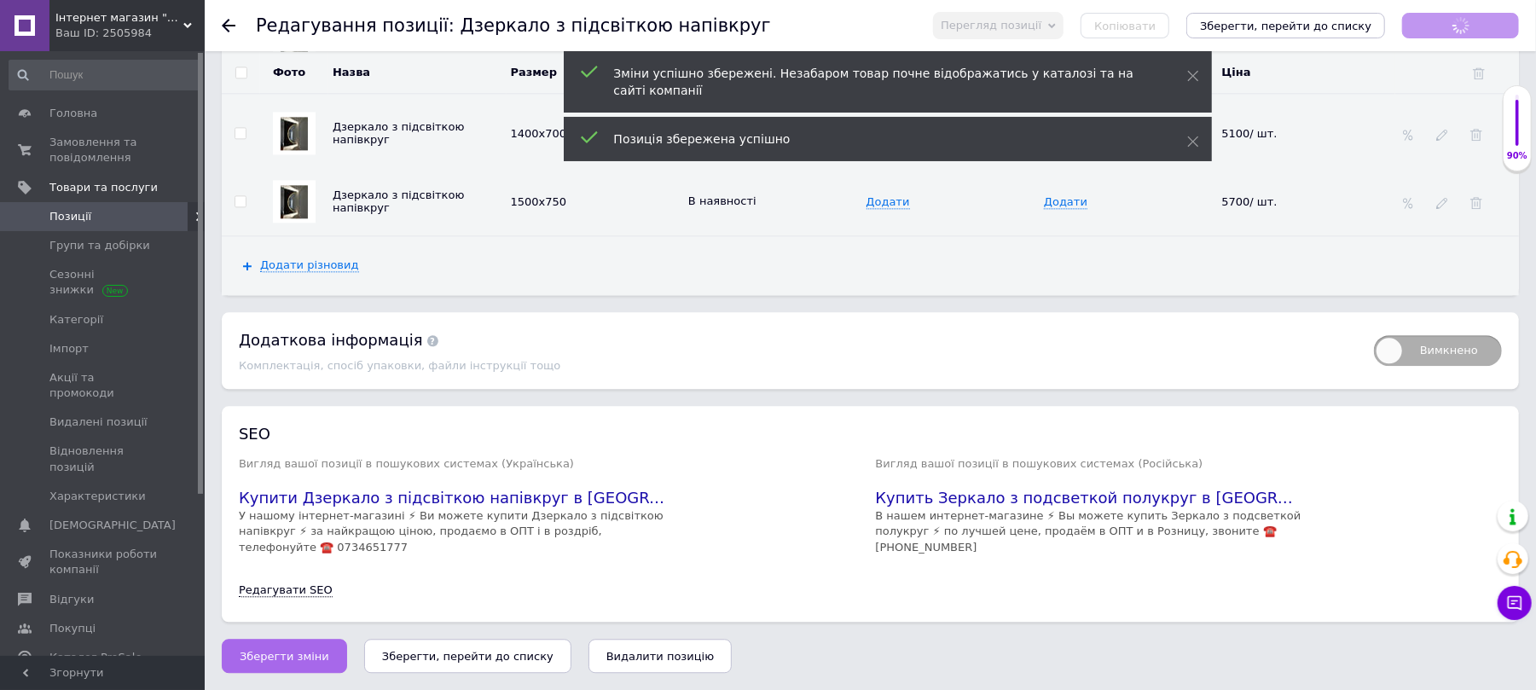
scroll to position [104, 0]
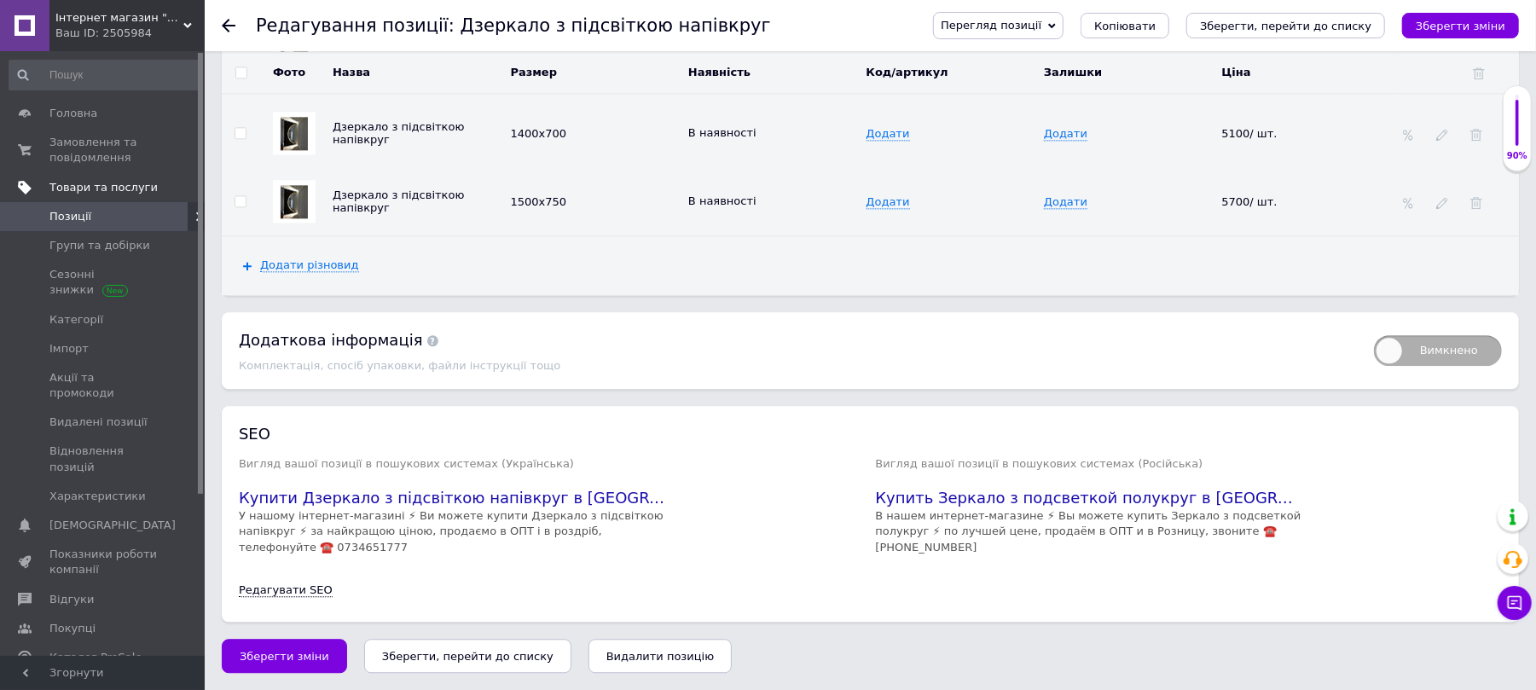
click at [90, 185] on span "Товари та послуги" at bounding box center [103, 187] width 108 height 15
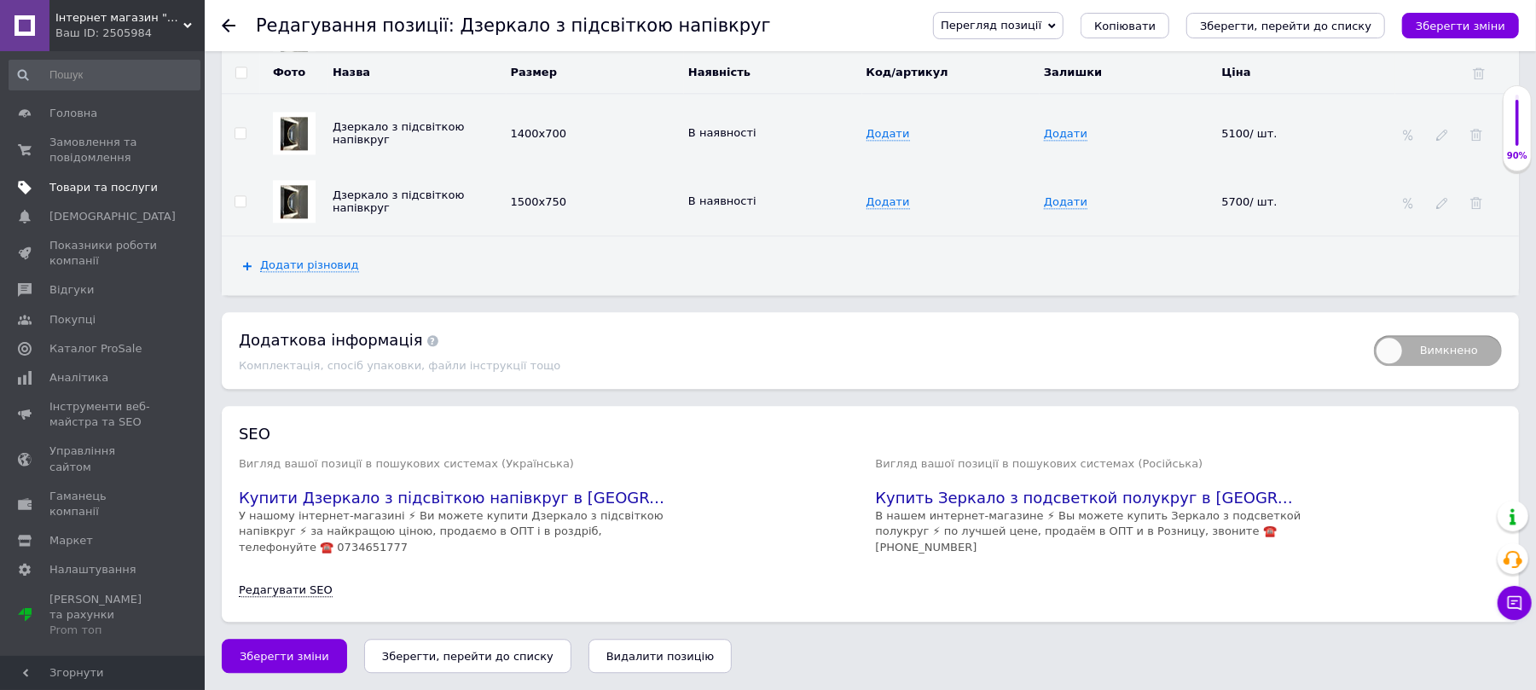
click at [94, 185] on span "Товари та послуги" at bounding box center [103, 187] width 108 height 15
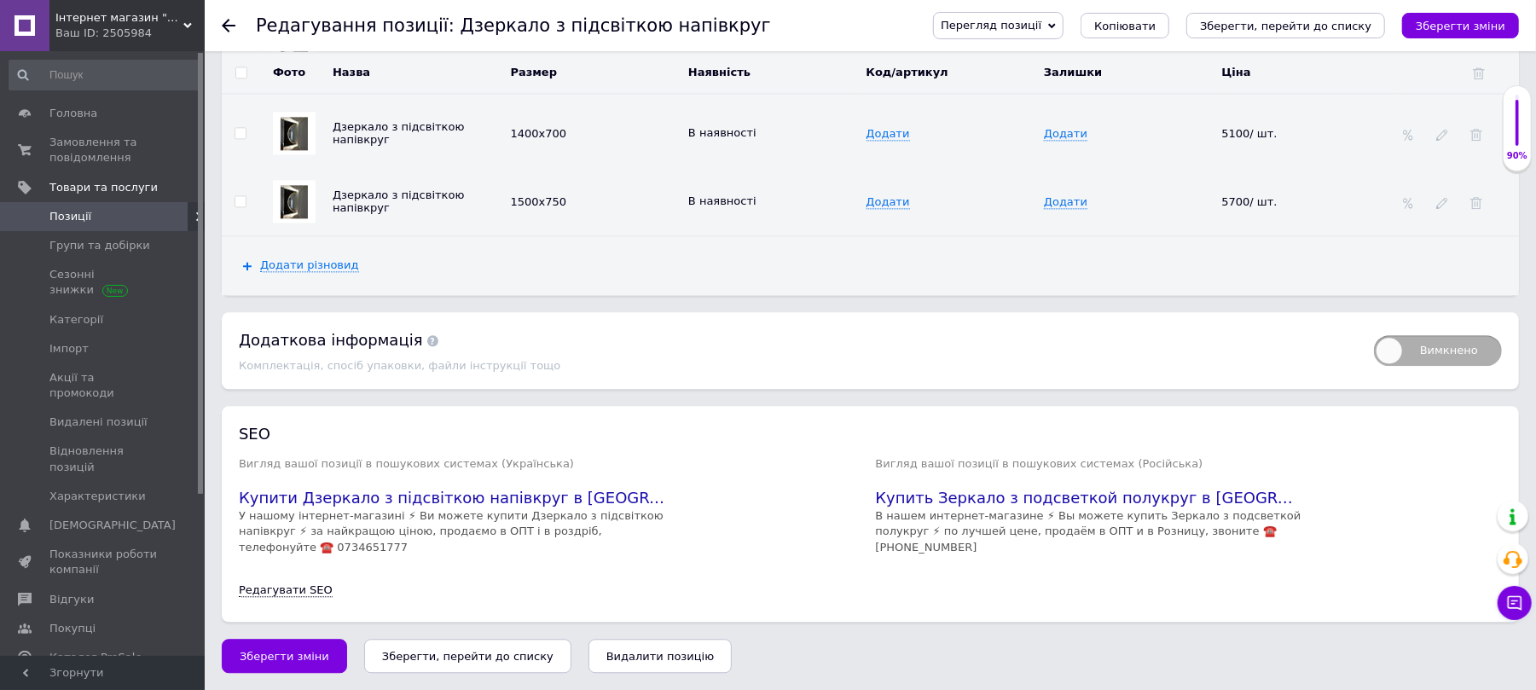
click at [96, 212] on span "Позиції" at bounding box center [103, 216] width 108 height 15
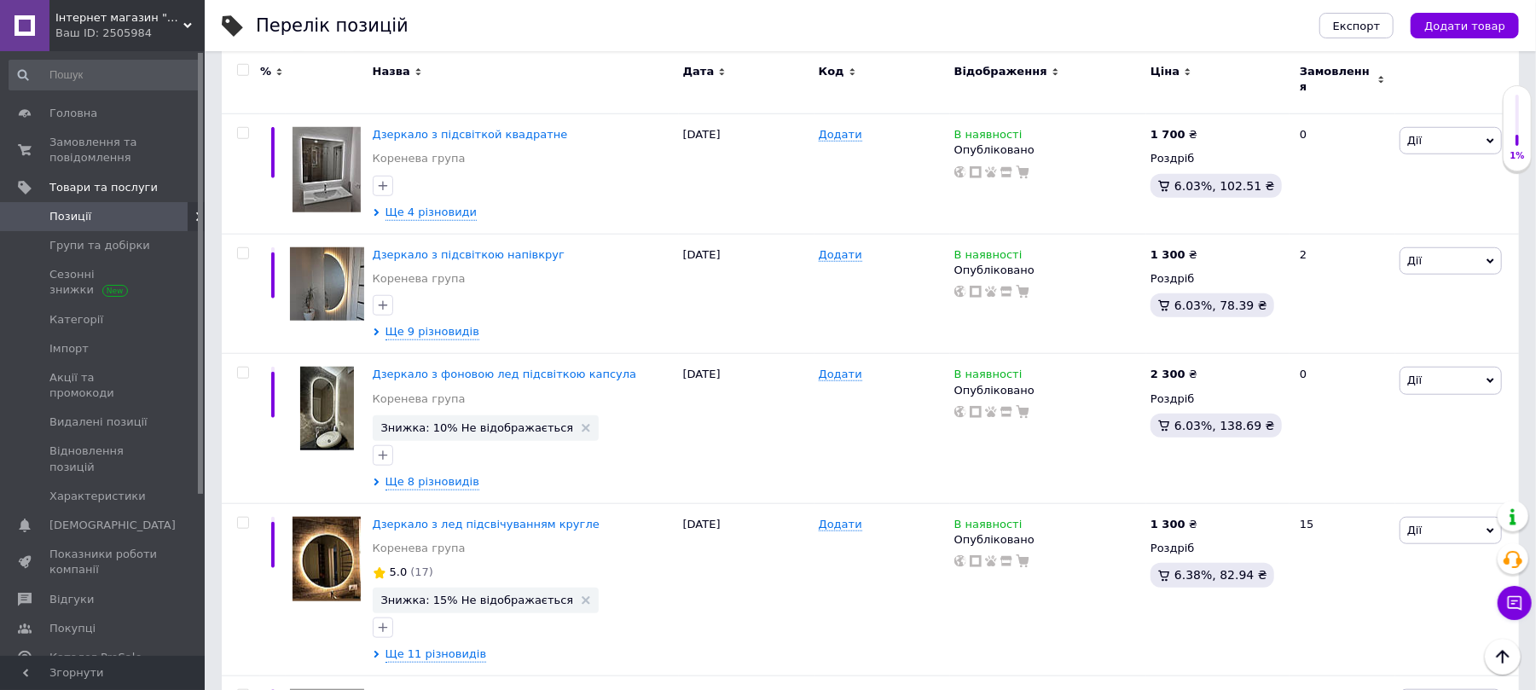
scroll to position [995, 0]
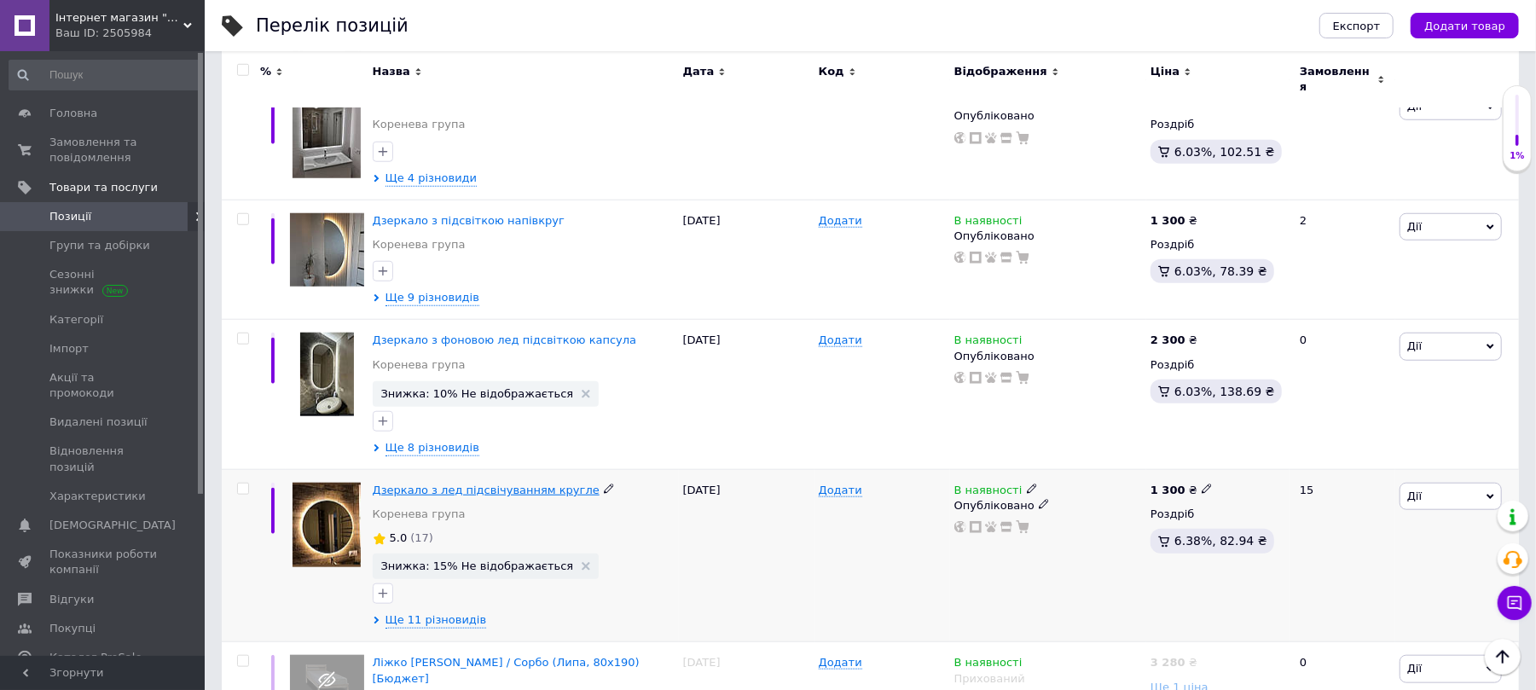
click at [447, 484] on span "Дзеркало з лед підсвічуванням кругле" at bounding box center [486, 490] width 227 height 13
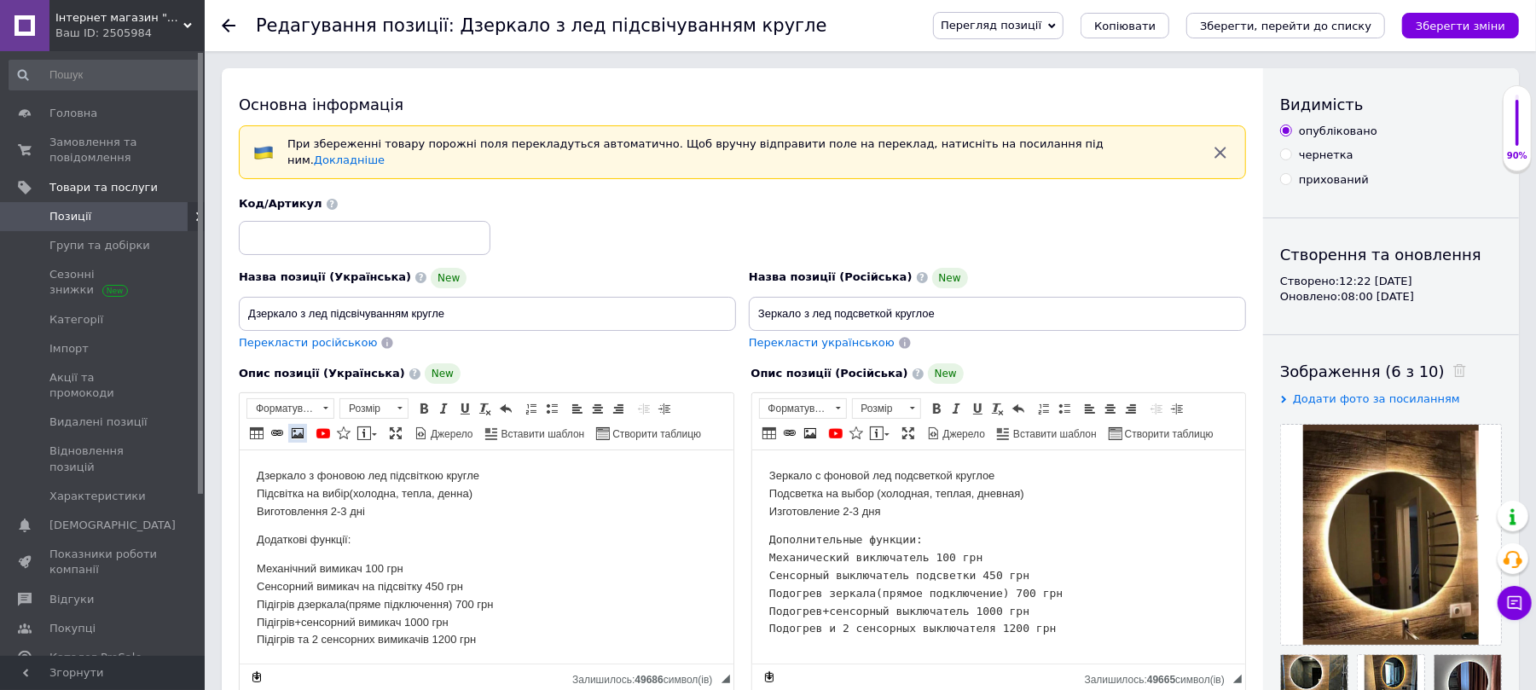
click at [300, 428] on span at bounding box center [298, 434] width 14 height 14
select select
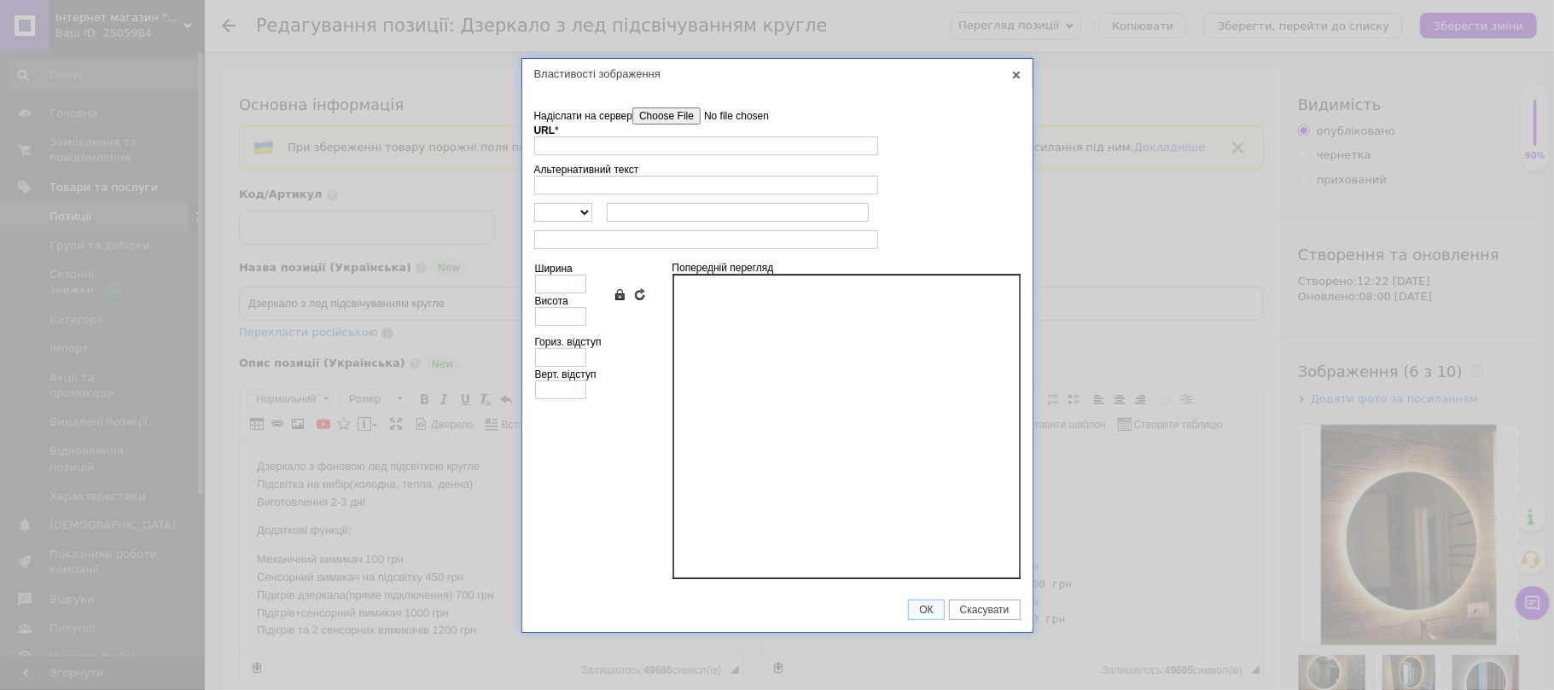
click at [659, 116] on input"] "Надіслати на сервер" at bounding box center [729, 115] width 194 height 17
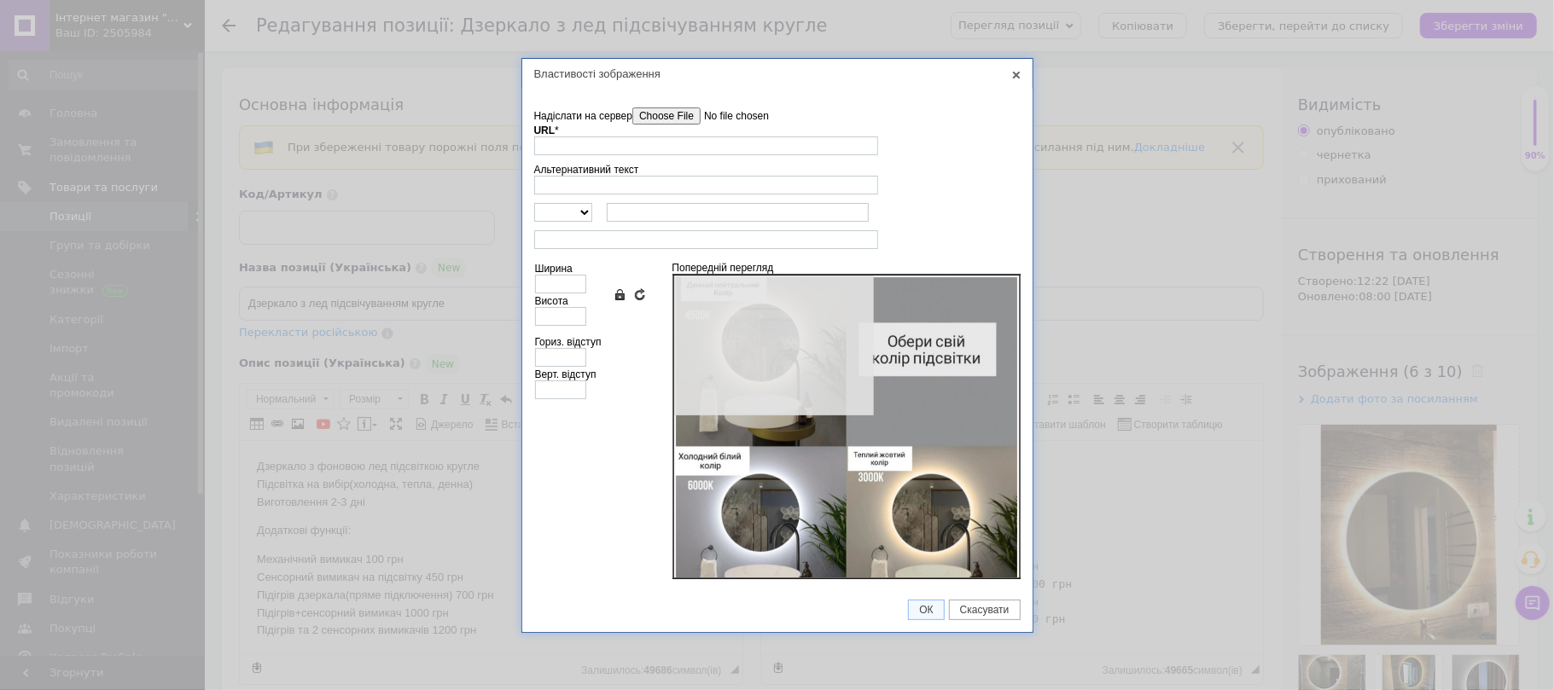
type input "https://images.prom.ua/6879118541_w640_h2048_zobrazhennya_viber_2025_07_27_15_1…"
type input "640"
type input "628"
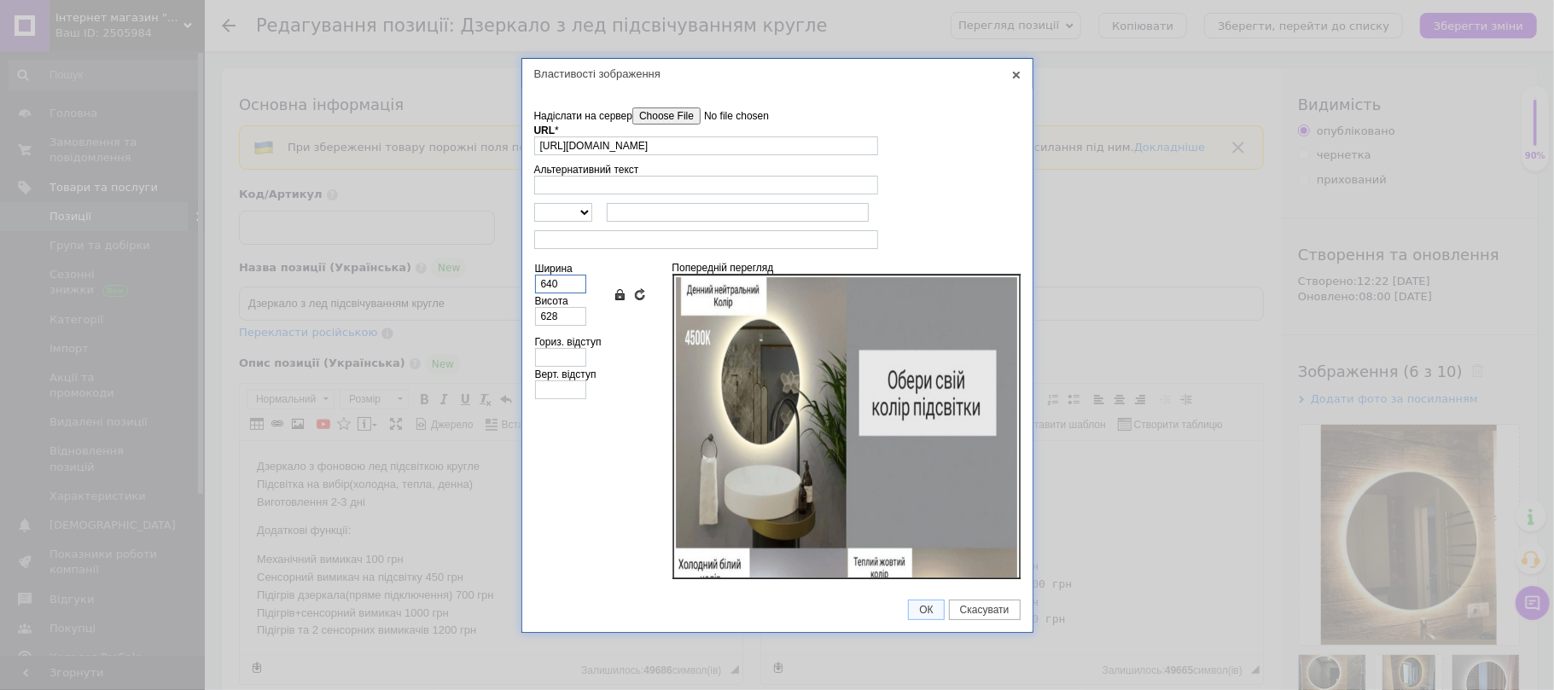
click at [572, 280] on input "640" at bounding box center [560, 284] width 51 height 19
type input "64"
type input "63"
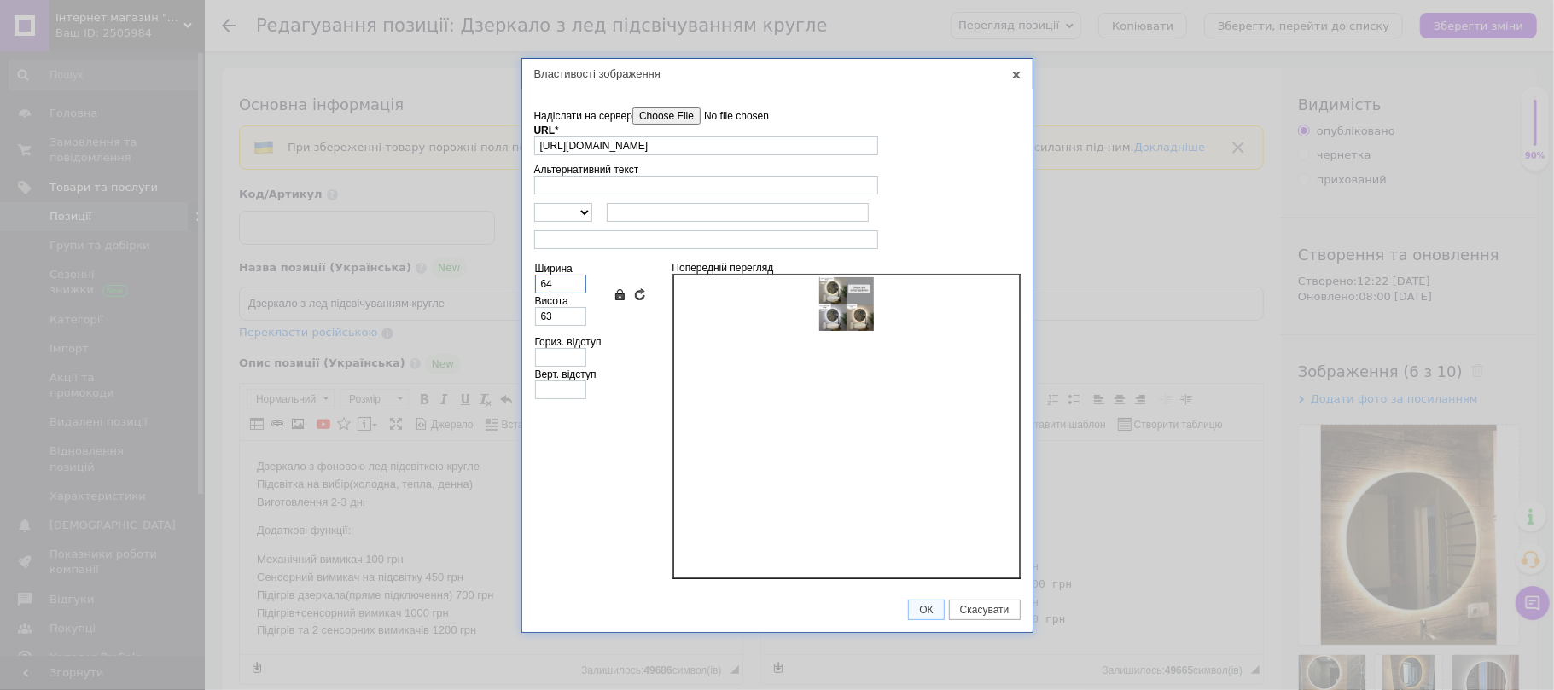
type input "6"
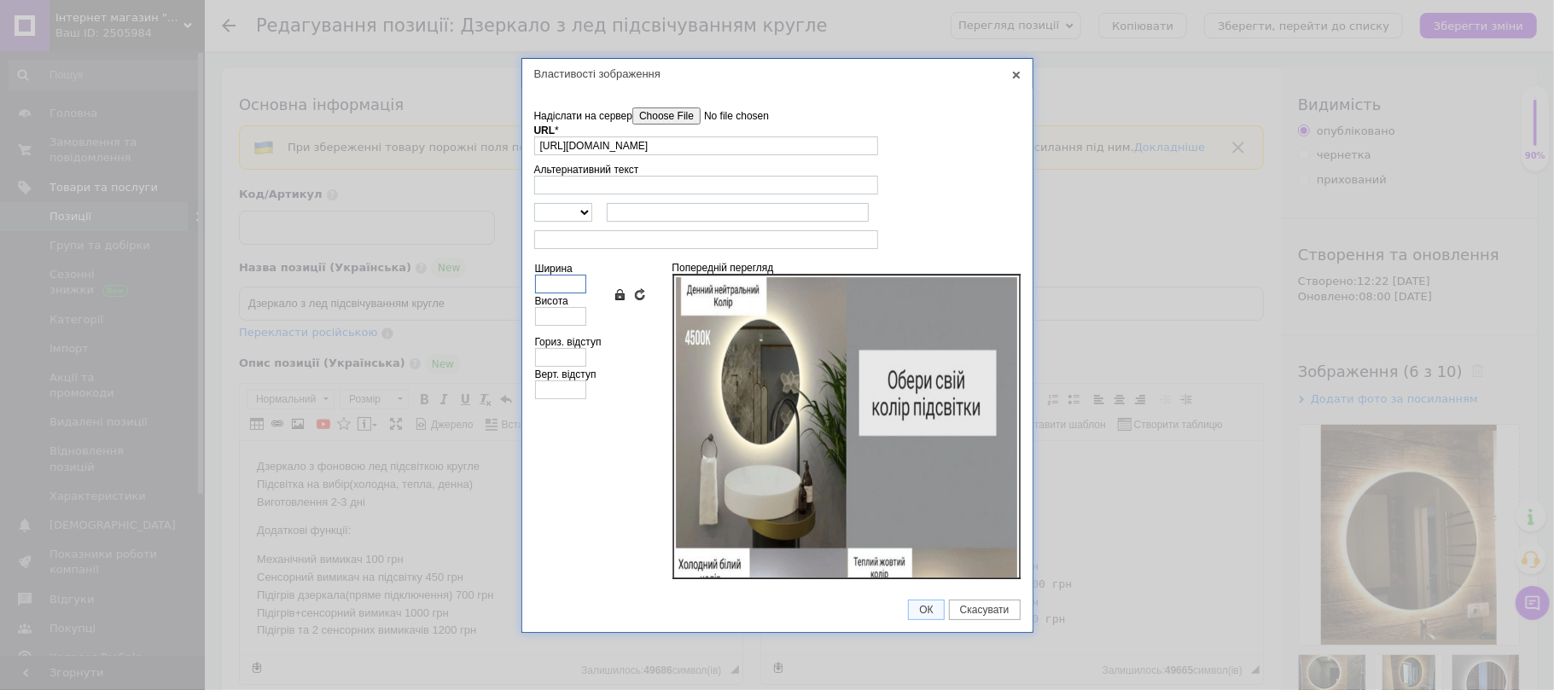
type input "3"
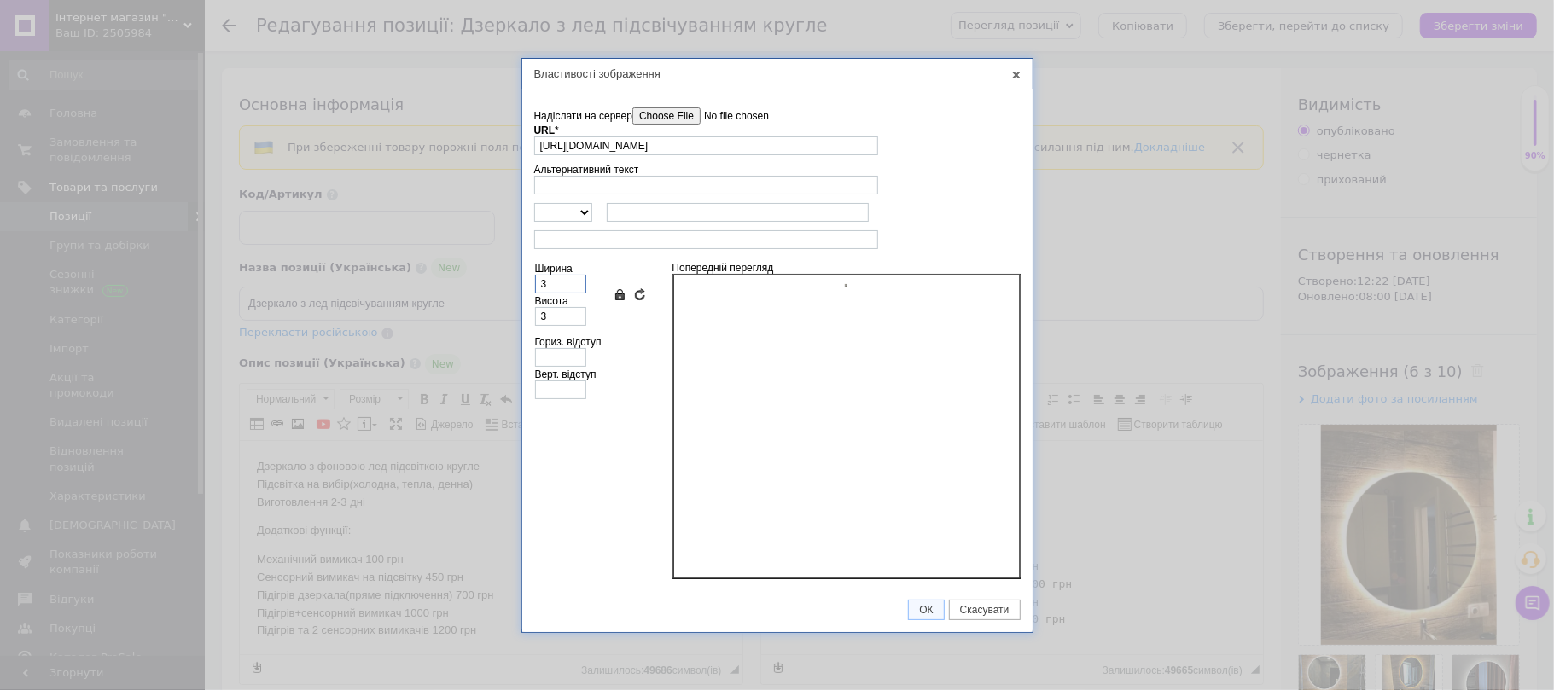
type input "38"
type input "37"
type input "380"
type input "373"
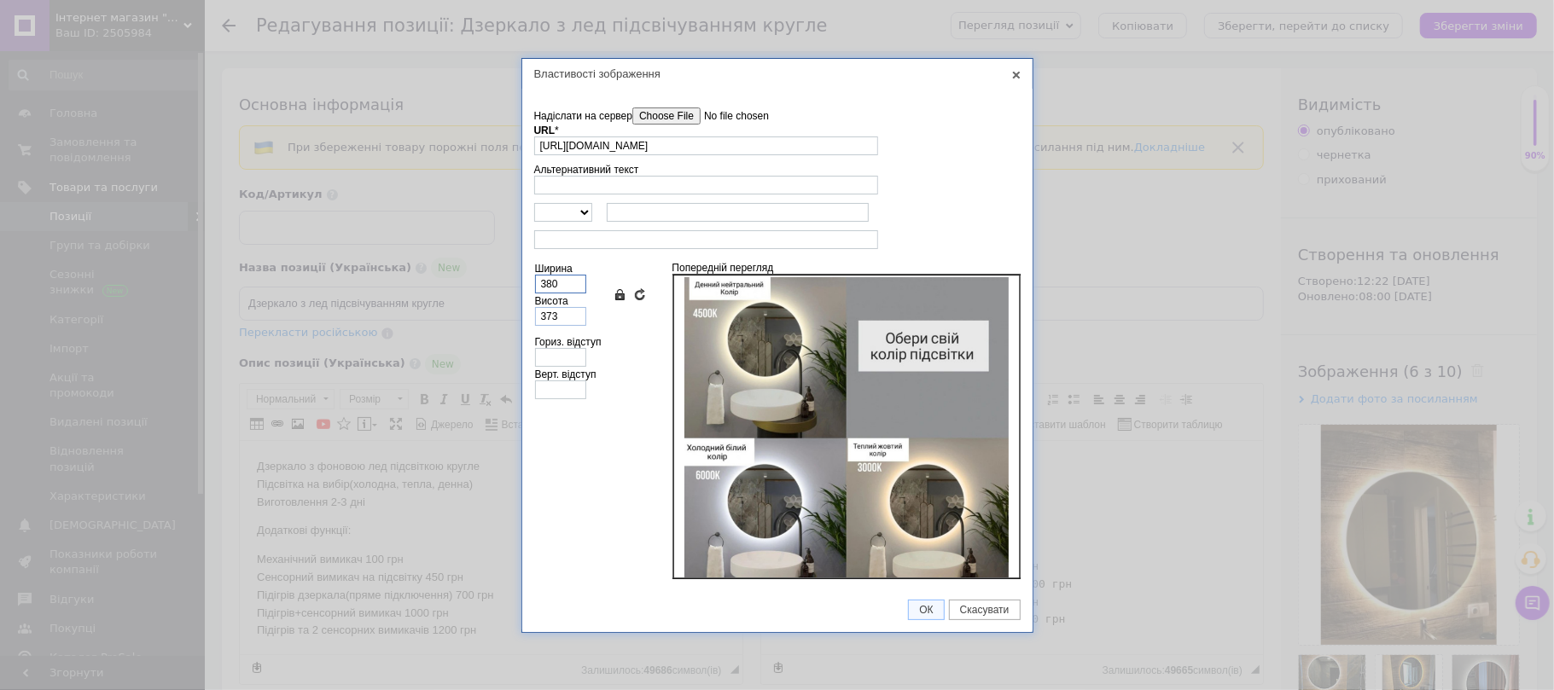
type input "380"
click at [572, 319] on input "373" at bounding box center [560, 316] width 51 height 19
type input "37"
type input "38"
type input "3"
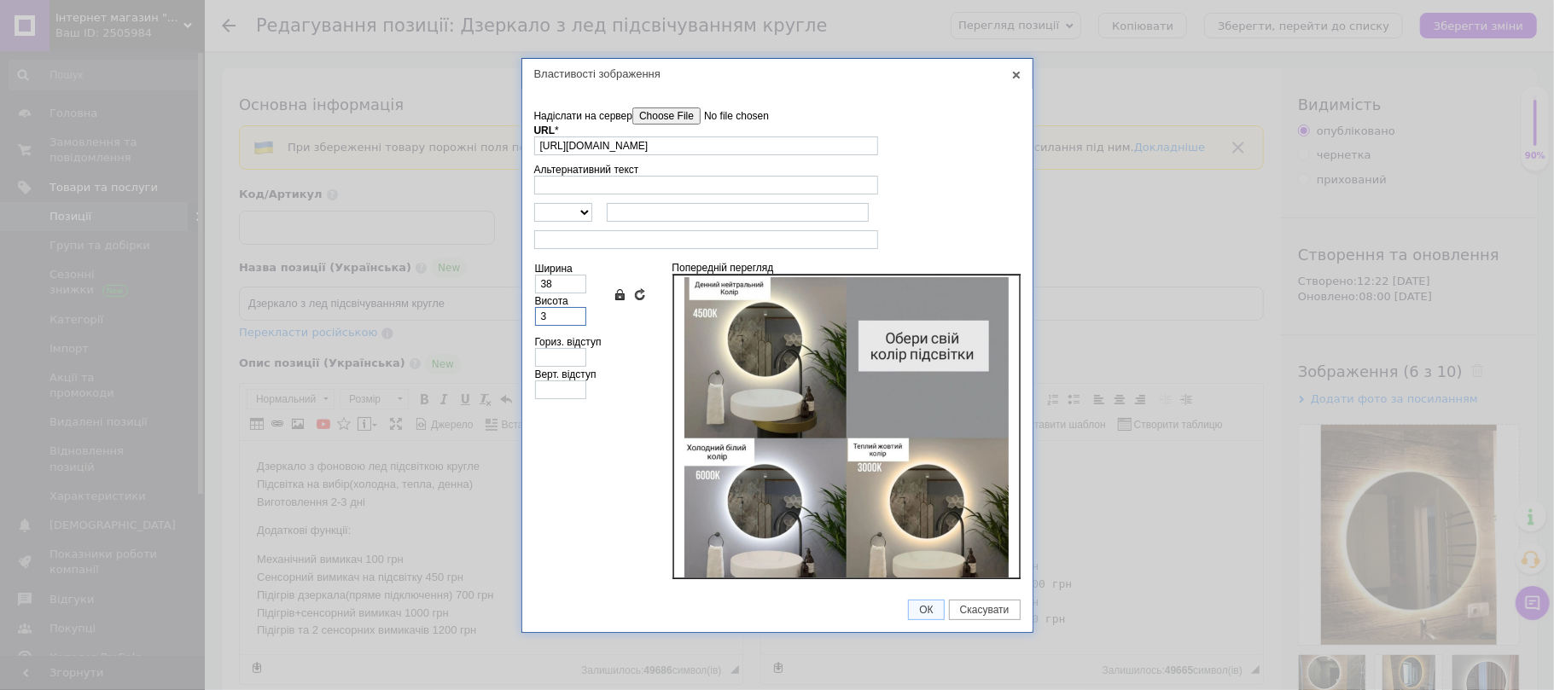
type input "3"
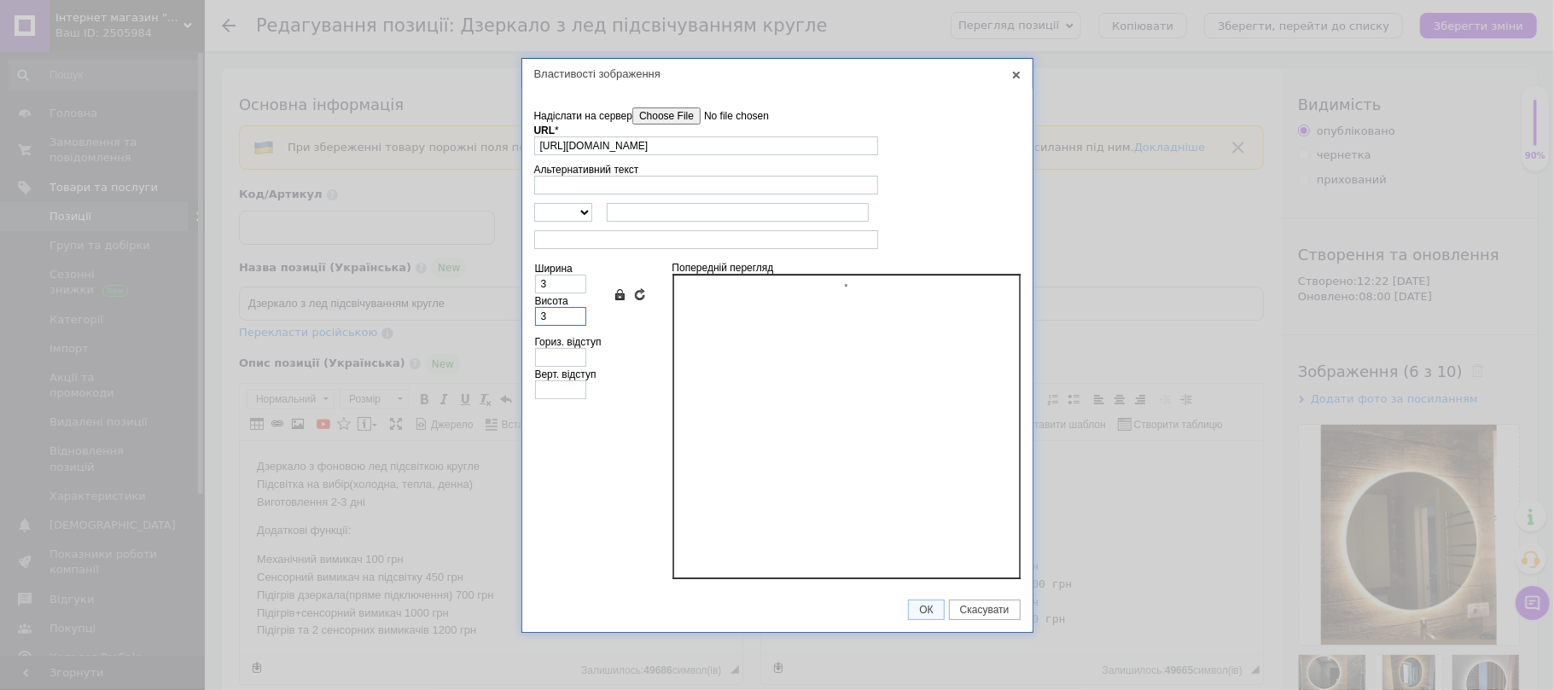
type input "35"
type input "36"
type input "350"
type input "357"
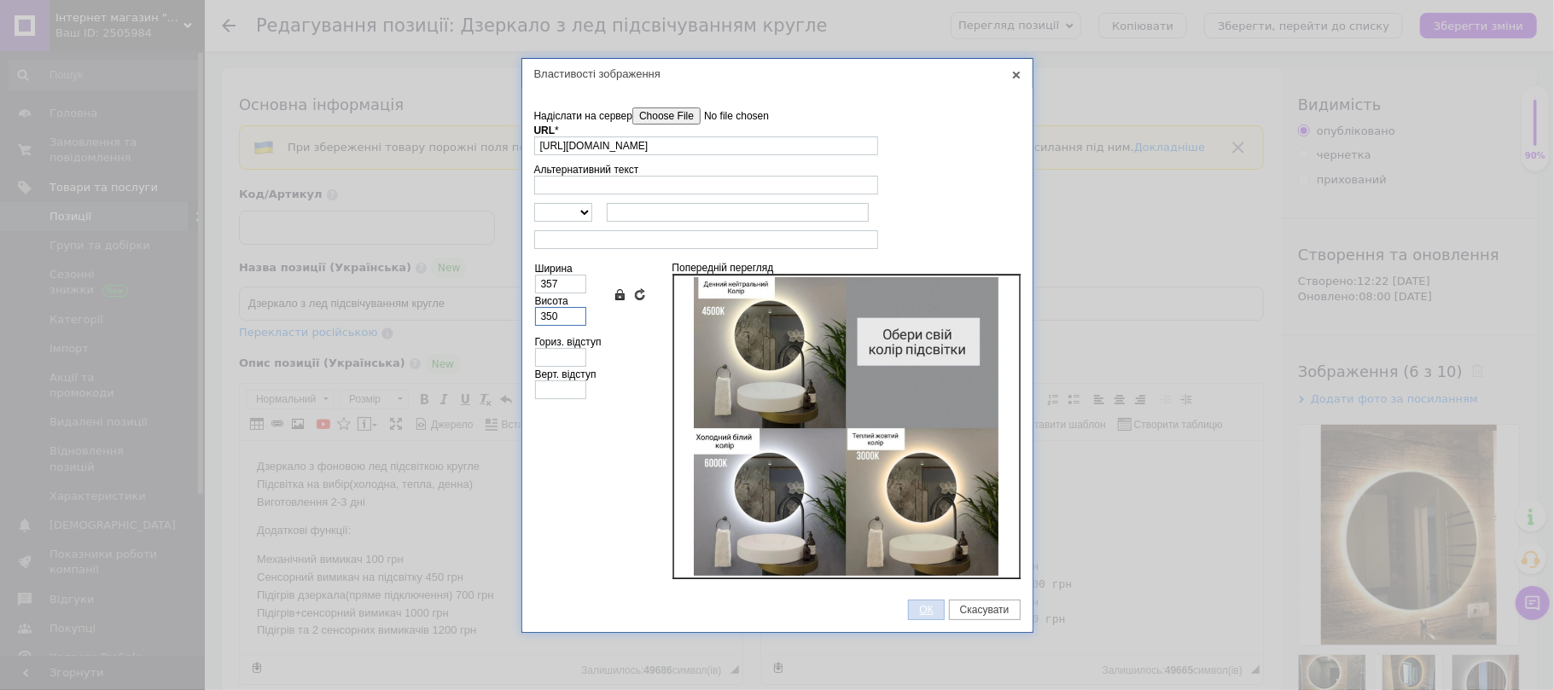
type input "350"
click at [926, 604] on span "ОК" at bounding box center [926, 610] width 34 height 12
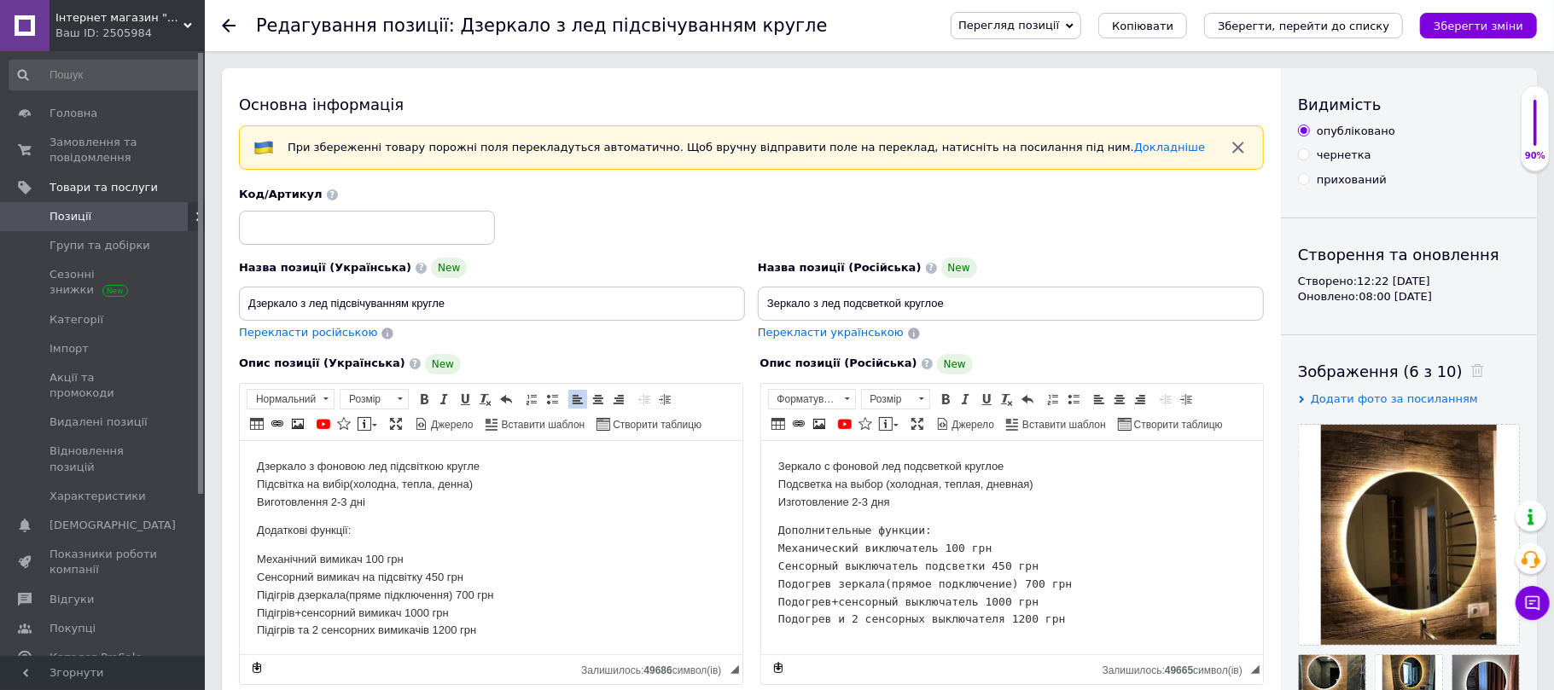
scroll to position [104, 0]
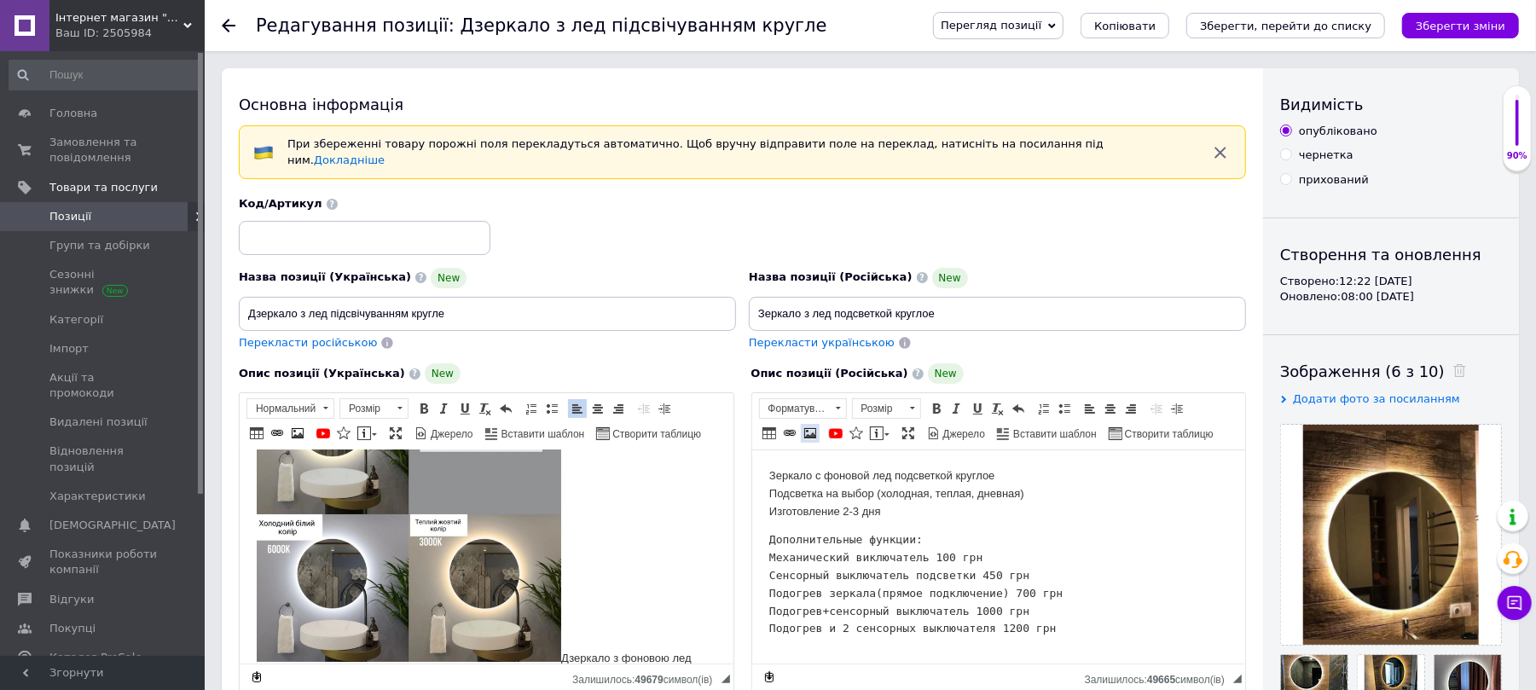
click at [810, 427] on span at bounding box center [811, 434] width 14 height 14
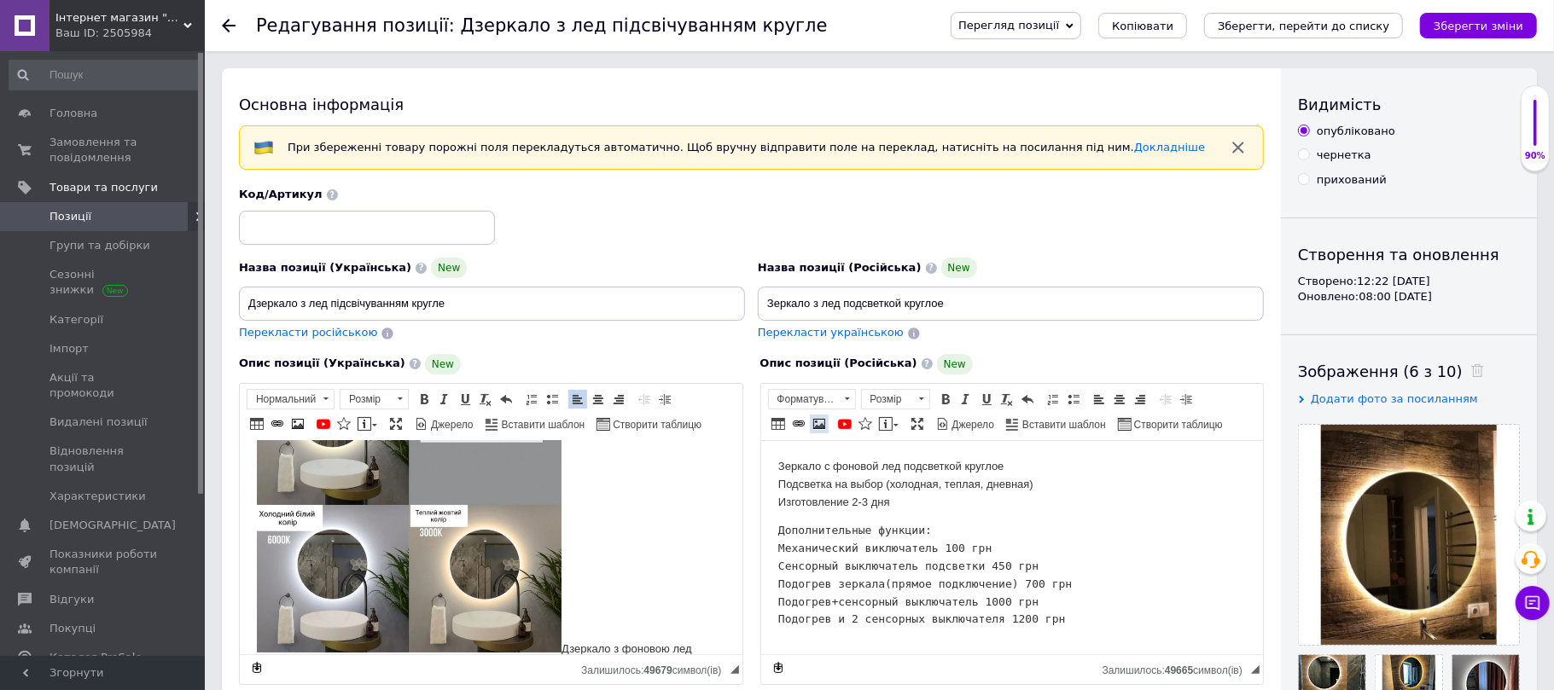
select select
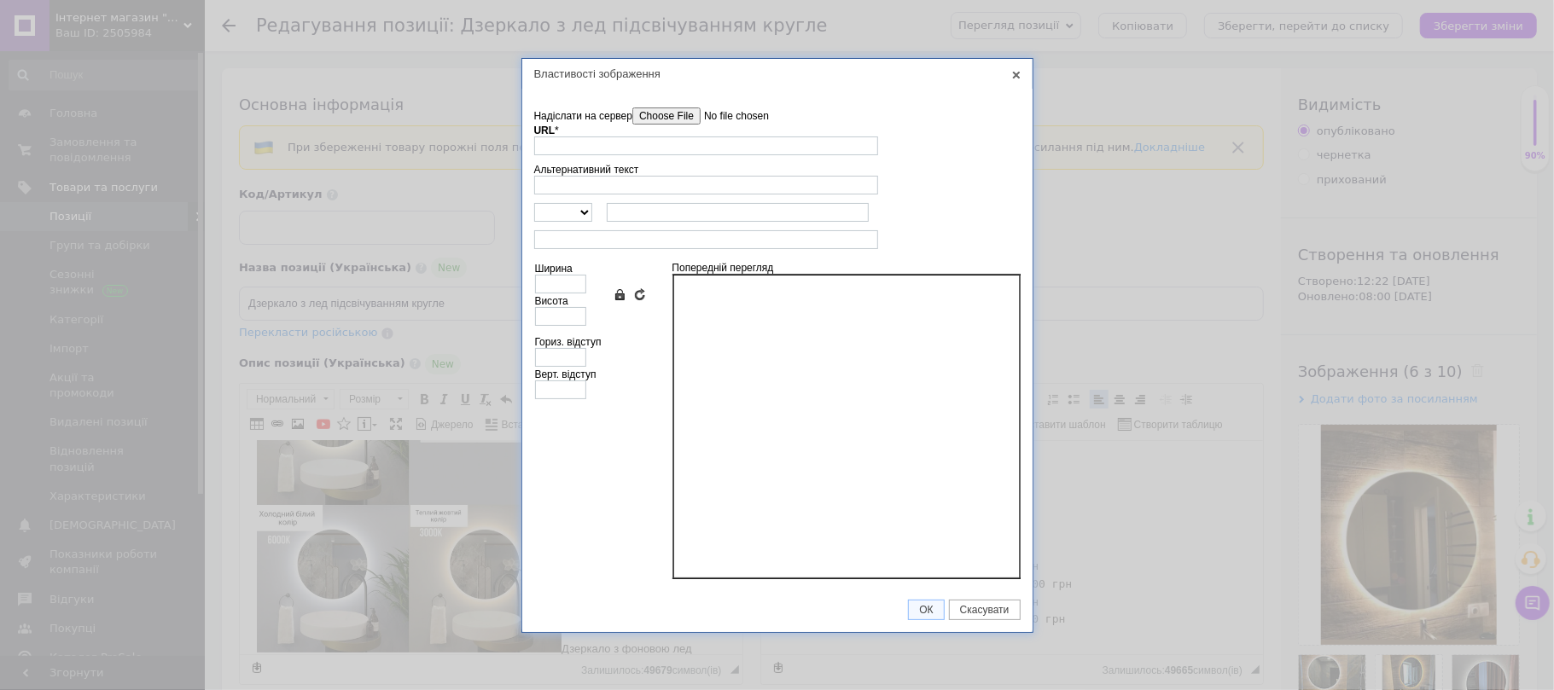
click at [671, 116] on input"] "Надіслати на сервер" at bounding box center [729, 115] width 194 height 17
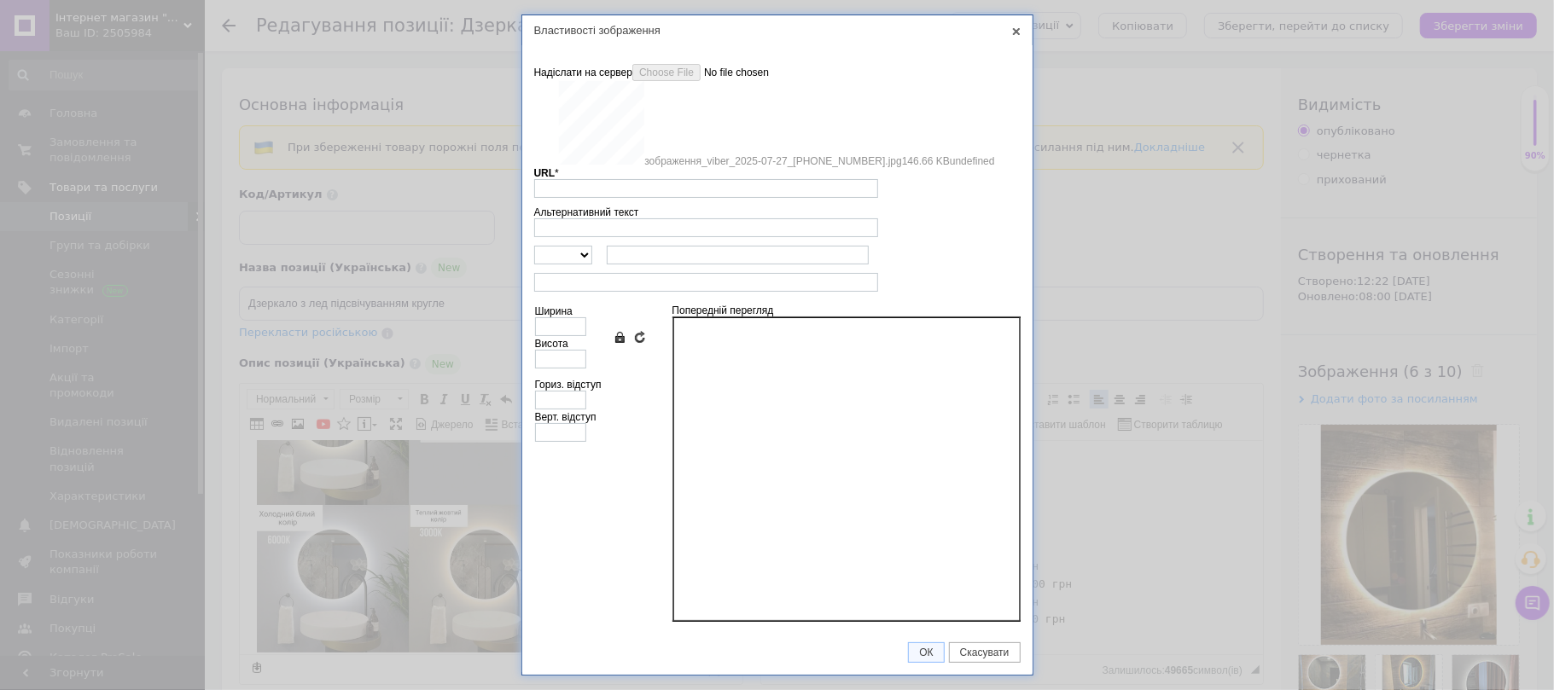
type input "https://images.prom.ua/6879118541_w640_h2048_zobrazhennya_viber_2025_07_27_15_1…"
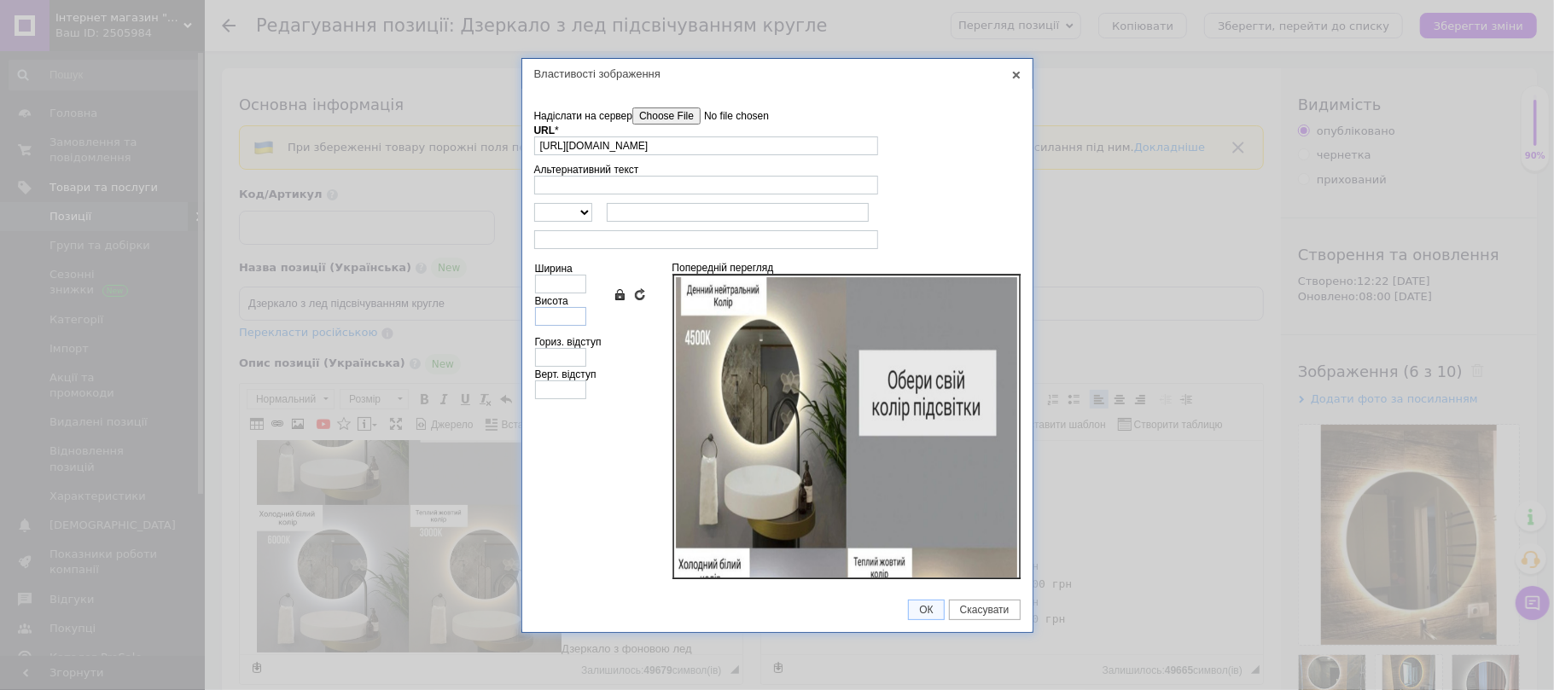
type input "640"
type input "628"
click at [561, 283] on input "640" at bounding box center [560, 284] width 51 height 19
type input "64"
type input "63"
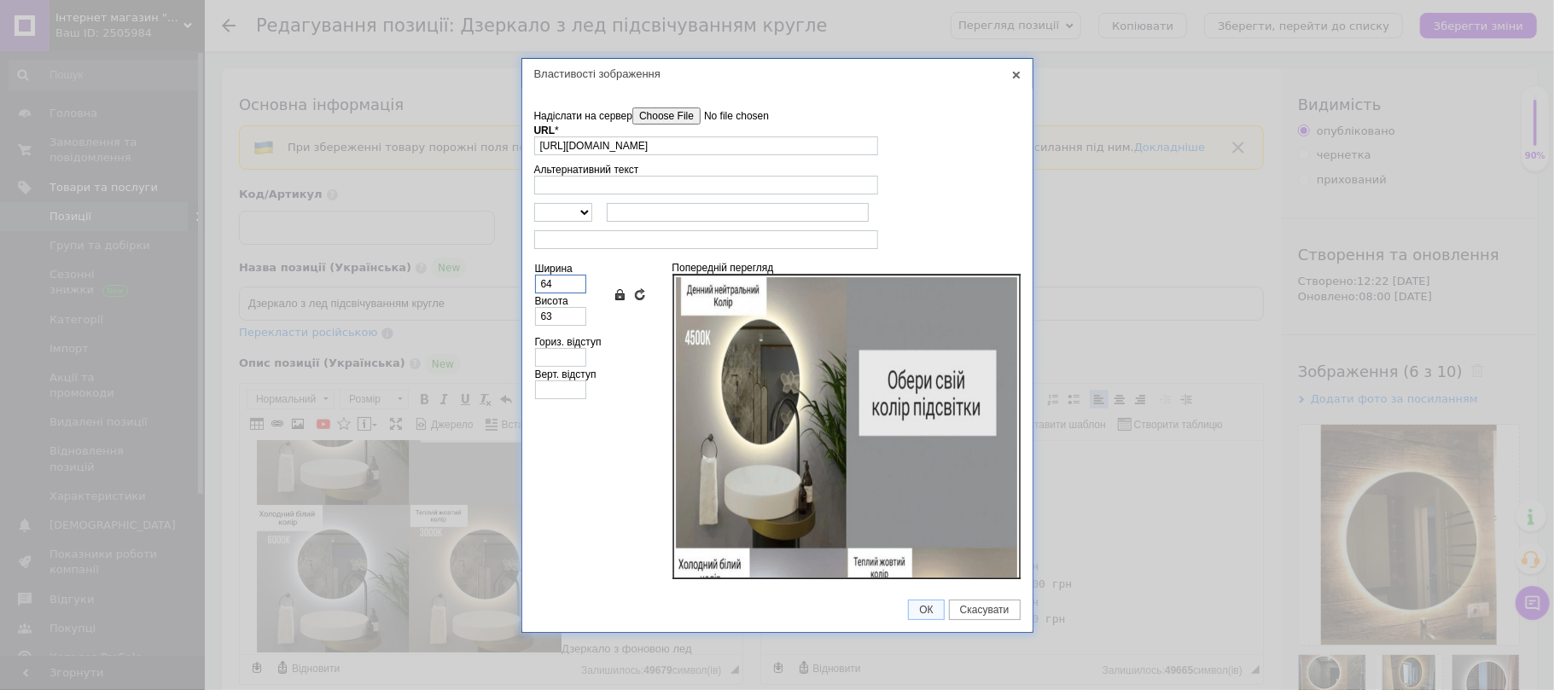
type input "6"
type input "3"
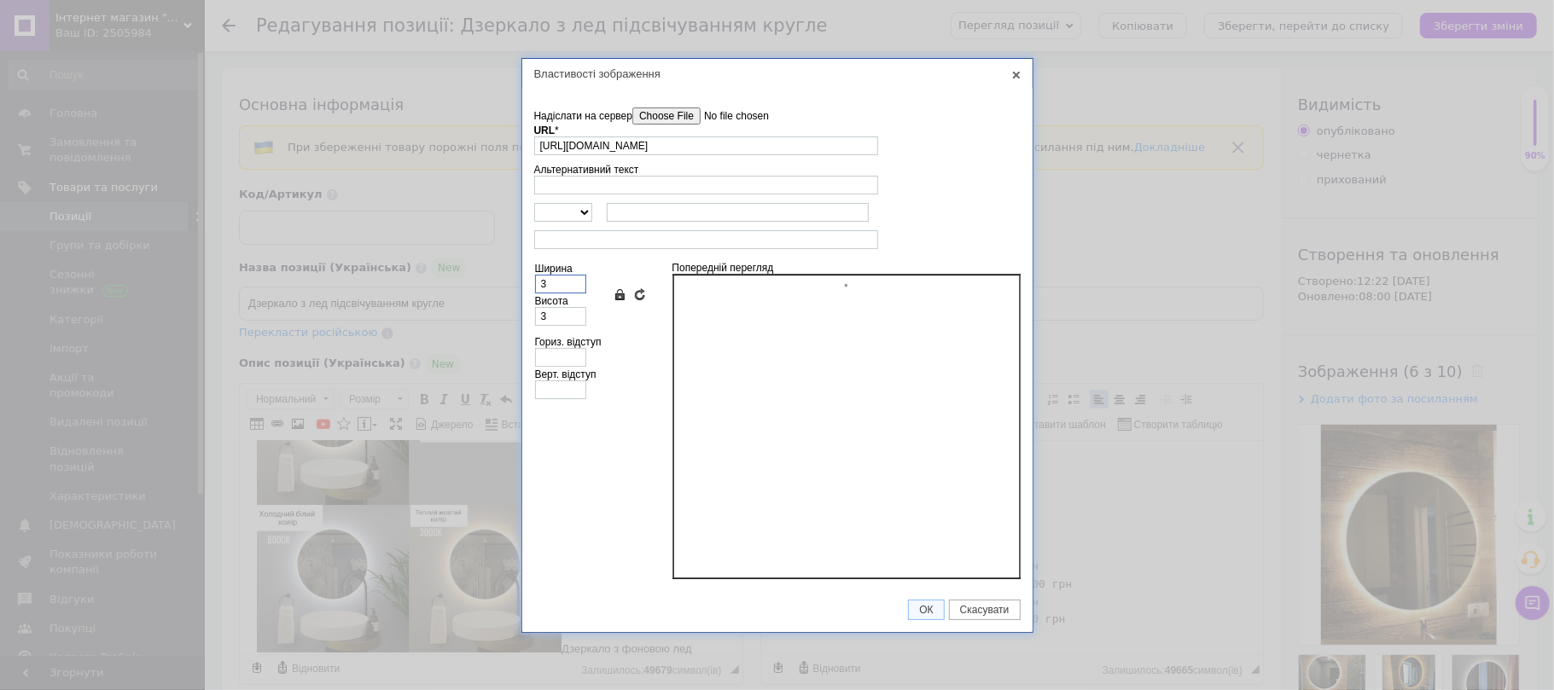
type input "38"
type input "37"
type input "380"
type input "373"
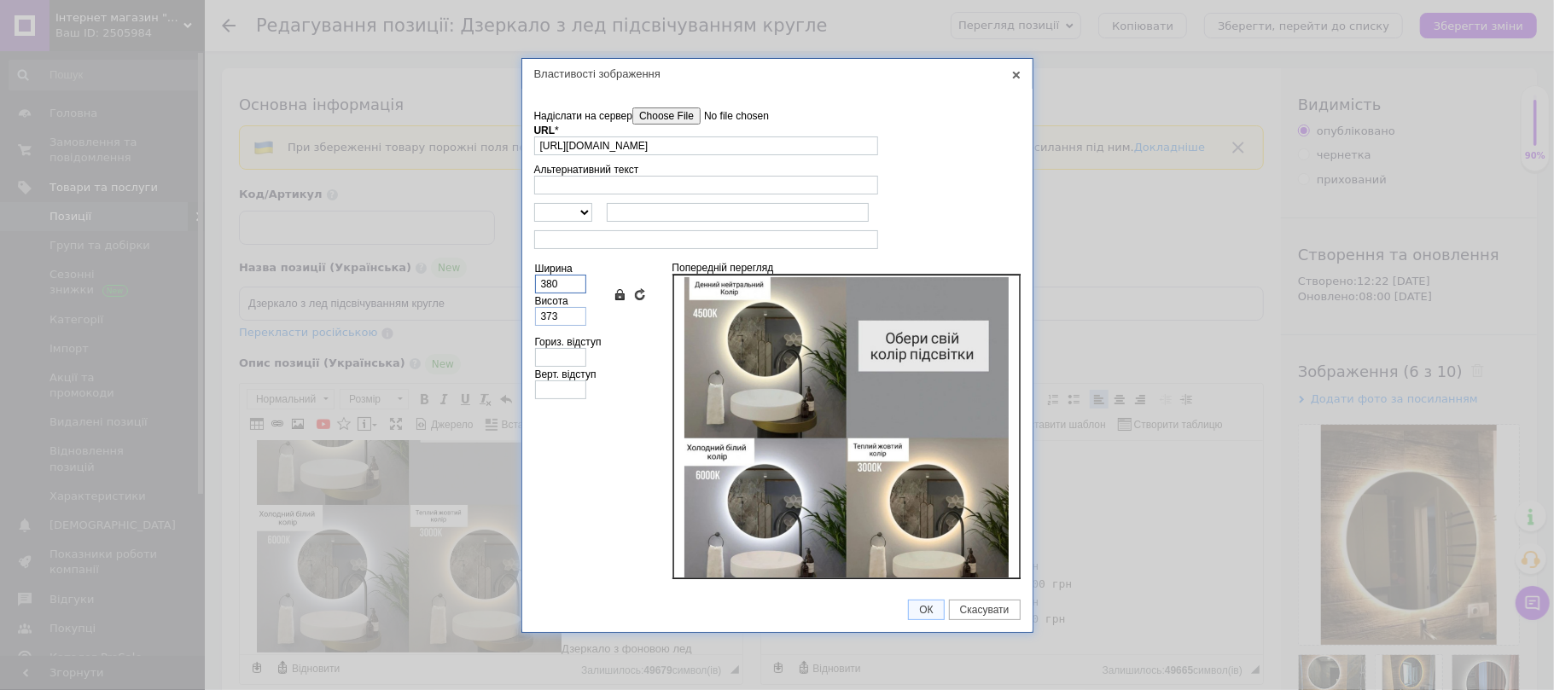
type input "380"
click at [561, 318] on input "373" at bounding box center [560, 316] width 51 height 19
type input "37"
type input "38"
type input "3"
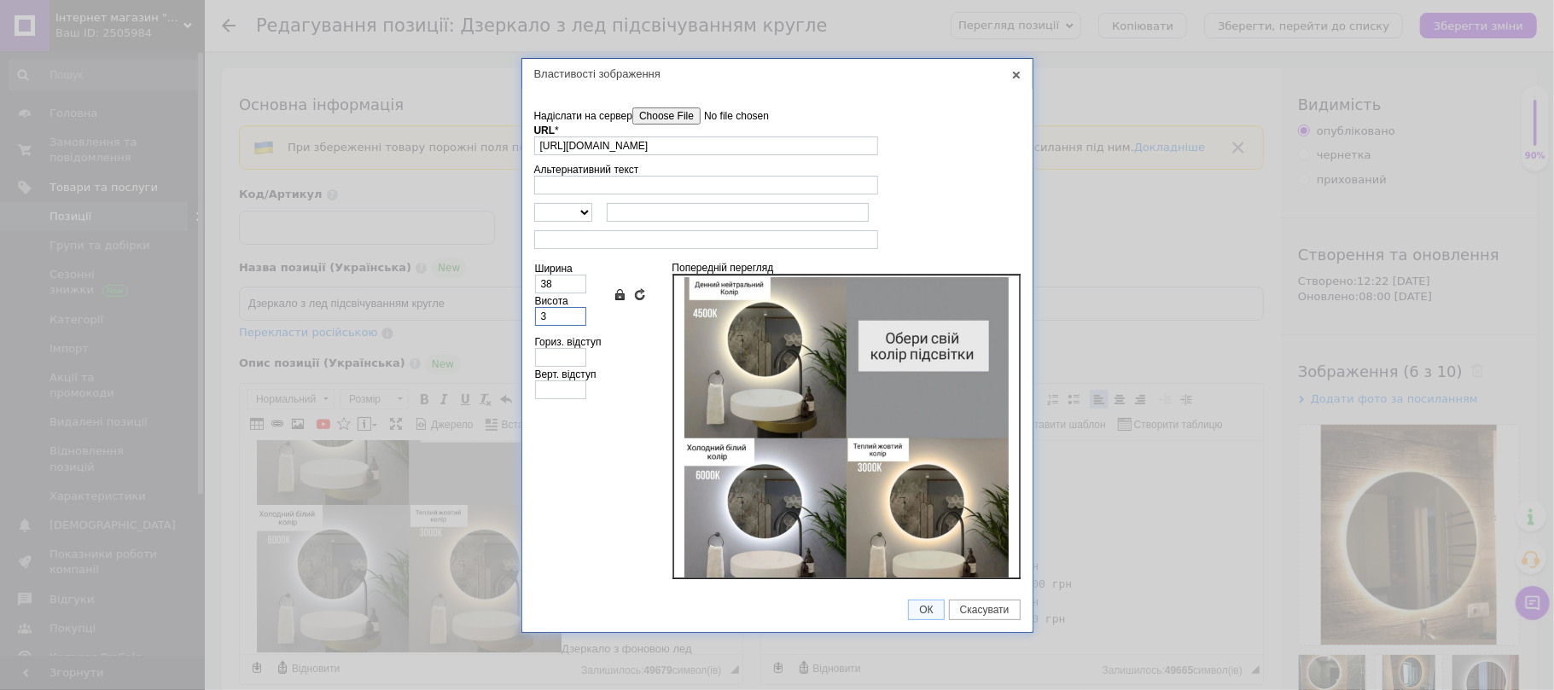
type input "3"
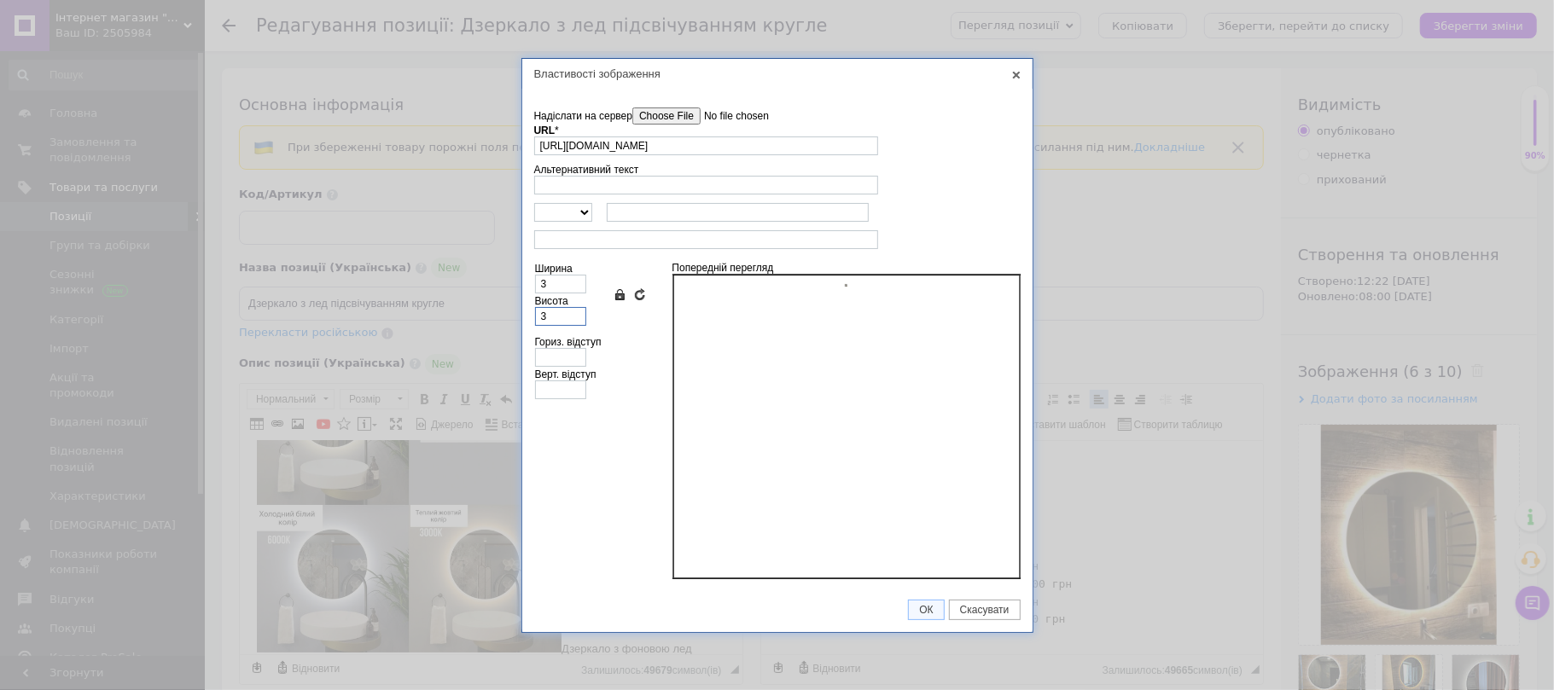
type input "35"
type input "36"
type input "350"
type input "357"
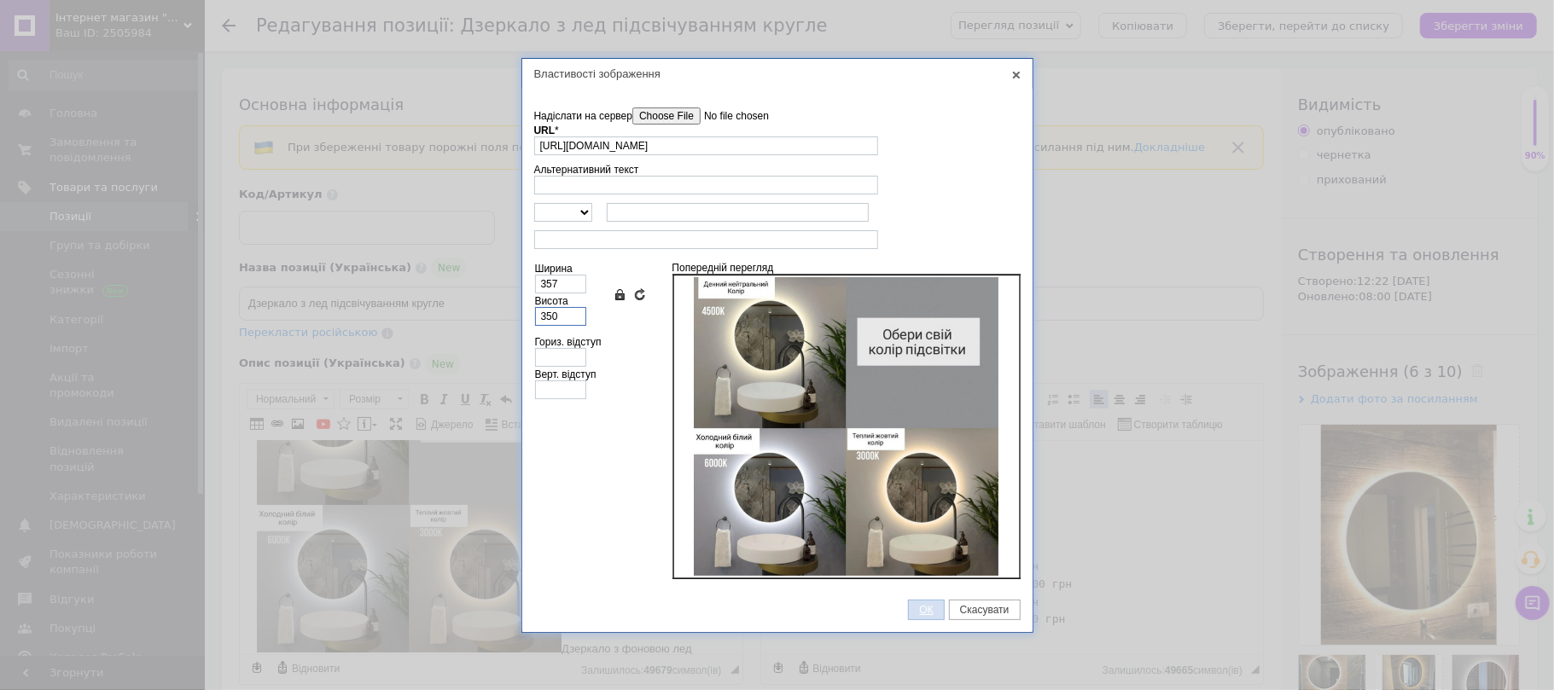
type input "350"
click at [919, 611] on span "ОК" at bounding box center [926, 610] width 34 height 12
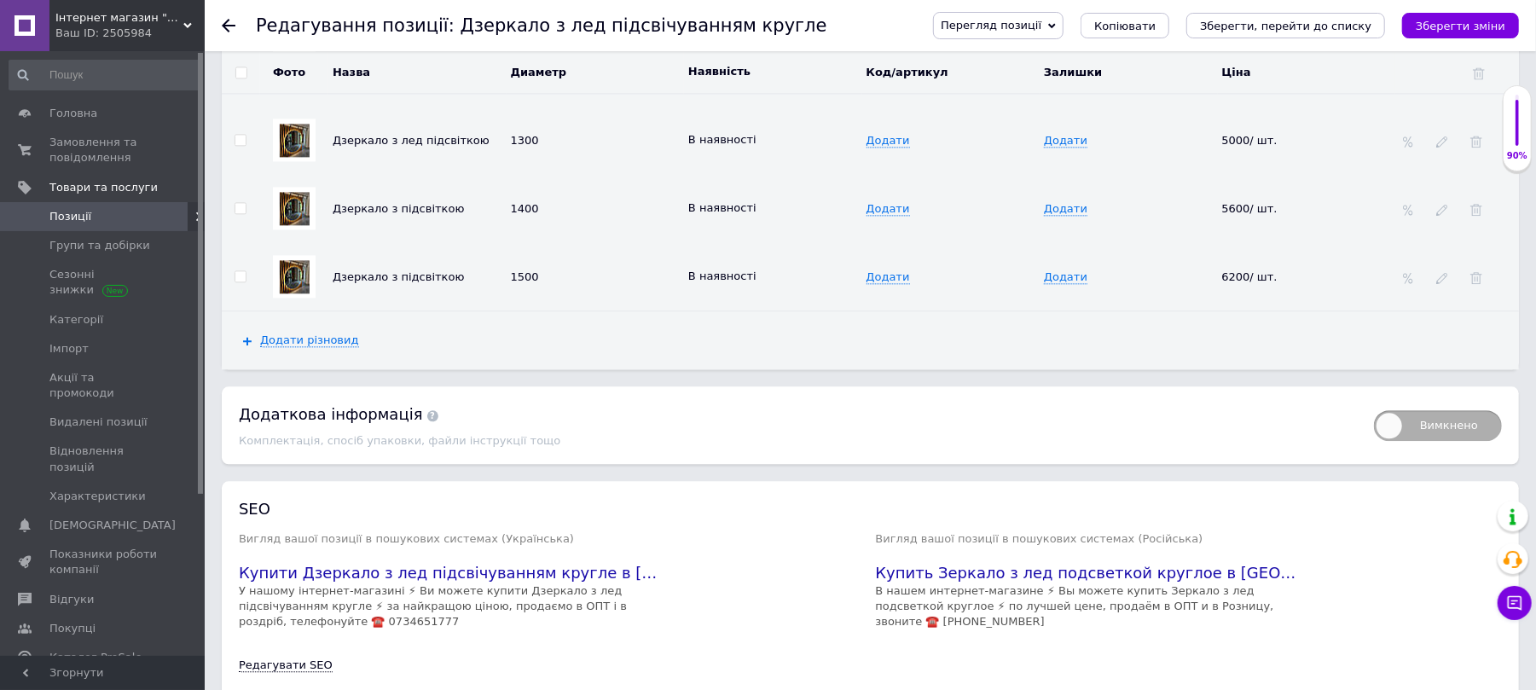
scroll to position [2901, 0]
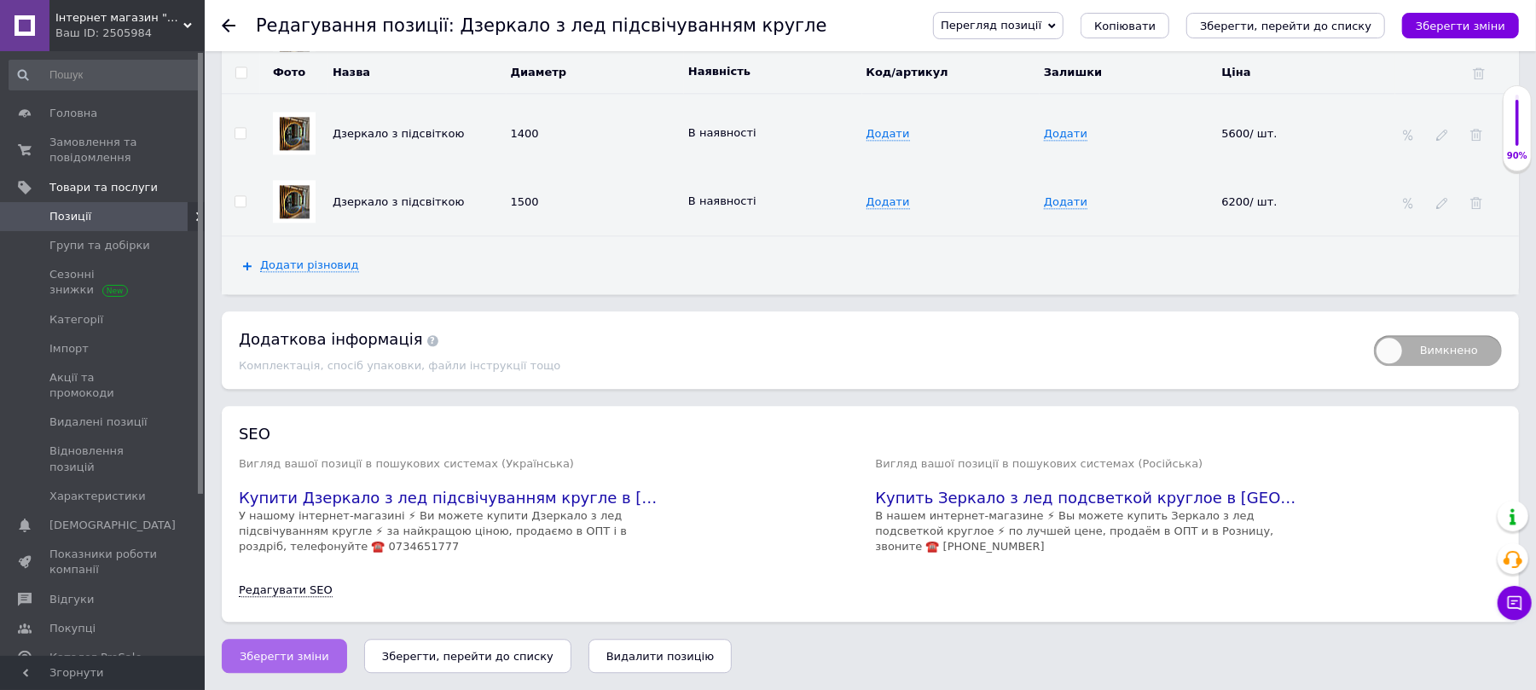
click at [319, 655] on button "Зберегти зміни" at bounding box center [284, 656] width 125 height 34
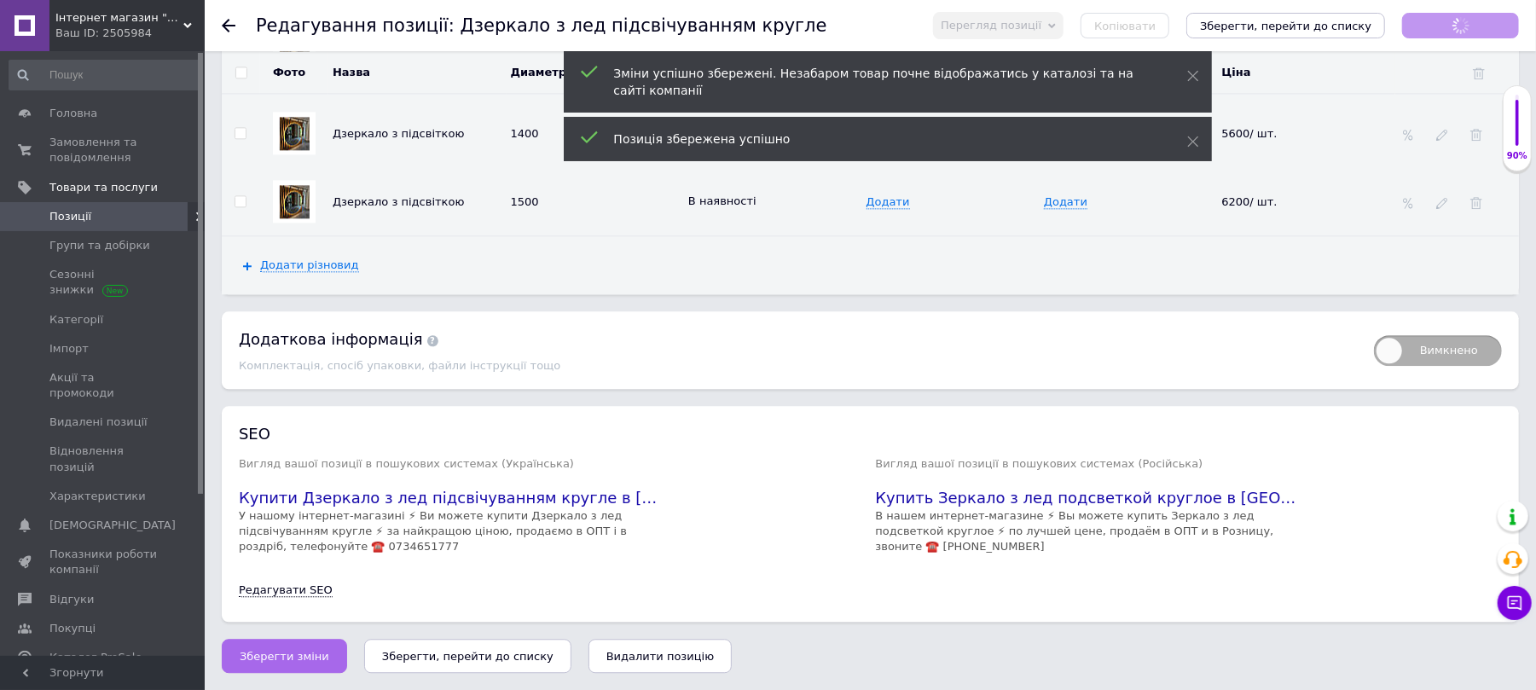
scroll to position [104, 0]
